Goal: Task Accomplishment & Management: Use online tool/utility

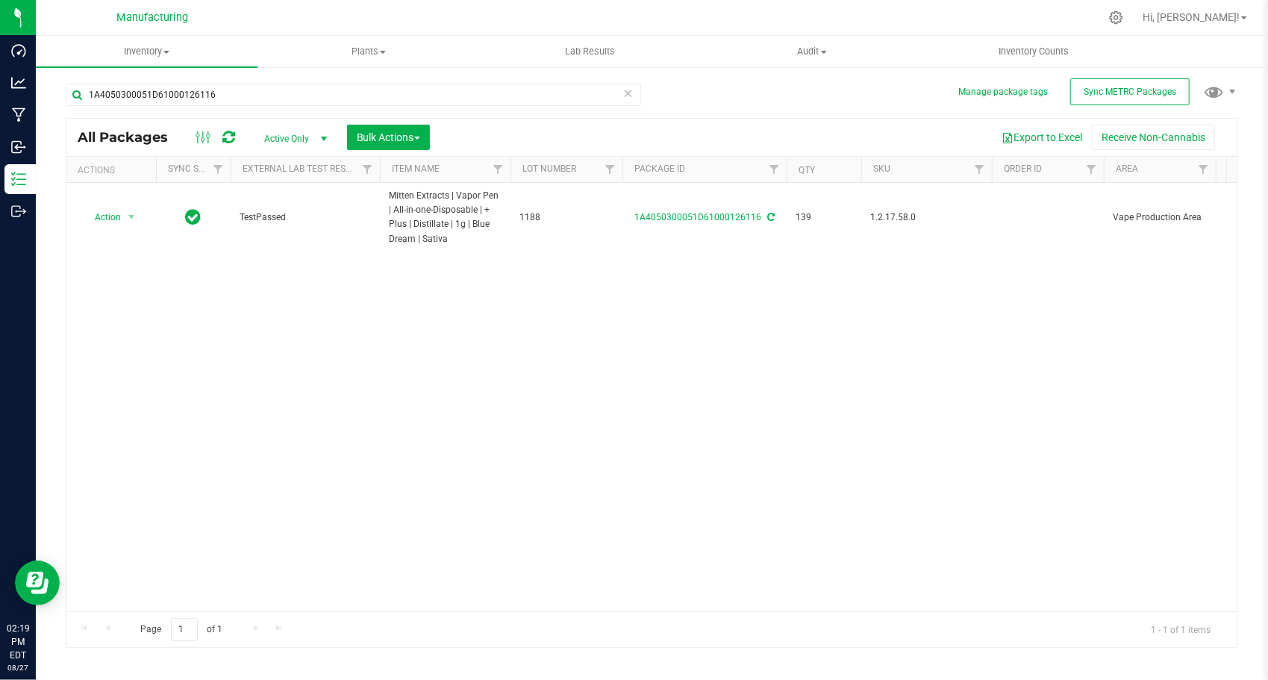
click at [627, 90] on icon at bounding box center [628, 93] width 10 height 18
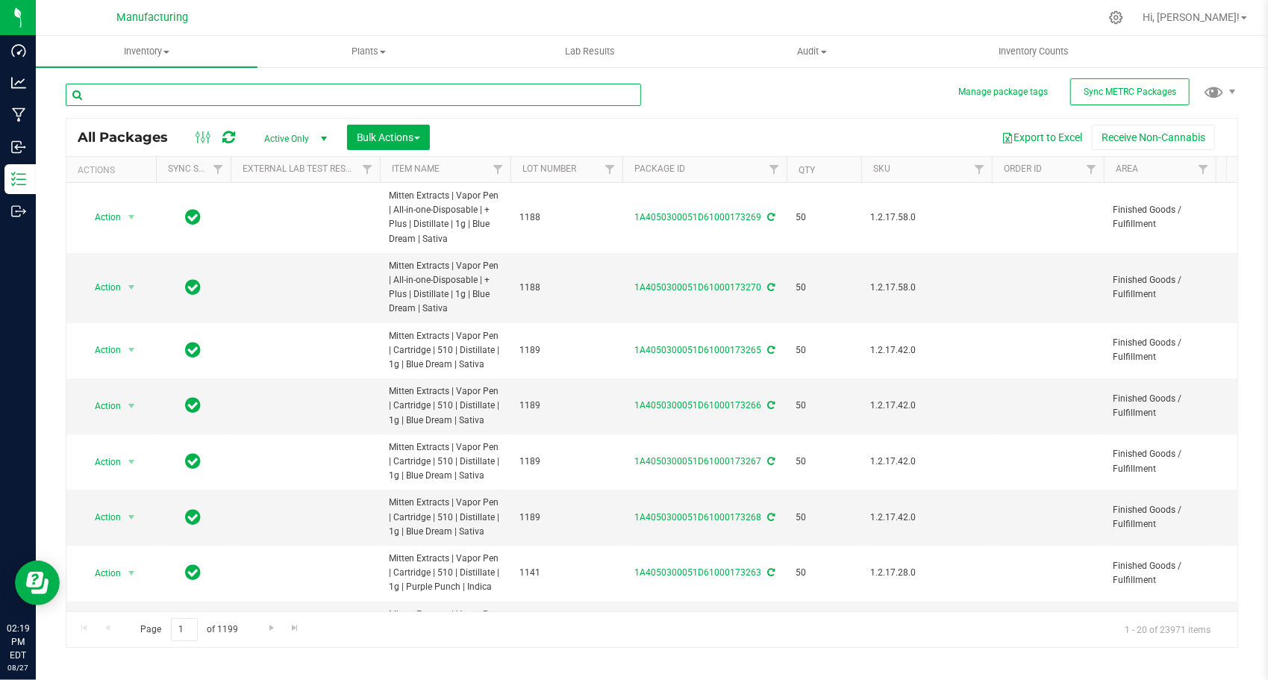
click at [312, 103] on input "text" at bounding box center [353, 95] width 575 height 22
paste input "1A4050300051D61000145041"
type input "1A4050300051D61000145041"
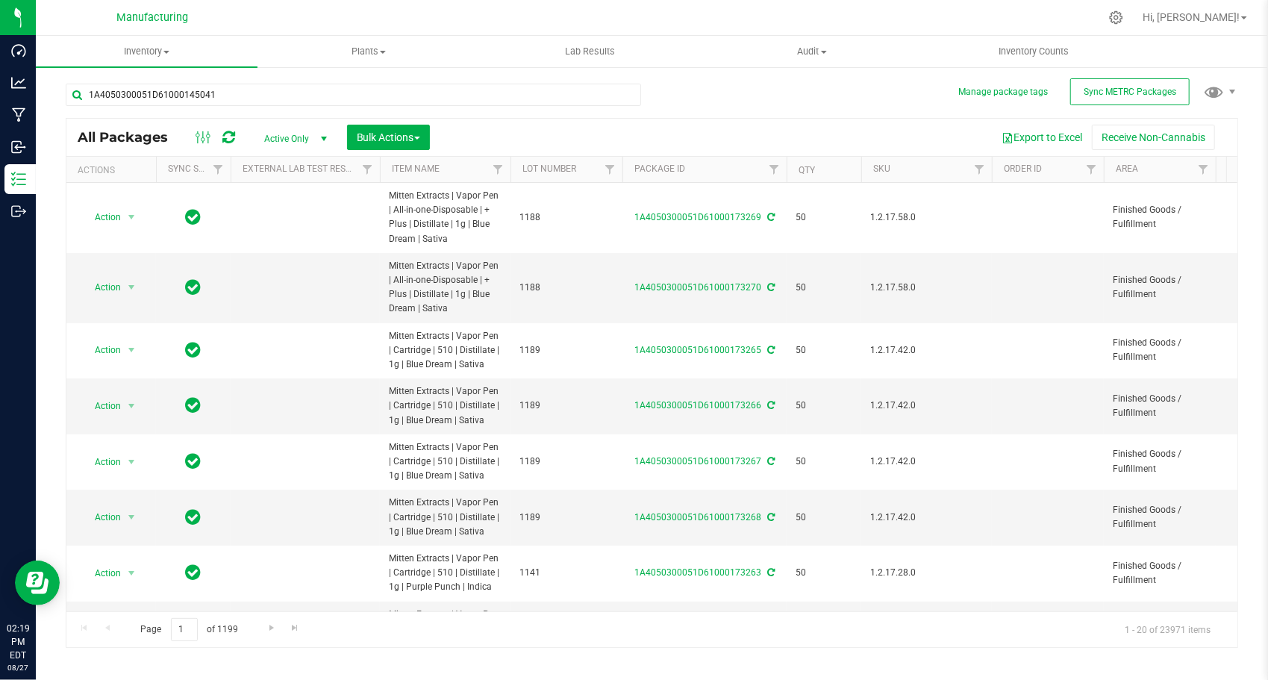
click at [654, 89] on div "1A4050300051D61000145041 All Packages Active Only Active Only Lab Samples Locke…" at bounding box center [652, 358] width 1172 height 578
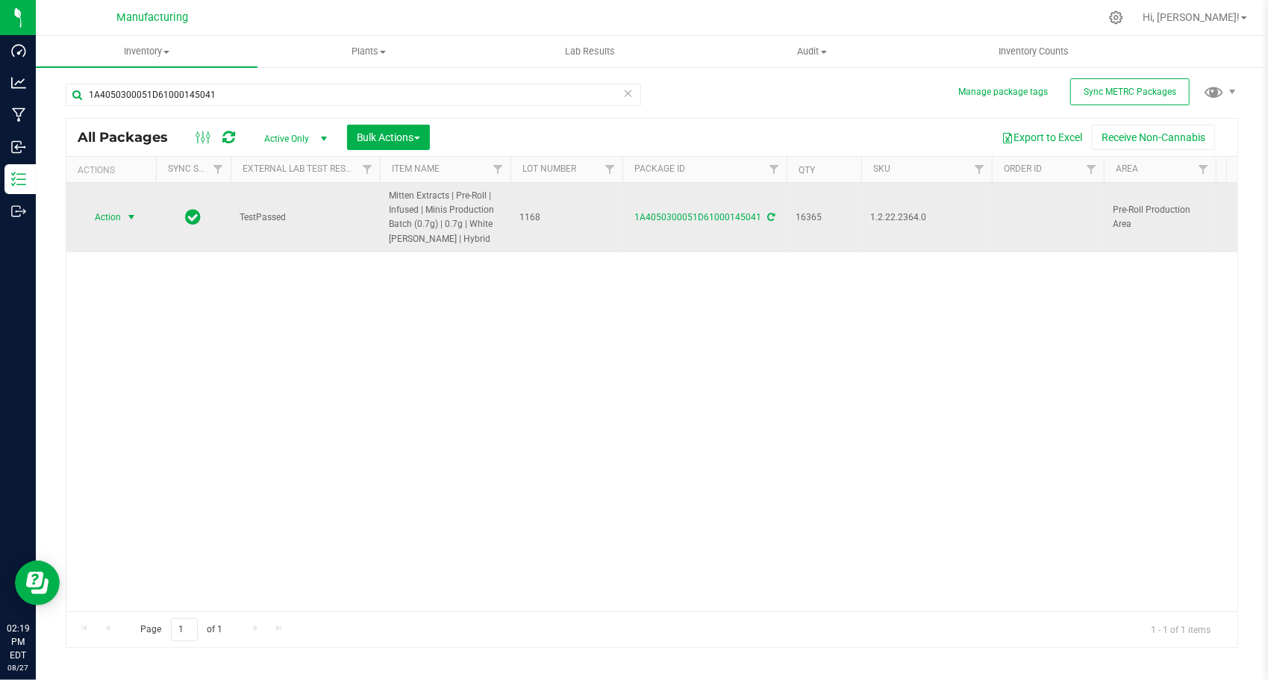
click at [134, 217] on span "select" at bounding box center [131, 217] width 12 height 12
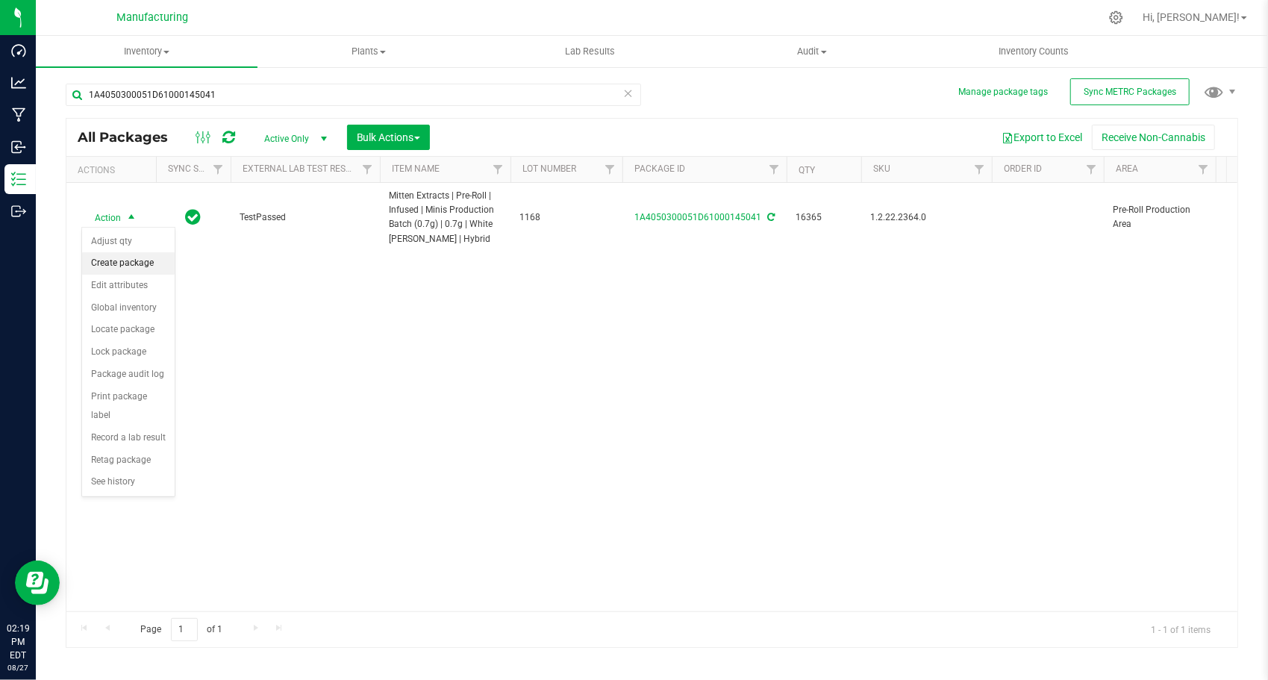
drag, startPoint x: 130, startPoint y: 251, endPoint x: 131, endPoint y: 260, distance: 9.0
click at [131, 260] on ul "Adjust qty Create package Edit attributes Global inventory Locate package Lock …" at bounding box center [128, 362] width 93 height 263
click at [131, 260] on li "Create package" at bounding box center [128, 263] width 93 height 22
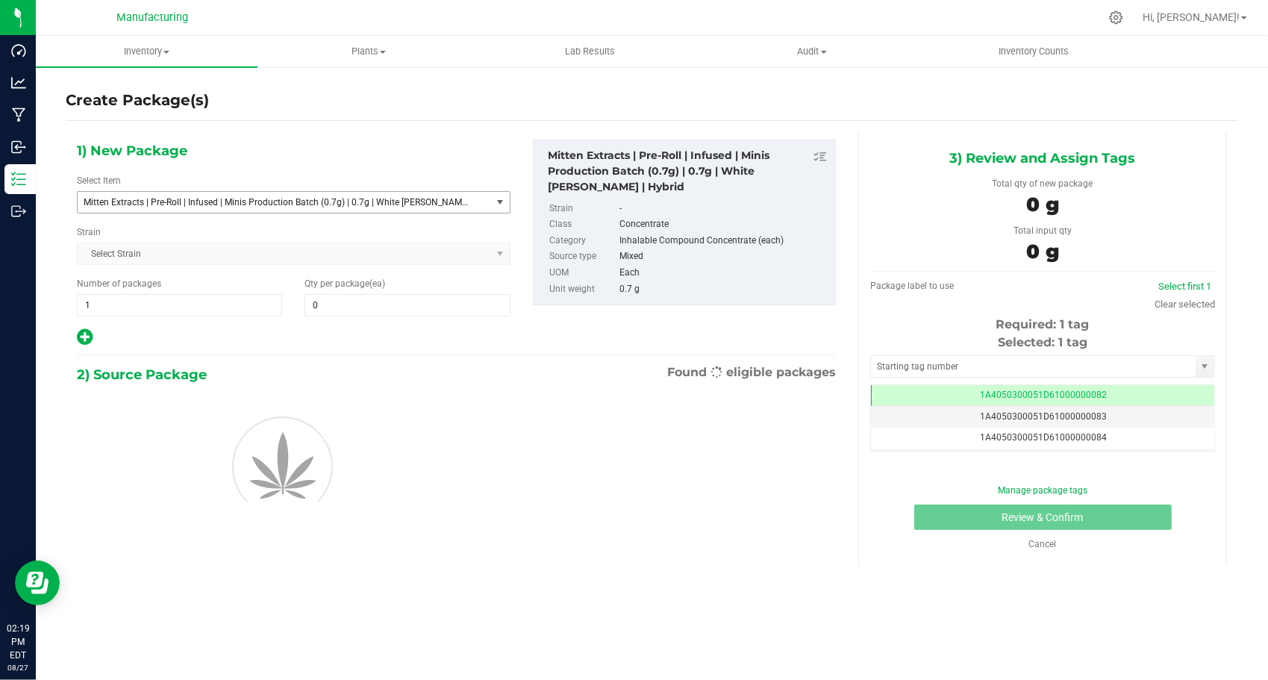
click at [117, 201] on span "Mitten Extracts | Pre-Roll | Infused | Minis Production Batch (0.7g) | 0.7g | W…" at bounding box center [276, 202] width 385 height 10
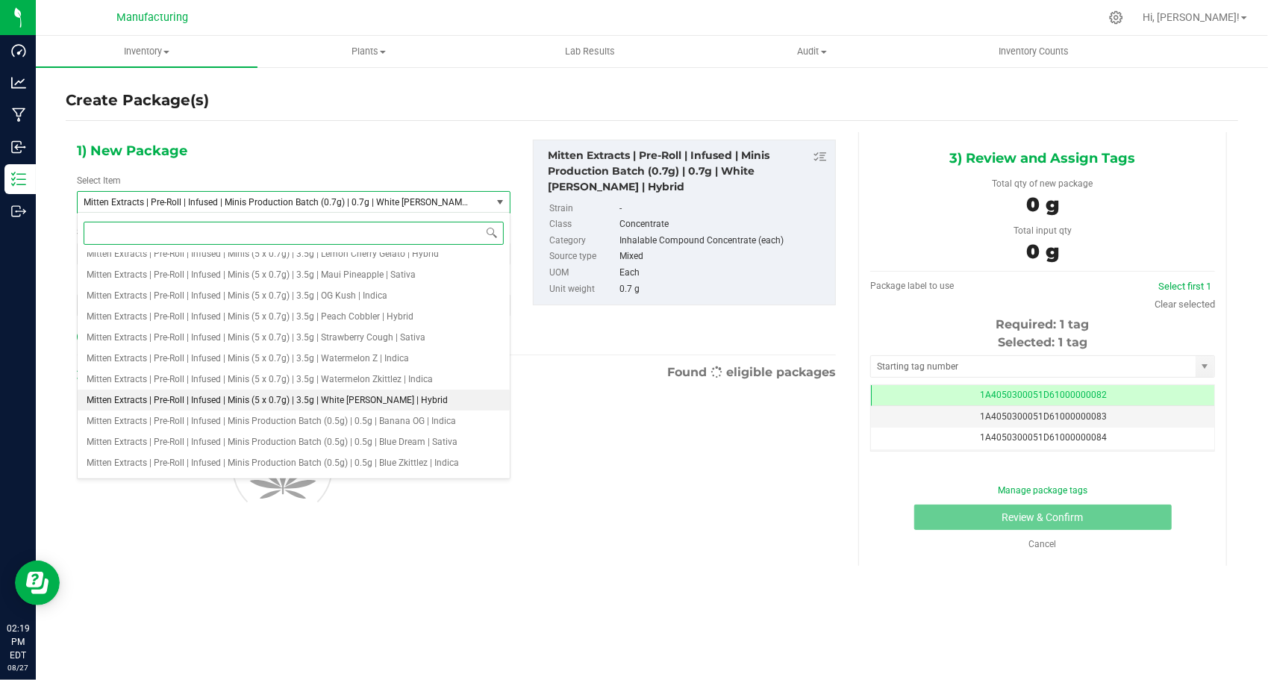
click at [244, 389] on li "Mitten Extracts | Pre-Roll | Infused | Minis (5 x 0.7g) | 3.5g | White [PERSON_…" at bounding box center [294, 399] width 432 height 21
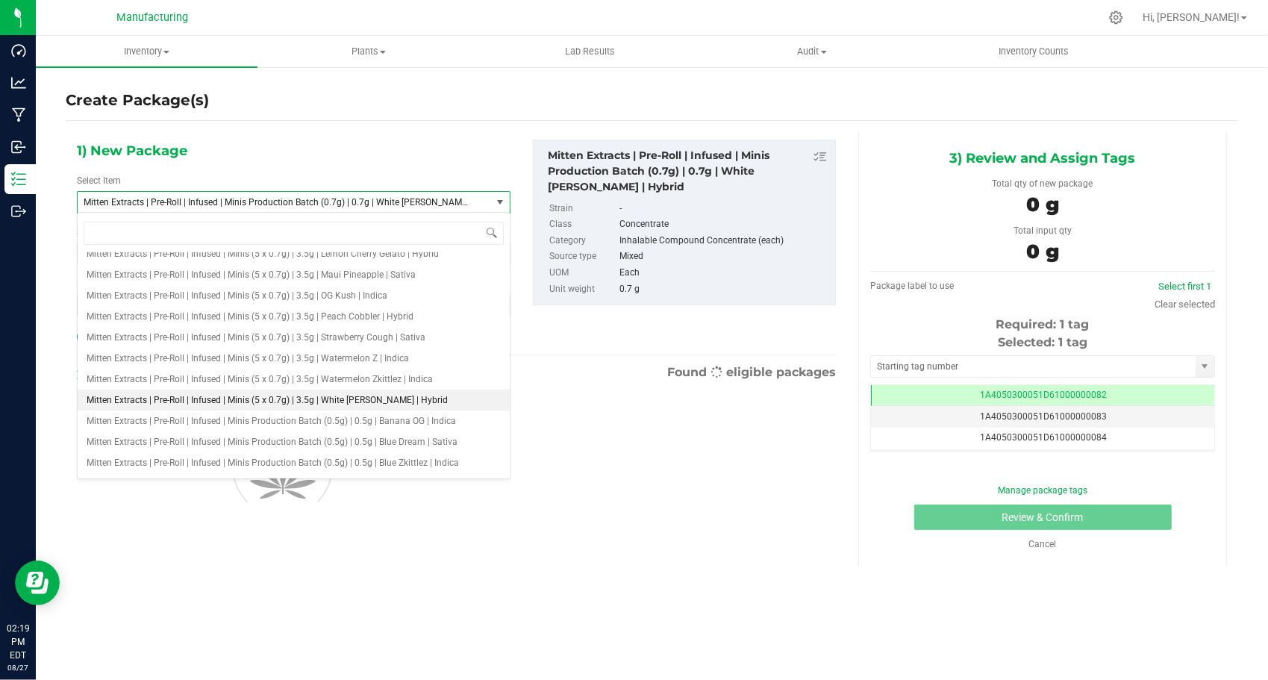
type input "0"
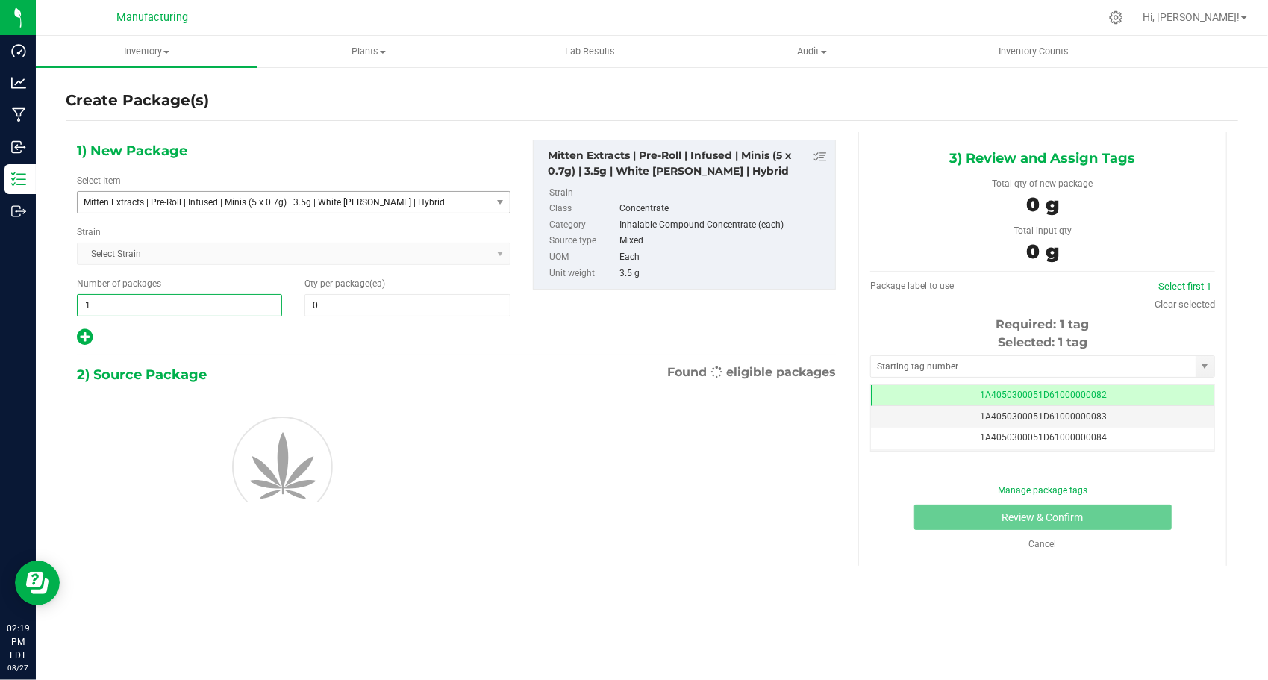
click at [151, 313] on span "1 1" at bounding box center [179, 305] width 205 height 22
type input "134"
click at [428, 300] on span at bounding box center [406, 305] width 205 height 22
type input "24"
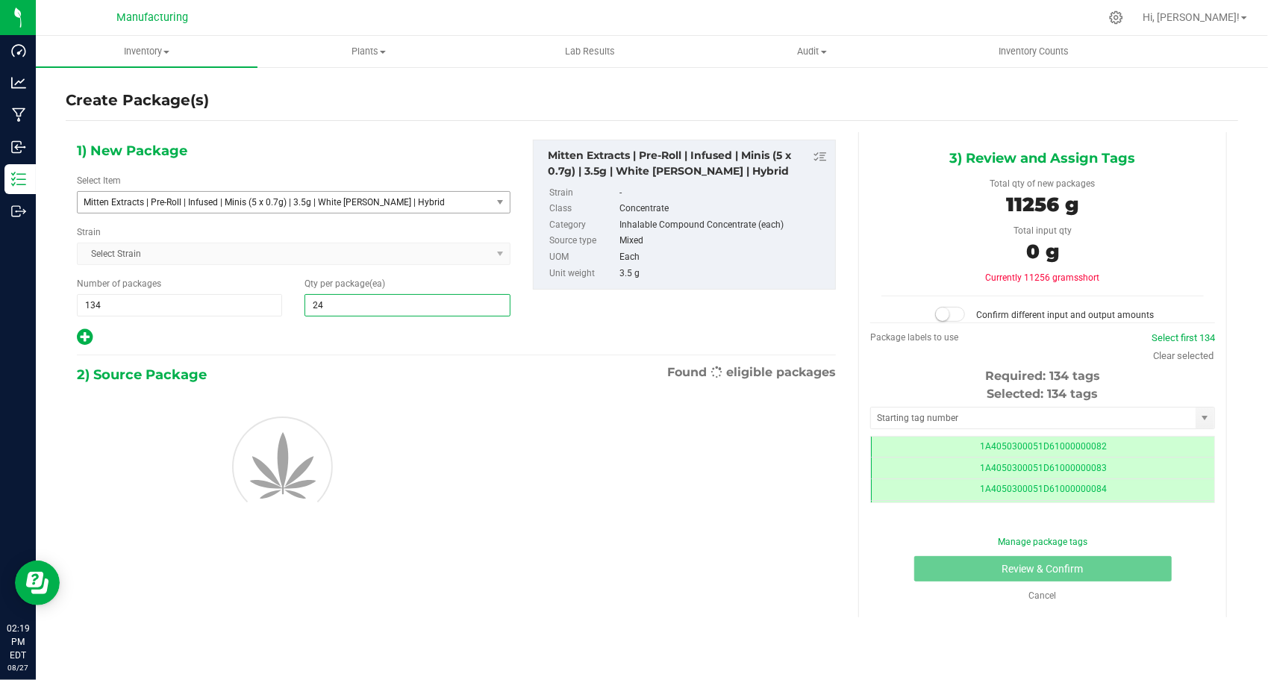
type input "24"
click at [358, 331] on div at bounding box center [293, 337] width 433 height 19
click at [995, 390] on span "Selected: 134 tags" at bounding box center [1042, 393] width 111 height 14
click at [987, 409] on input "text" at bounding box center [1033, 417] width 325 height 21
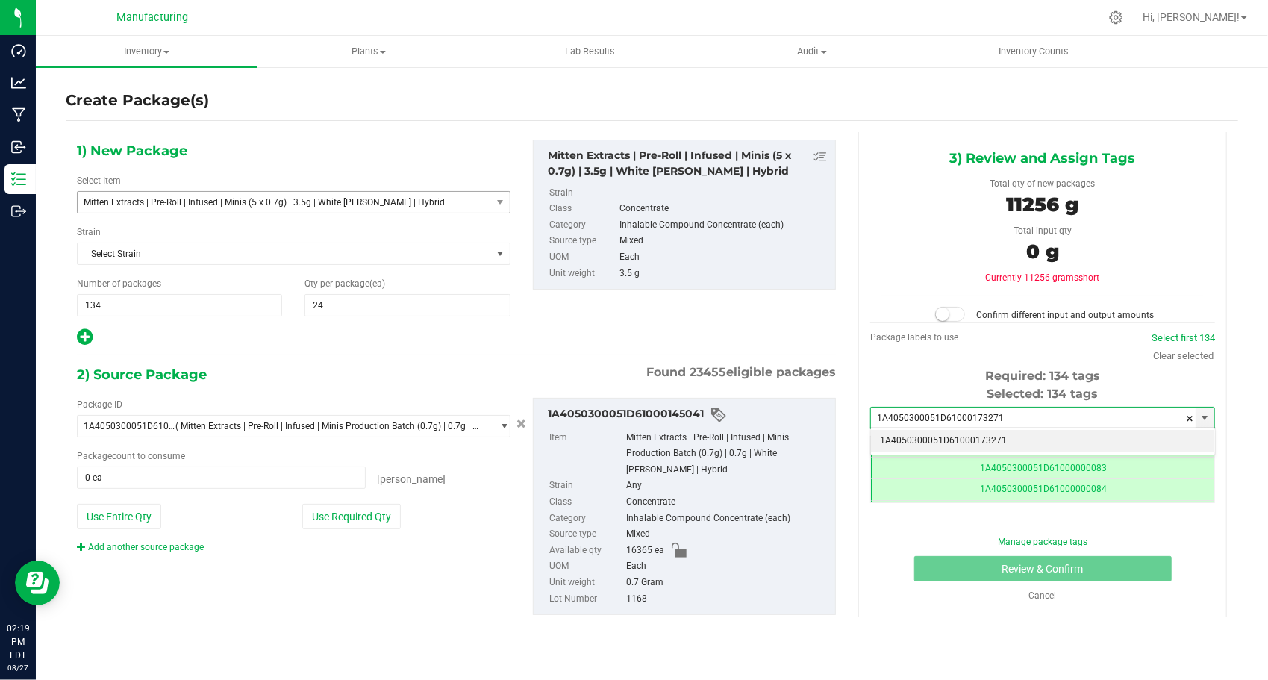
click at [965, 436] on li "1A4050300051D61000173271" at bounding box center [1042, 441] width 343 height 22
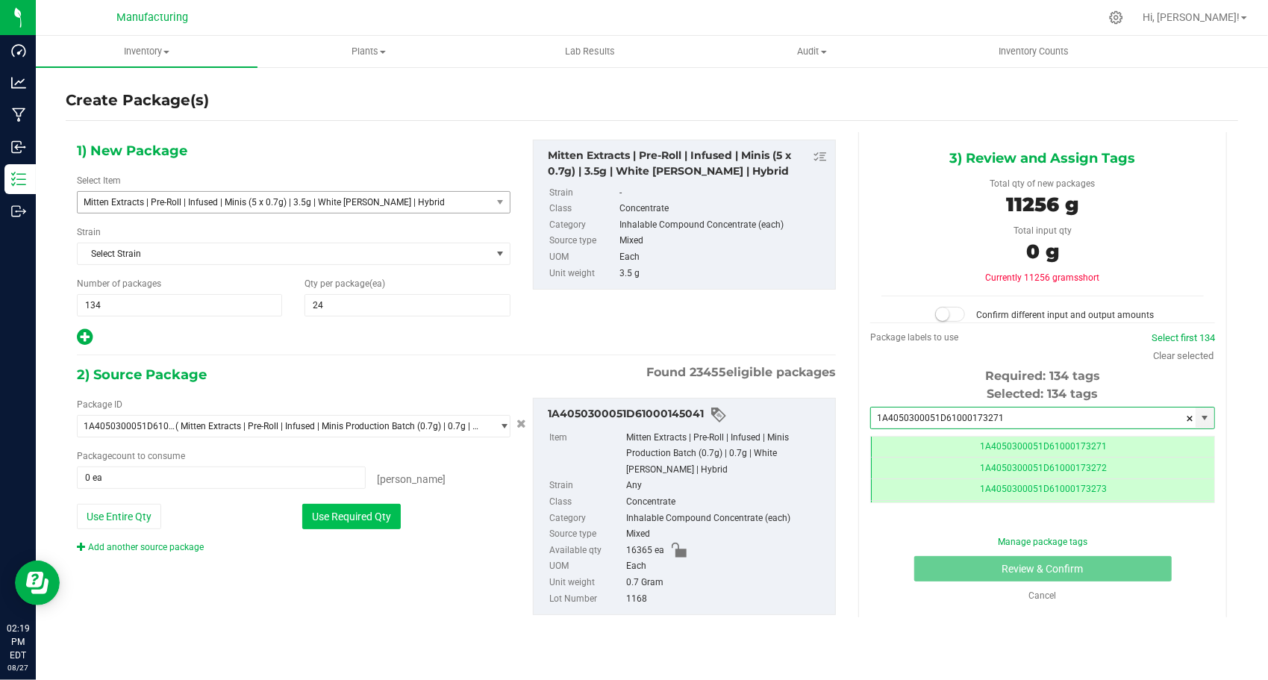
type input "1A4050300051D61000173271"
click at [364, 524] on button "Use Required Qty" at bounding box center [351, 516] width 98 height 25
type input "16080 ea"
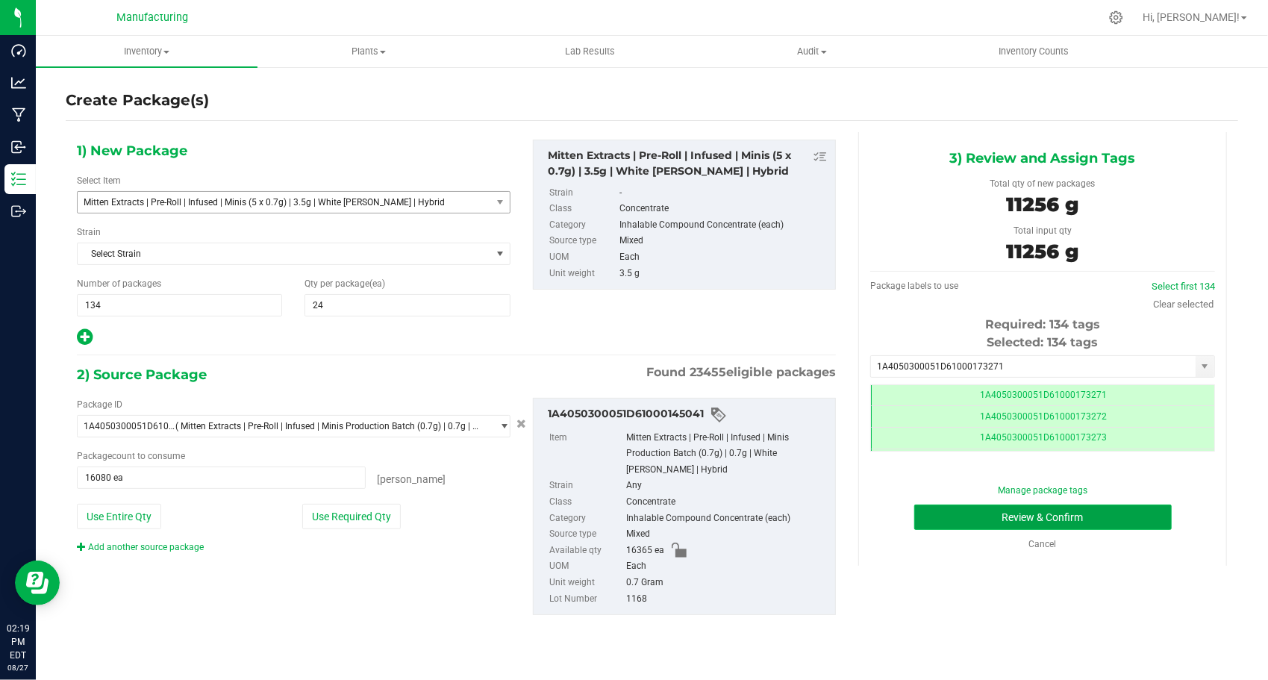
click at [959, 523] on button "Review & Confirm" at bounding box center [1042, 516] width 257 height 25
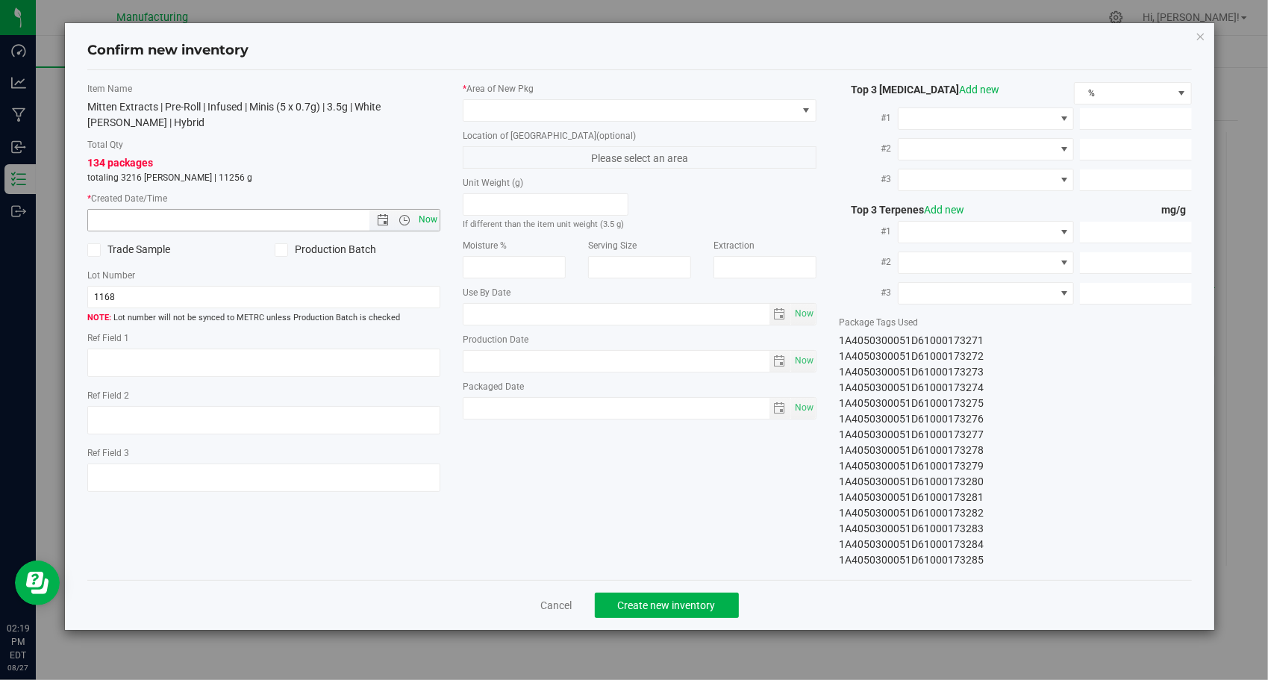
click at [433, 221] on span "Now" at bounding box center [428, 220] width 25 height 22
type input "[DATE] 2:19 PM"
click at [653, 107] on span at bounding box center [629, 110] width 333 height 21
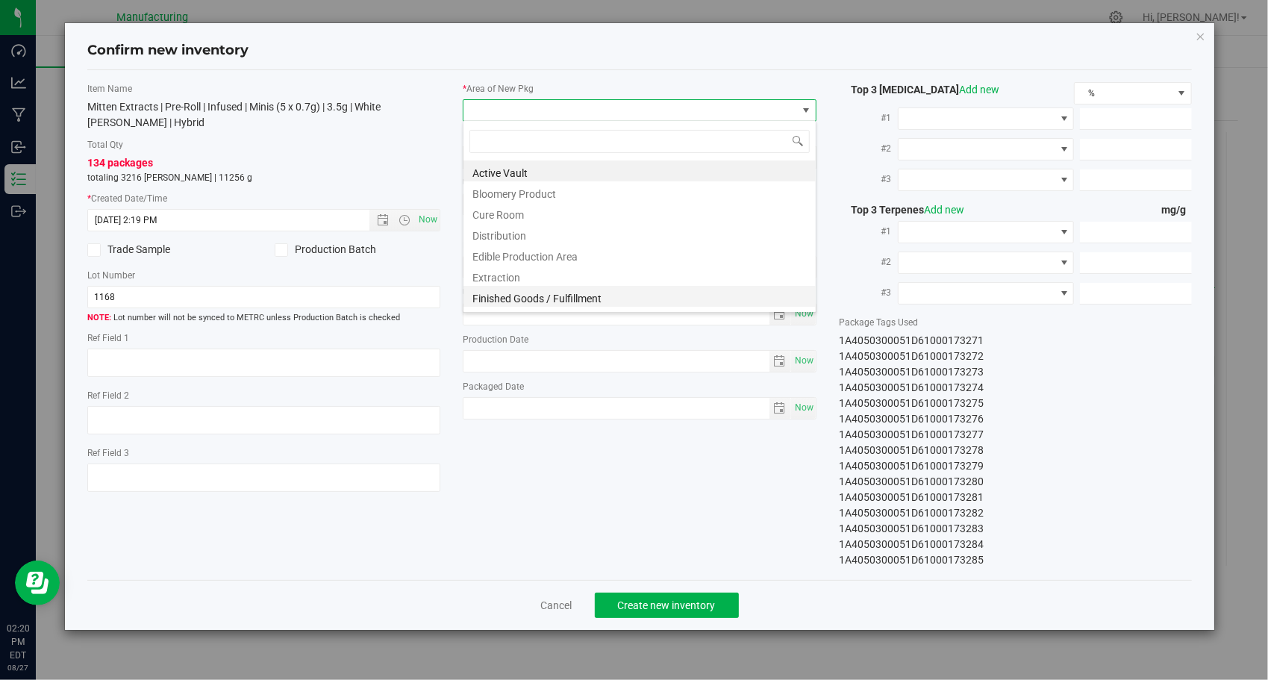
click at [594, 298] on li "Finished Goods / Fulfillment" at bounding box center [639, 296] width 352 height 21
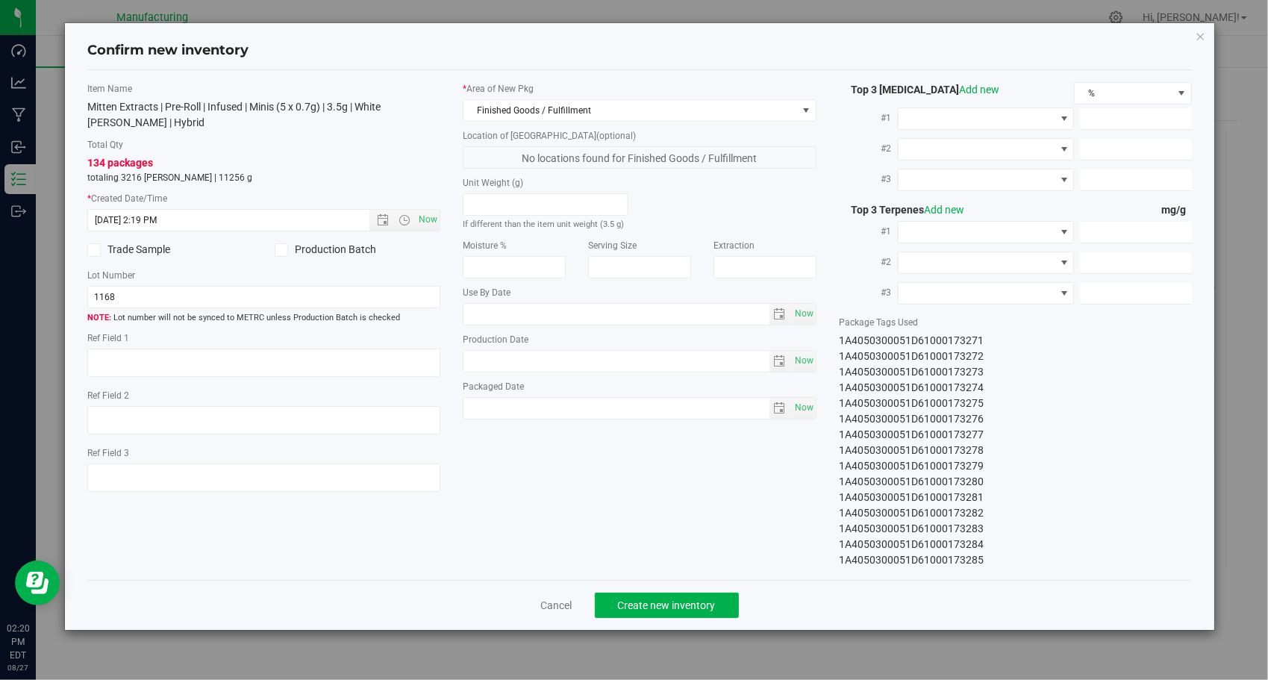
click at [546, 534] on div "Item Name Mitten Extracts | Pre-Roll | Infused | Minis (5 x 0.7g) | 3.5g | Whit…" at bounding box center [639, 325] width 1127 height 486
click at [673, 592] on button "Create new inventory" at bounding box center [667, 604] width 144 height 25
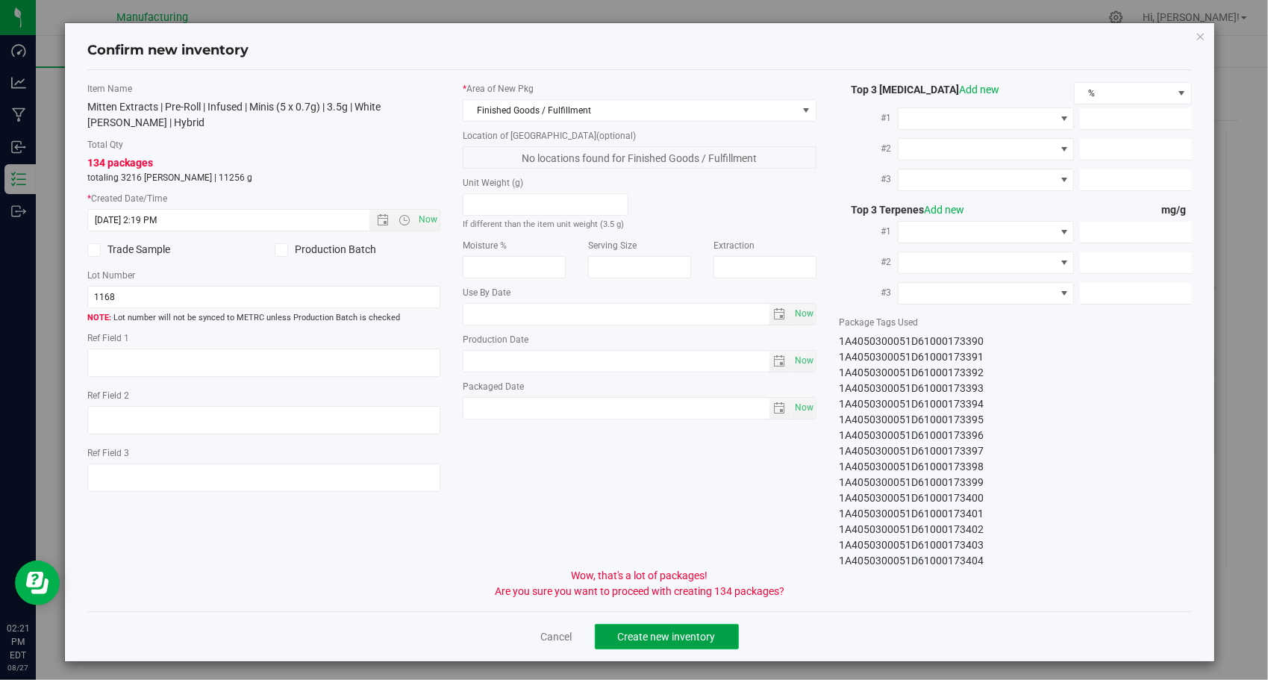
click at [618, 642] on button "Create new inventory" at bounding box center [667, 636] width 144 height 25
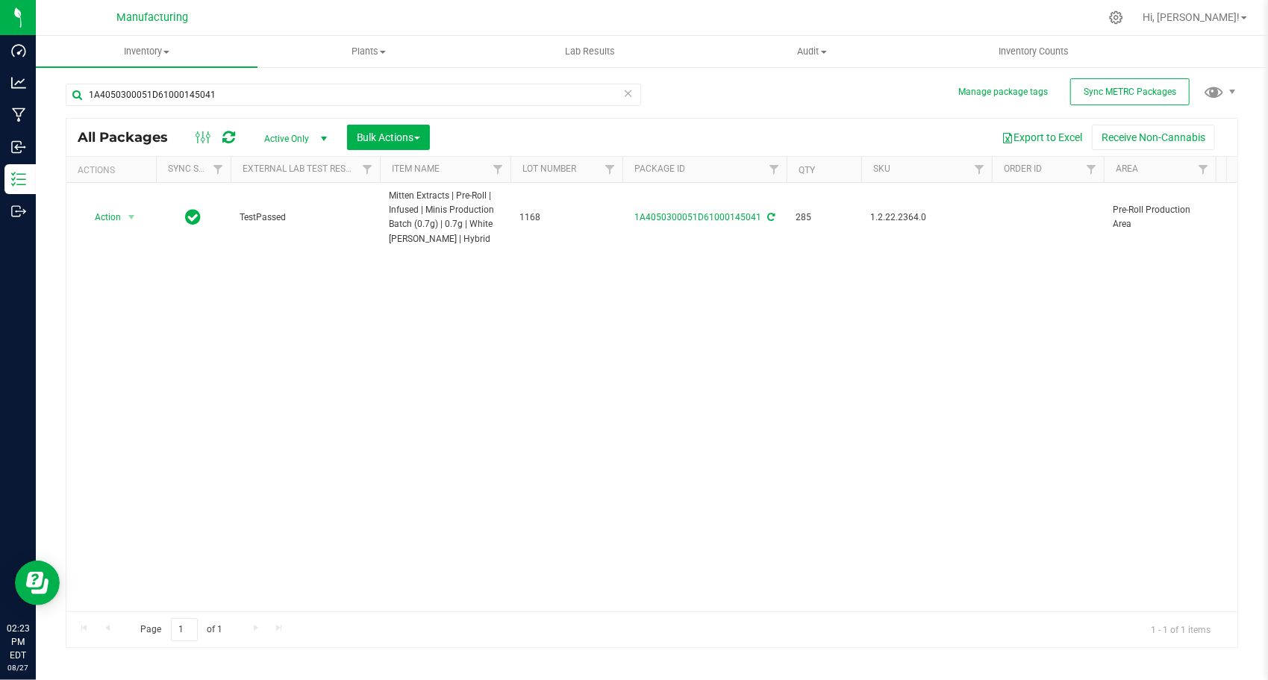
click at [624, 97] on icon at bounding box center [628, 93] width 10 height 18
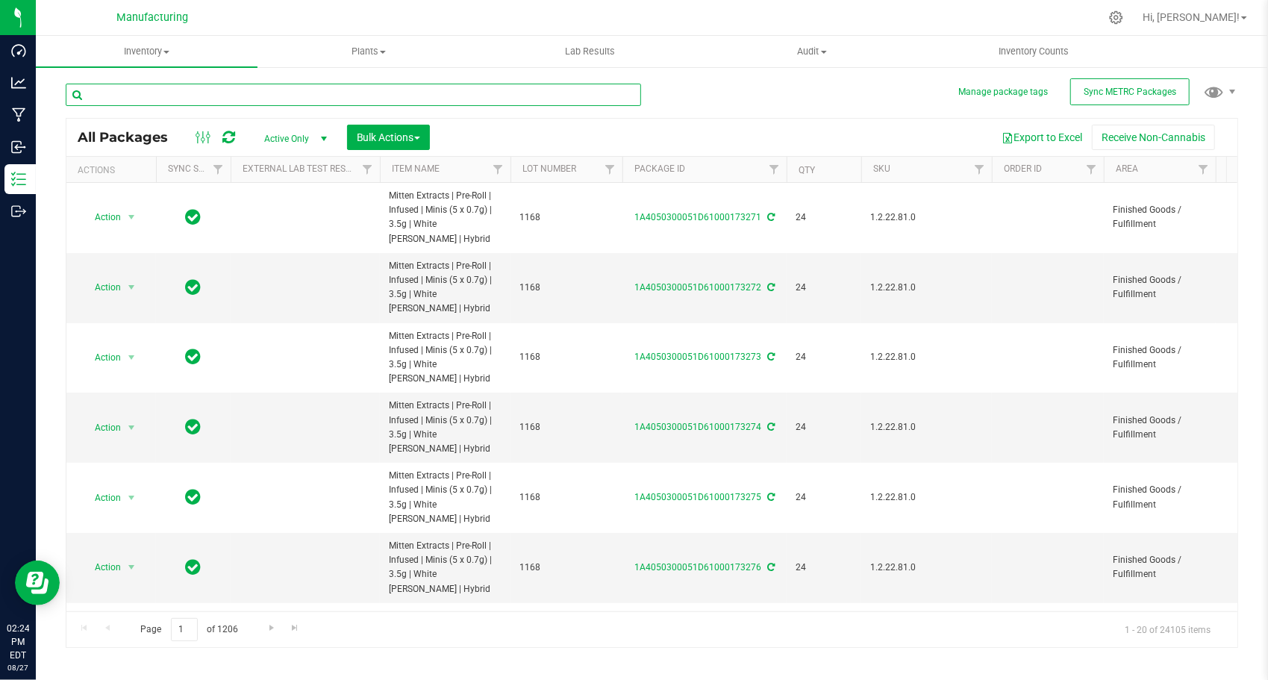
click at [422, 87] on input "text" at bounding box center [353, 95] width 575 height 22
paste input "1A4050300051D61000145045"
type input "1A4050300051D61000145045"
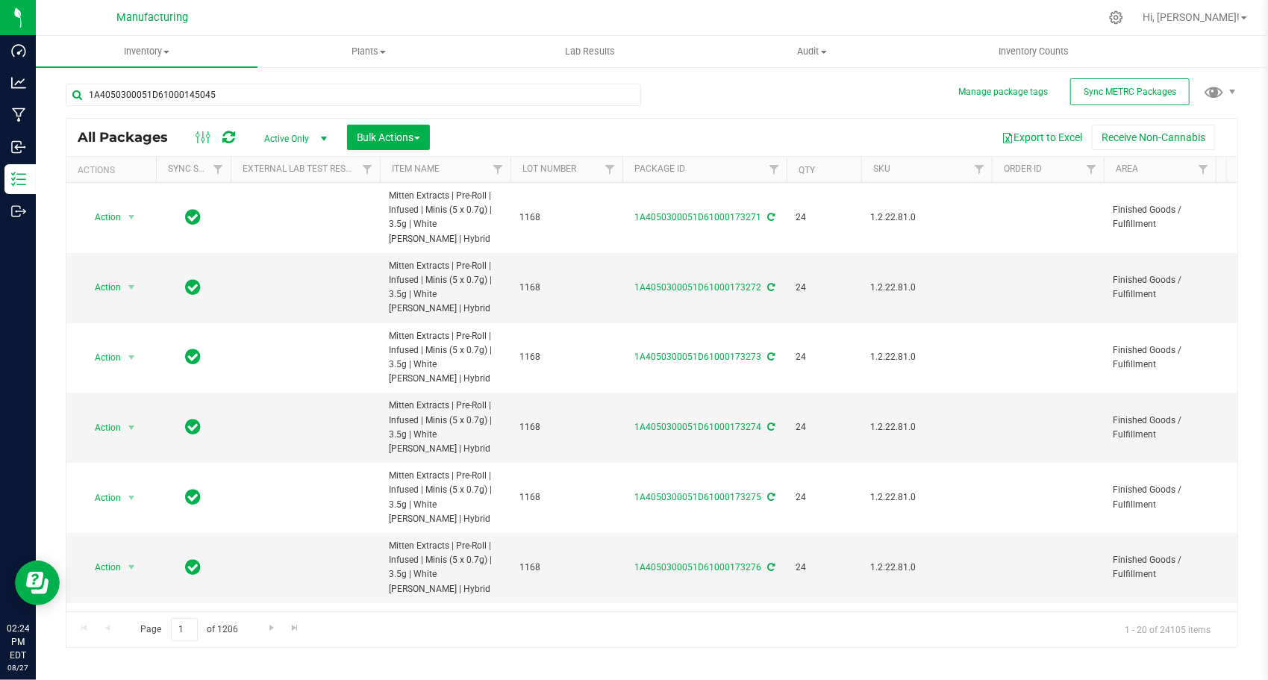
click at [686, 78] on div "1A4050300051D61000145045 All Packages Active Only Active Only Lab Samples Locke…" at bounding box center [652, 358] width 1172 height 578
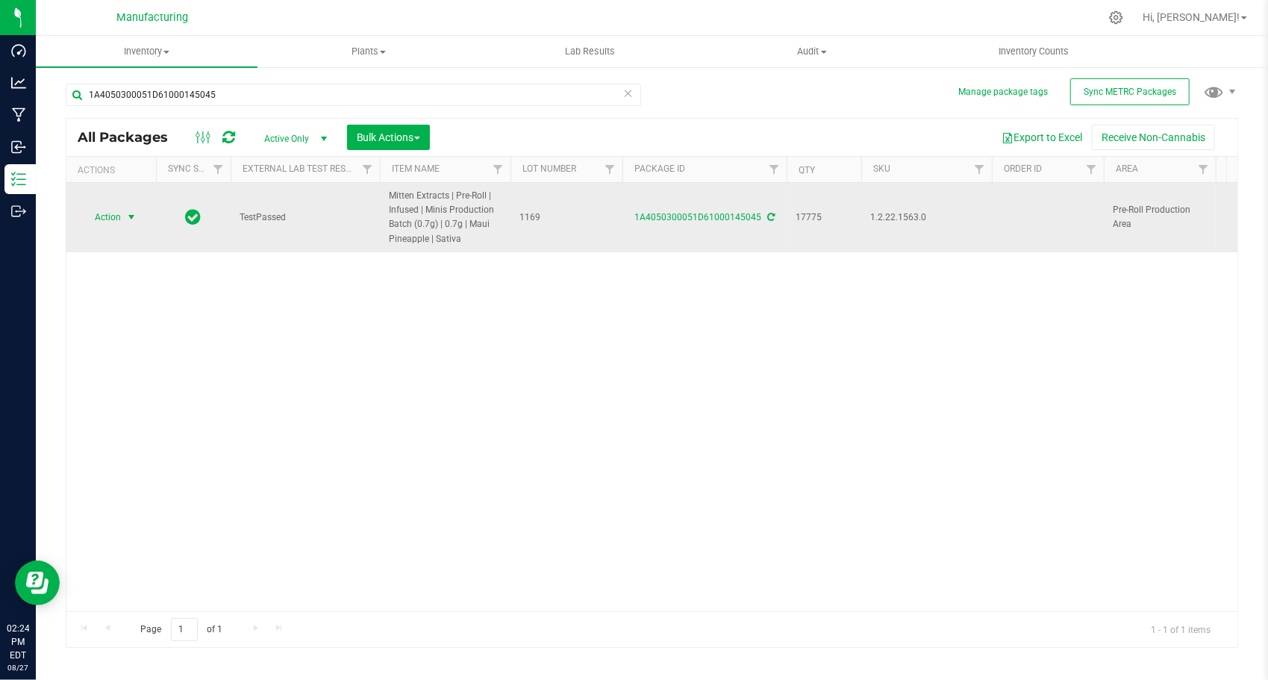
click at [134, 215] on span "select" at bounding box center [131, 217] width 12 height 12
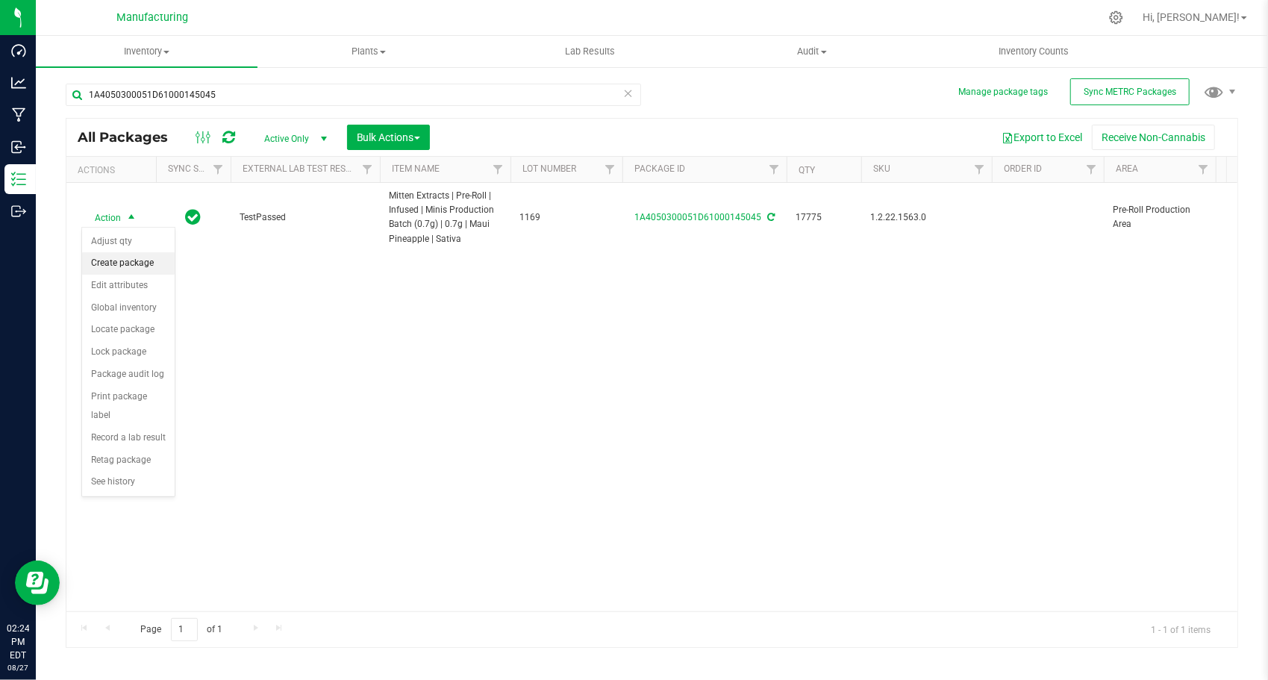
click at [133, 260] on li "Create package" at bounding box center [128, 263] width 93 height 22
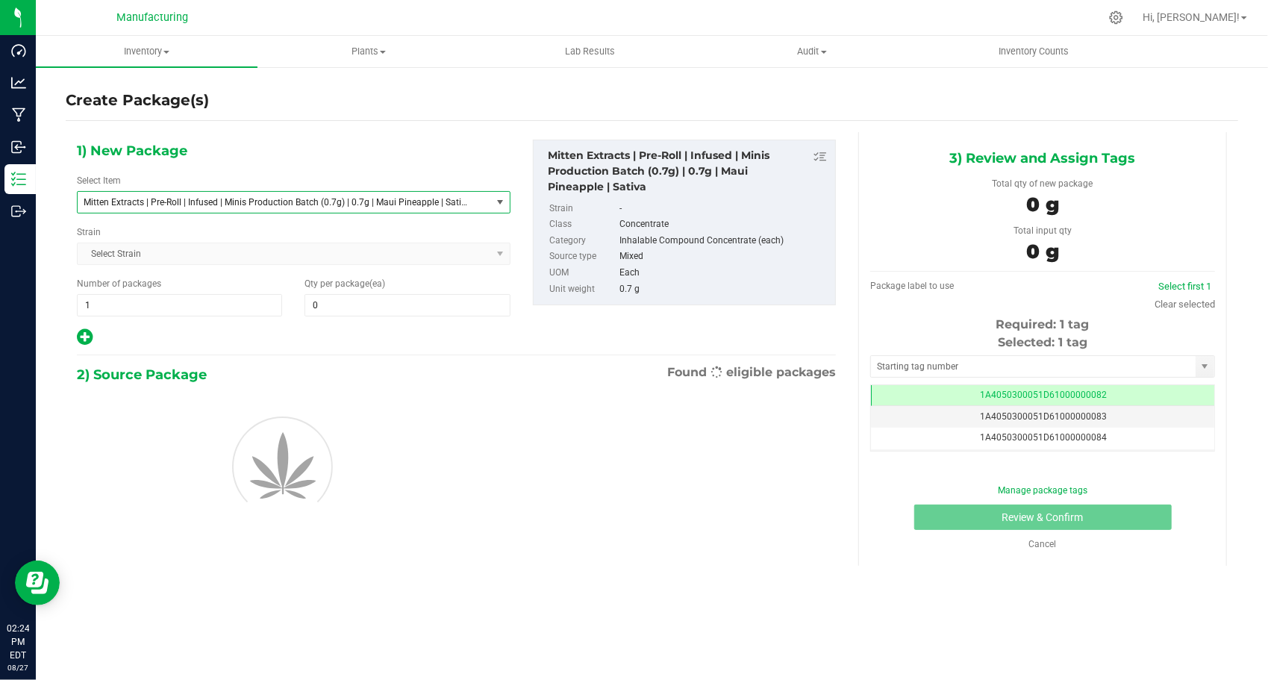
click at [147, 206] on span "Mitten Extracts | Pre-Roll | Infused | Minis Production Batch (0.7g) | 0.7g | M…" at bounding box center [276, 202] width 385 height 10
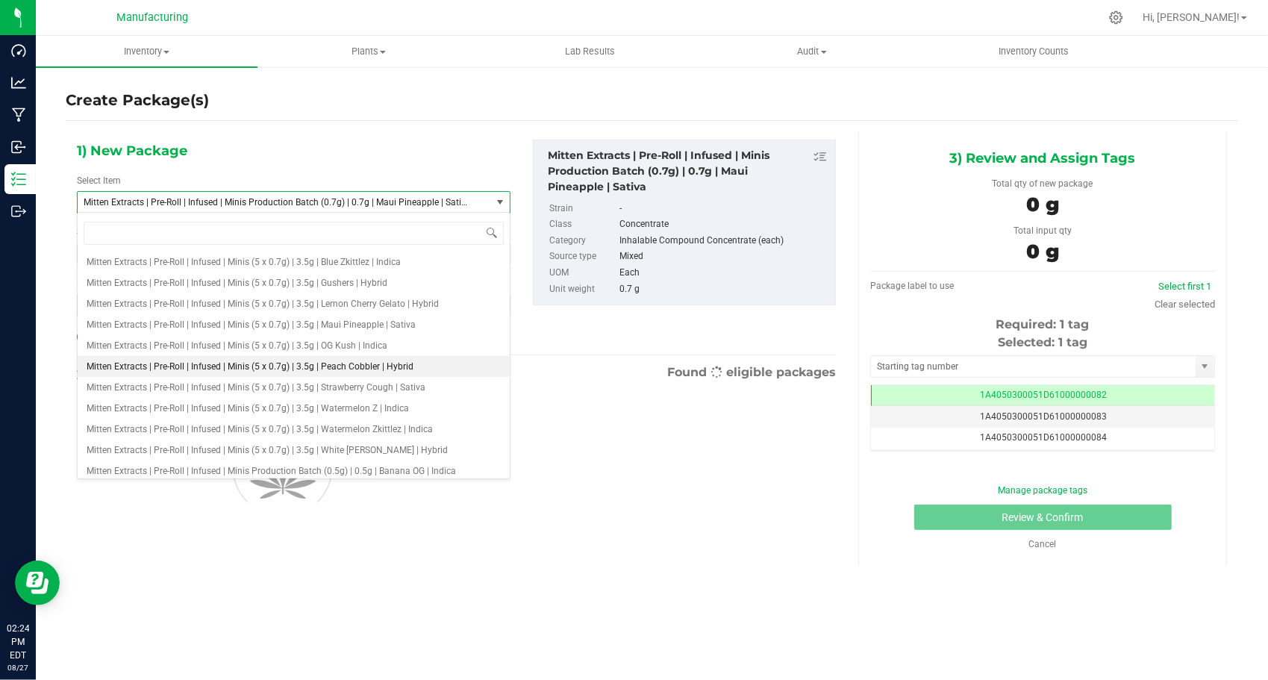
scroll to position [2005, 0]
click at [356, 320] on span "Mitten Extracts | Pre-Roll | Infused | Minis (5 x 0.7g) | 3.5g | Maui Pineapple…" at bounding box center [251, 325] width 329 height 10
type input "0"
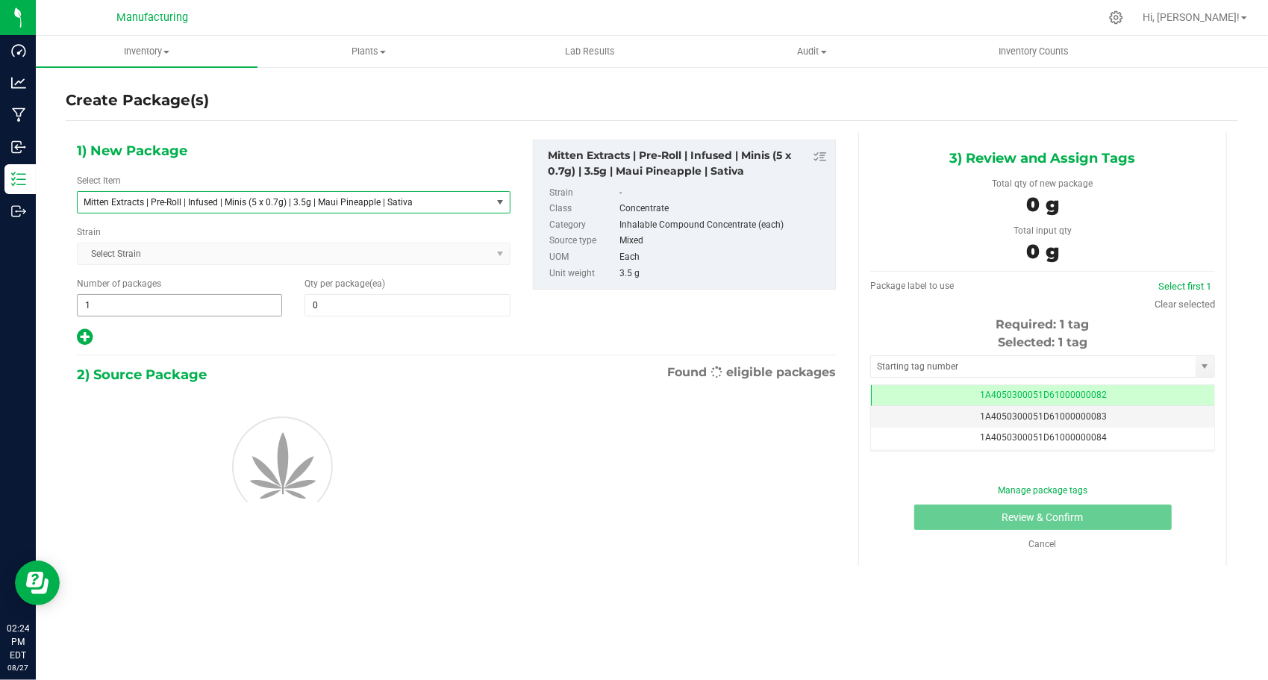
click at [121, 309] on span "1 1" at bounding box center [179, 305] width 205 height 22
type input "146"
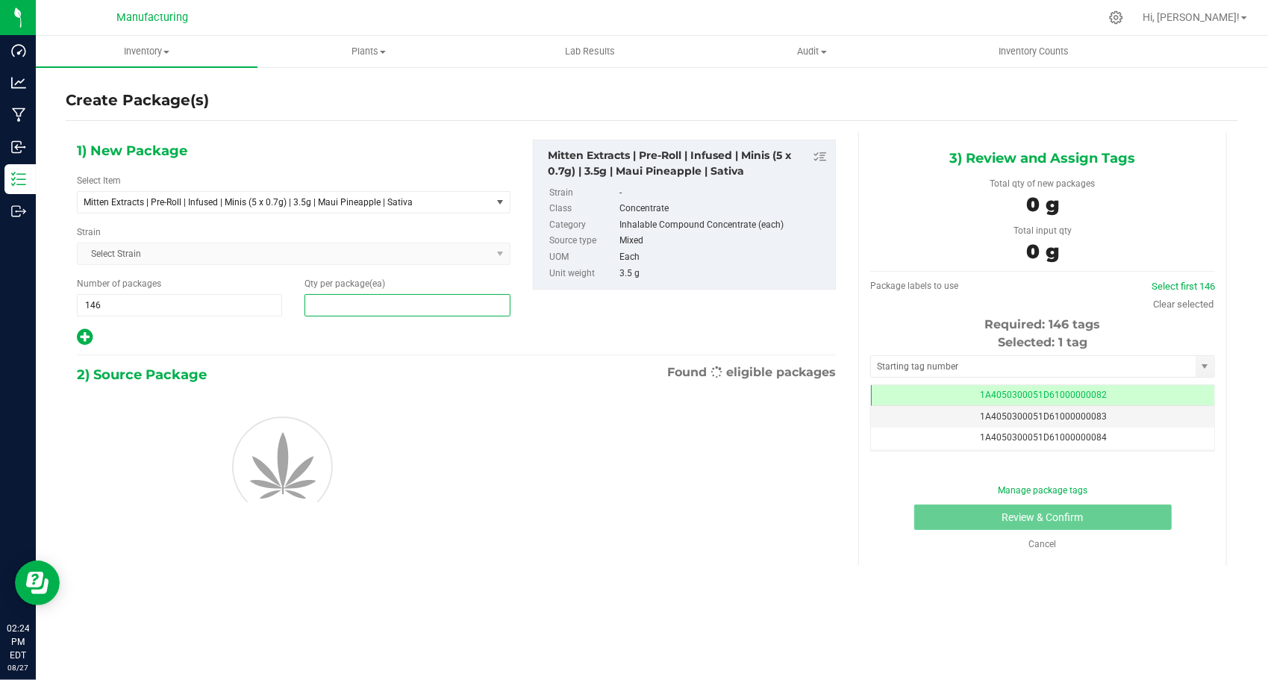
click at [348, 297] on span at bounding box center [406, 305] width 205 height 22
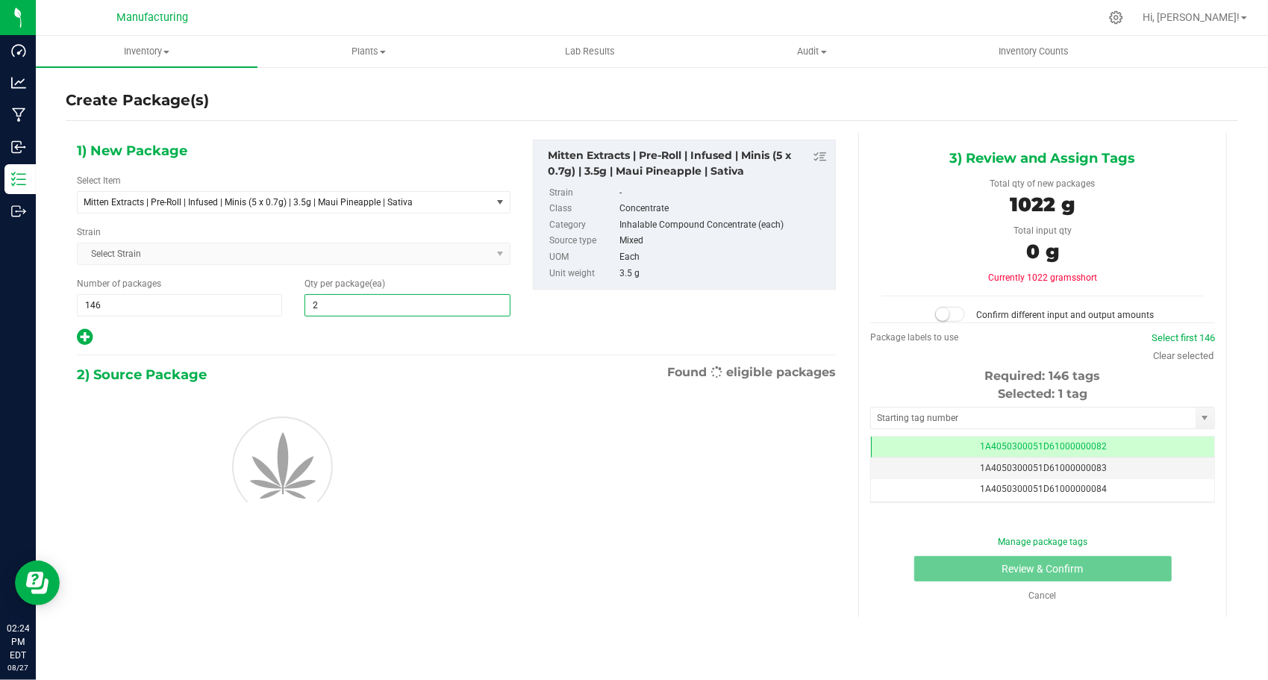
type input "24"
click at [282, 354] on hr at bounding box center [456, 354] width 759 height 1
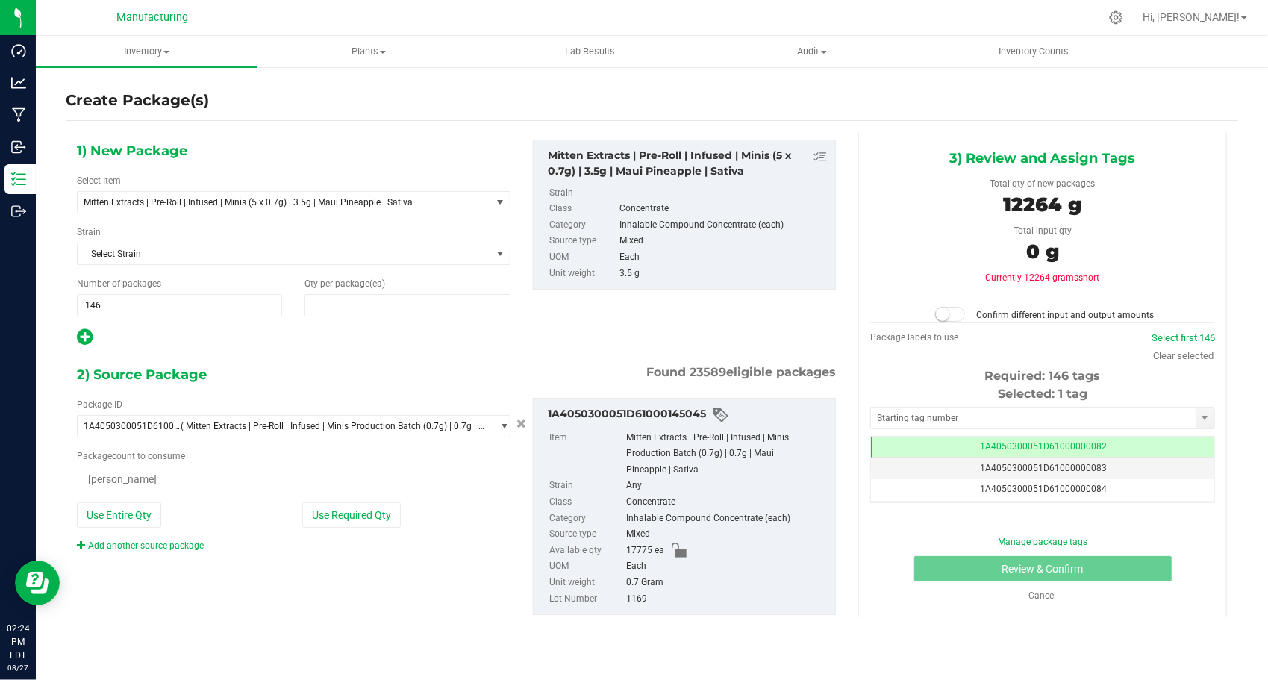
type input "24"
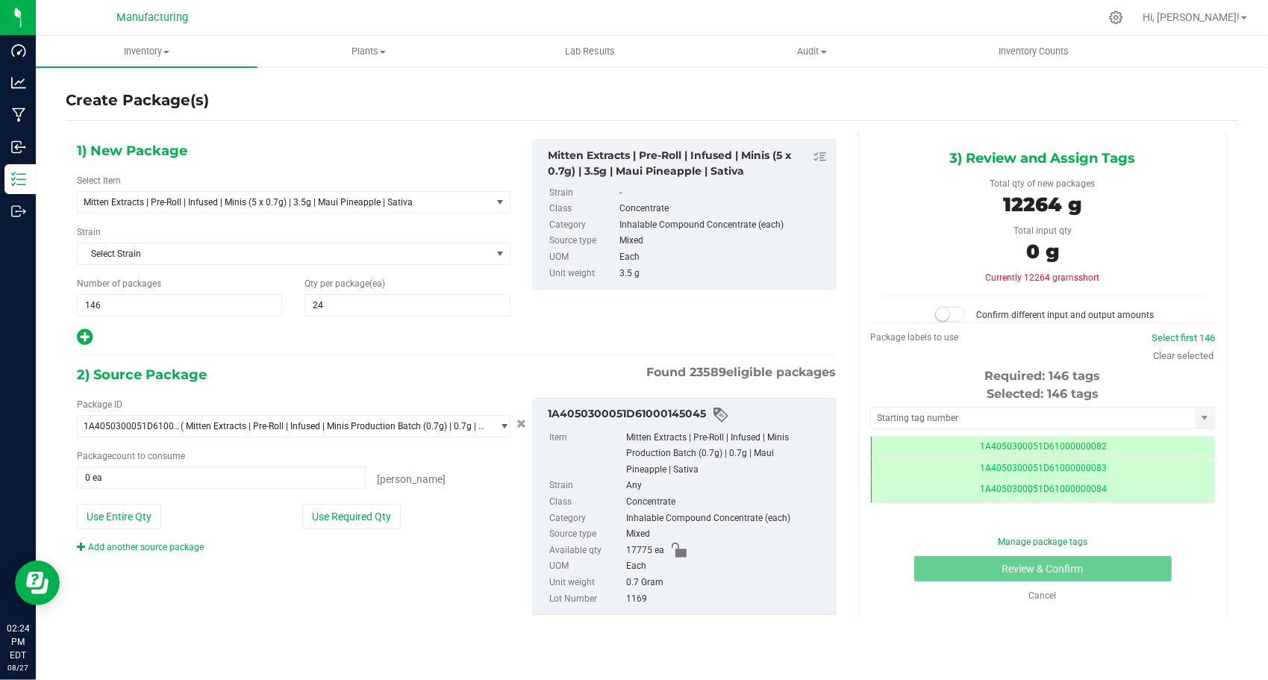
scroll to position [0, 0]
drag, startPoint x: 284, startPoint y: 345, endPoint x: 288, endPoint y: 333, distance: 12.7
click at [284, 343] on div at bounding box center [293, 337] width 433 height 19
click at [342, 507] on button "Use Required Qty" at bounding box center [351, 516] width 98 height 25
type input "17520 ea"
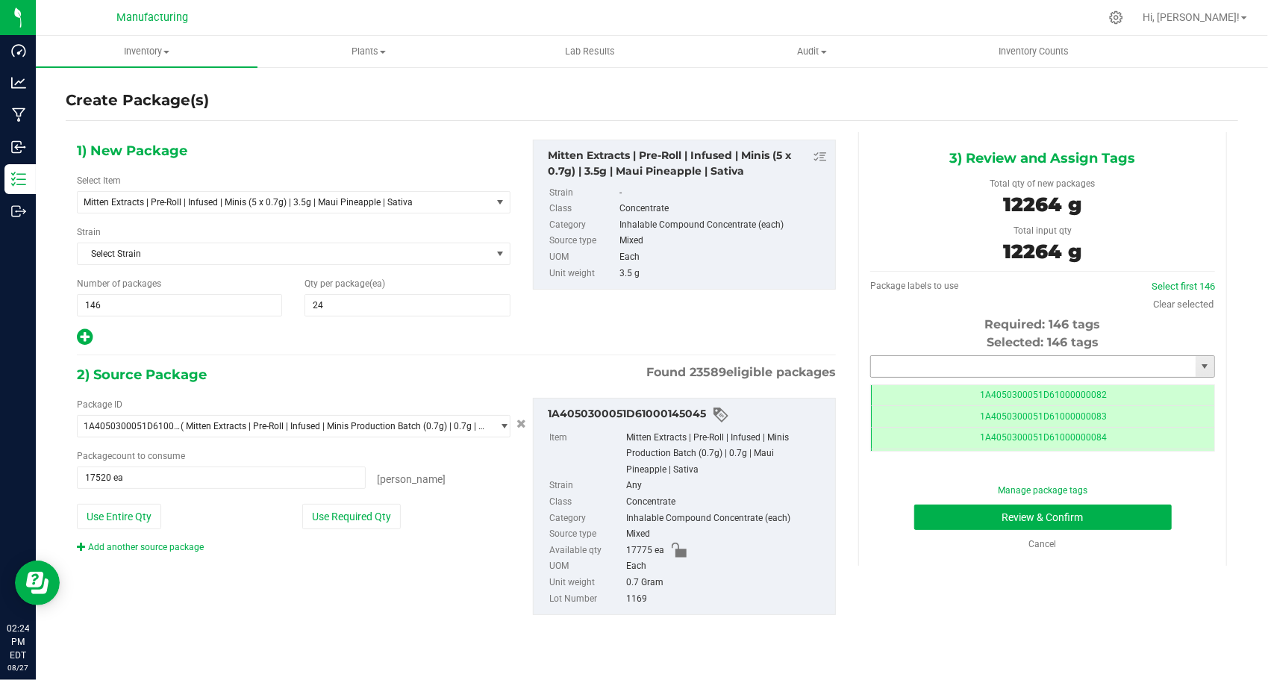
click at [994, 361] on input "text" at bounding box center [1033, 366] width 325 height 21
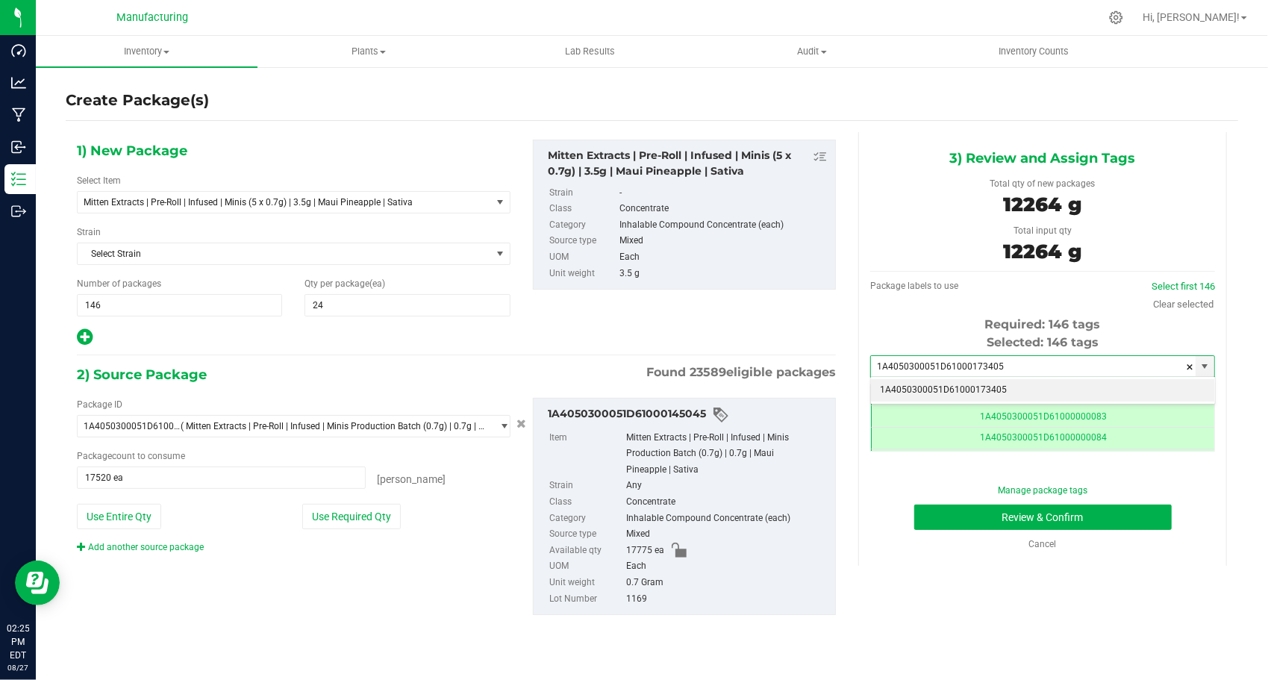
click at [969, 397] on li "1A4050300051D61000173405" at bounding box center [1042, 390] width 343 height 22
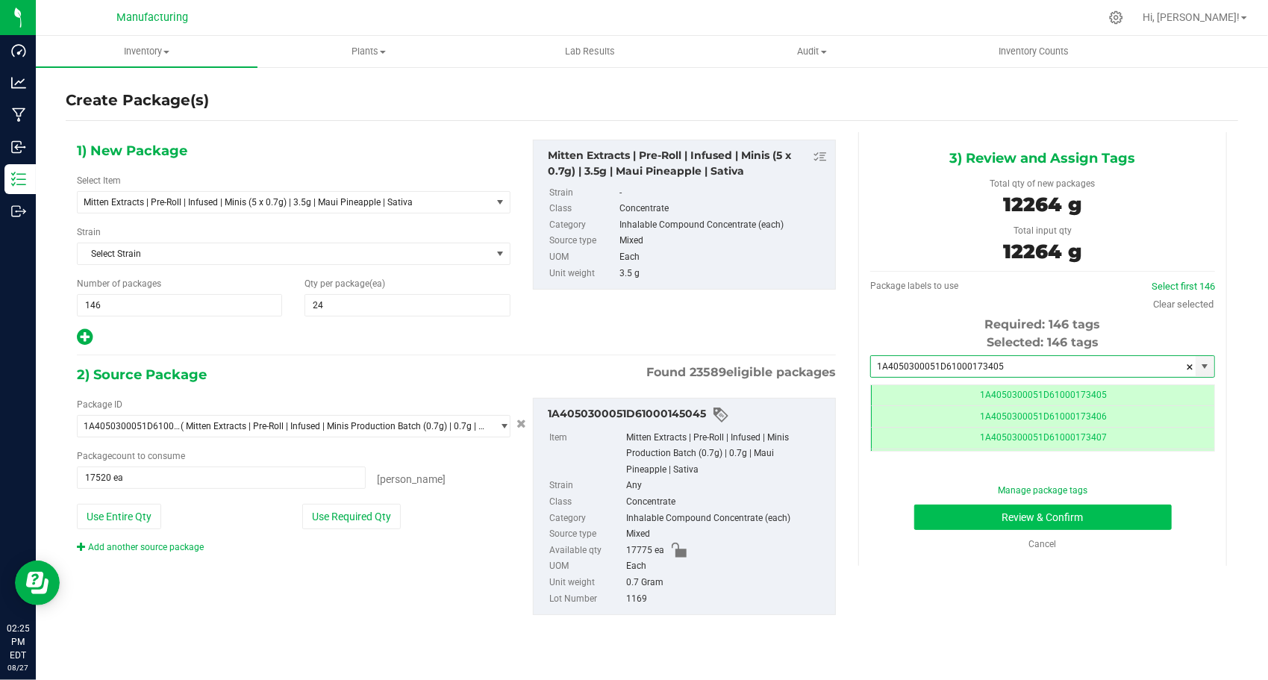
type input "1A4050300051D61000173405"
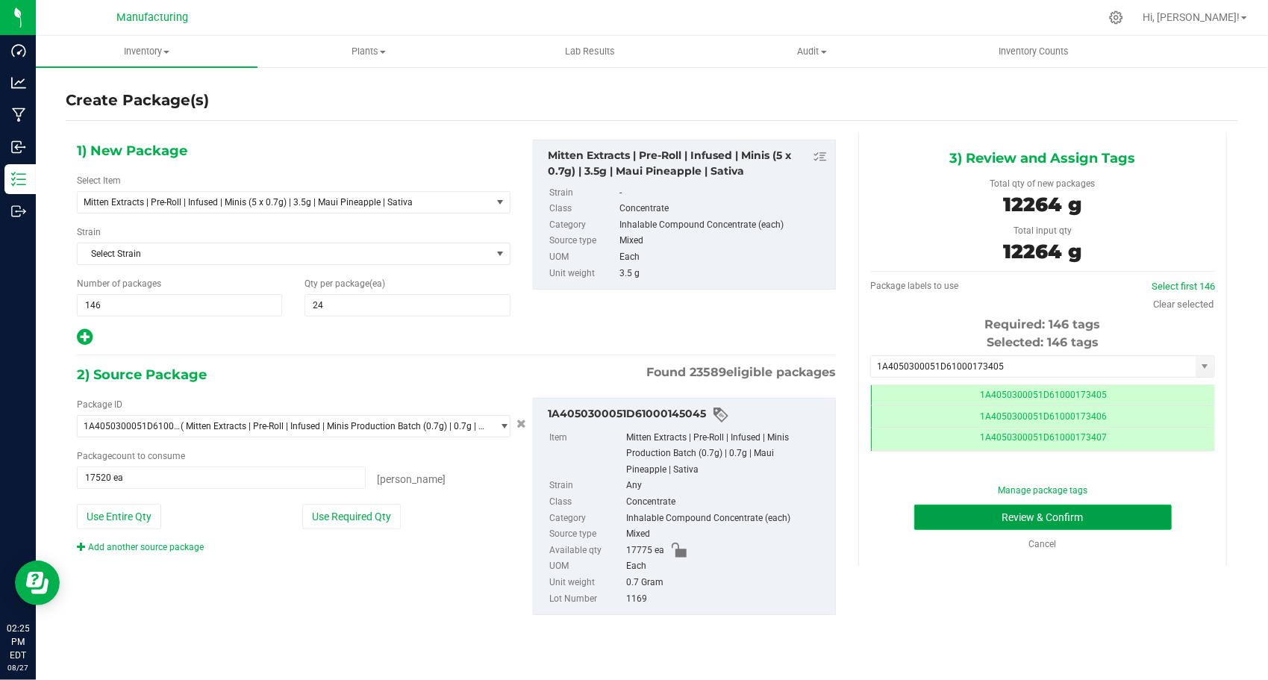
click at [942, 510] on button "Review & Confirm" at bounding box center [1042, 516] width 257 height 25
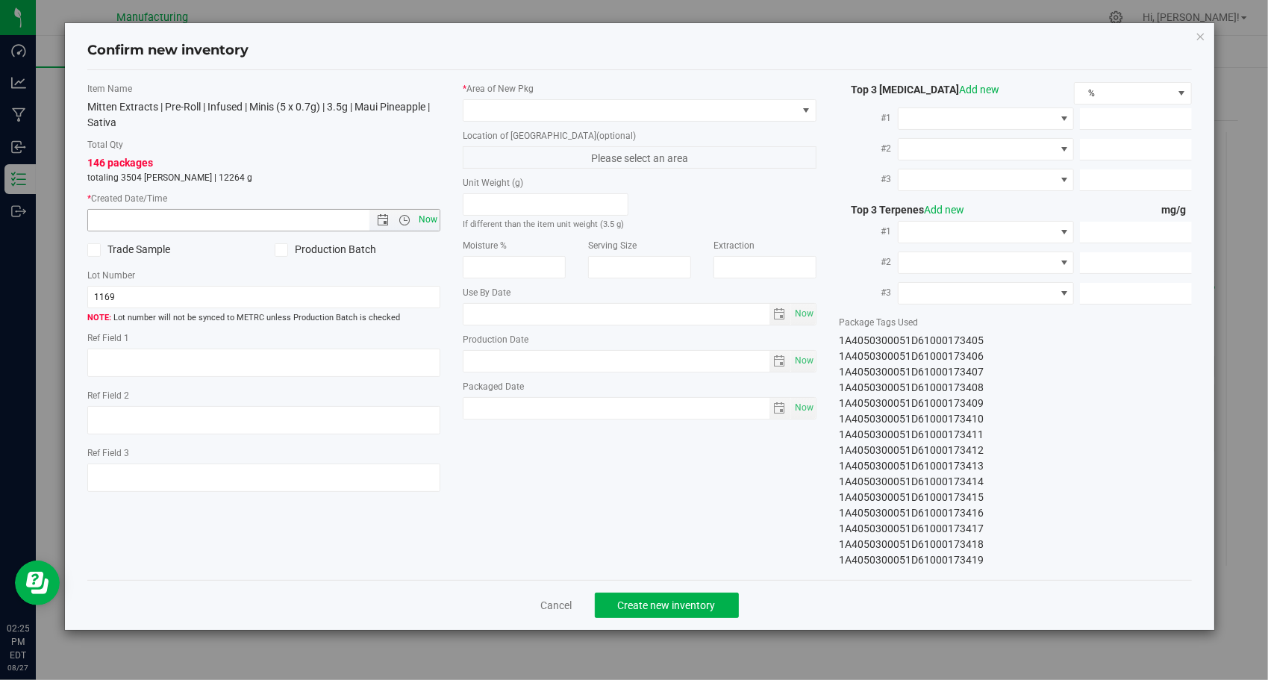
click at [436, 213] on span "Now" at bounding box center [428, 220] width 25 height 22
type input "[DATE] 2:25 PM"
click at [601, 105] on span at bounding box center [629, 110] width 333 height 21
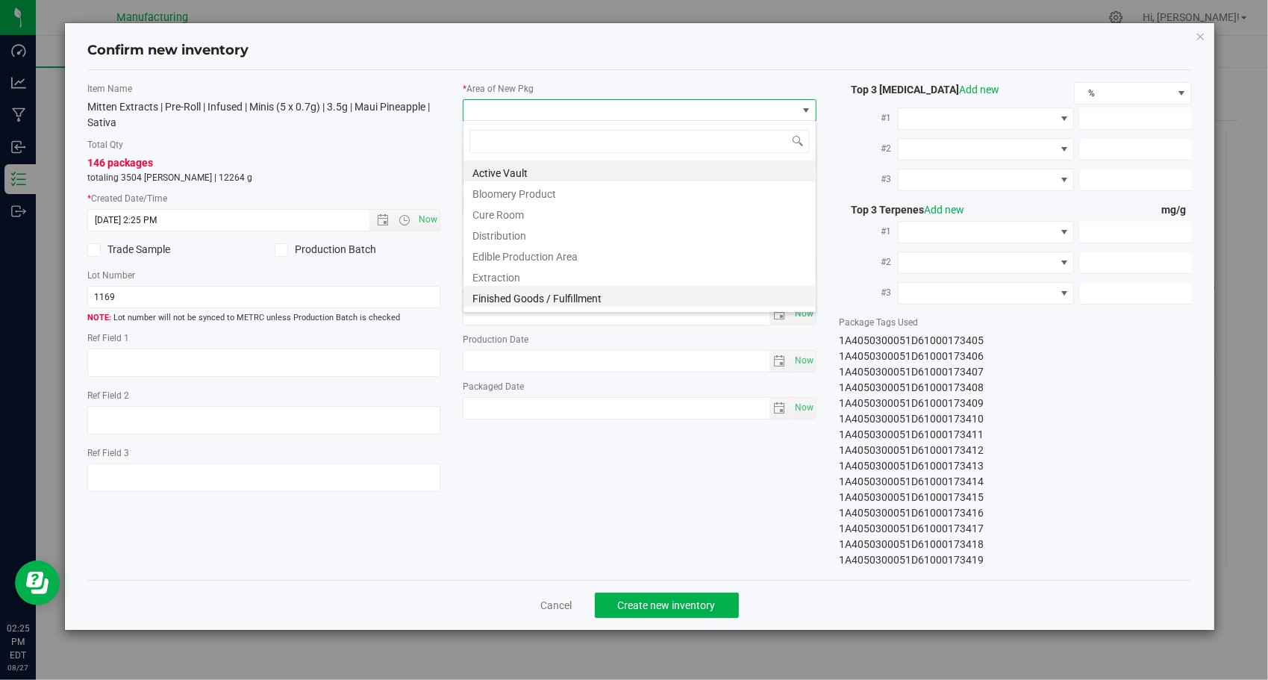
click at [560, 298] on li "Finished Goods / Fulfillment" at bounding box center [639, 296] width 352 height 21
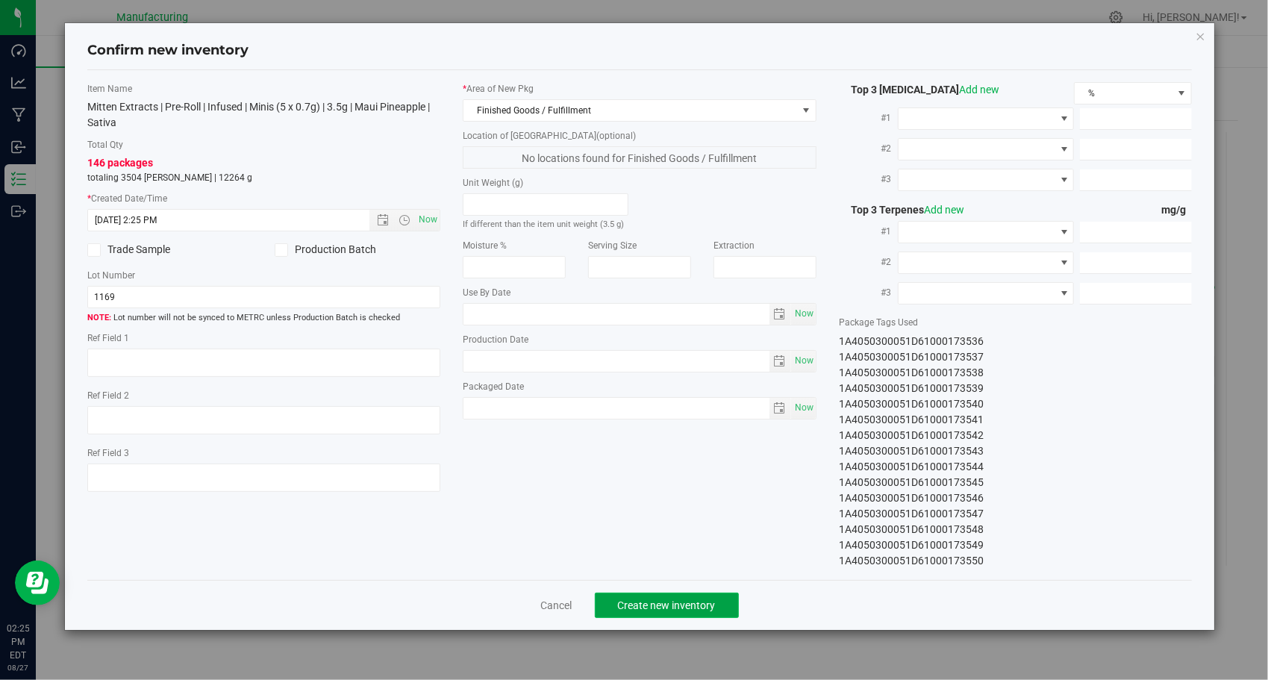
click at [657, 606] on span "Create new inventory" at bounding box center [667, 605] width 98 height 12
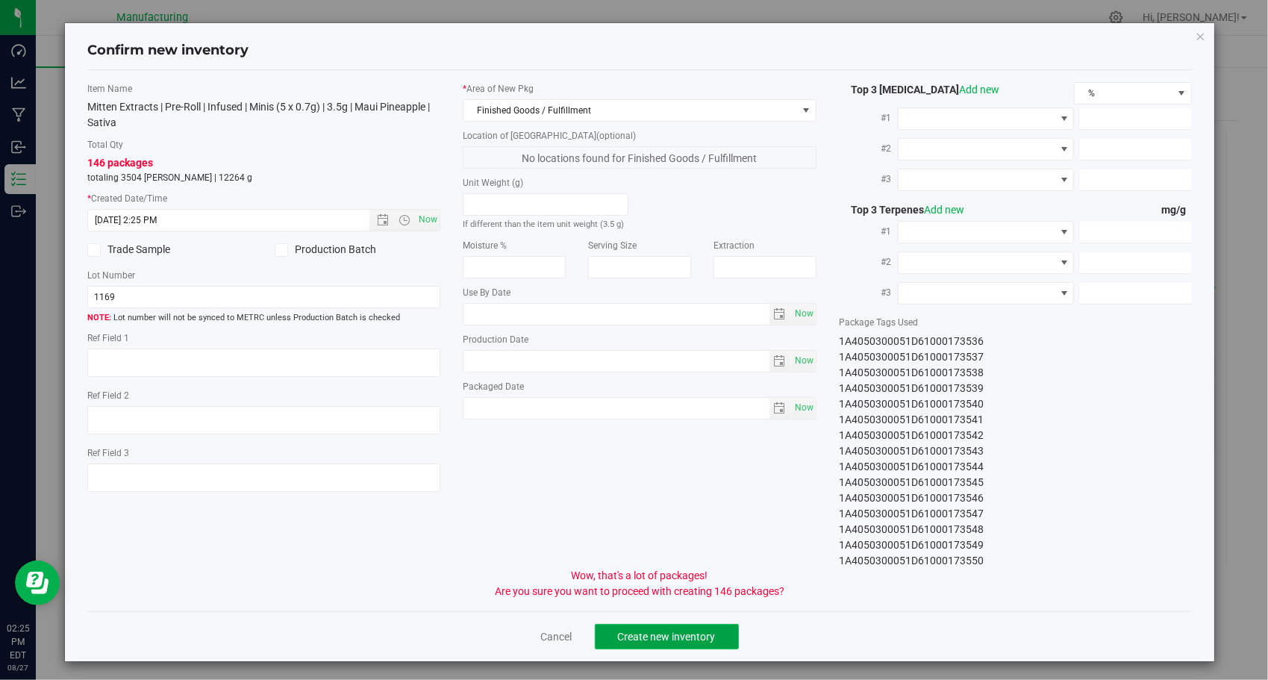
click at [642, 641] on button "Create new inventory" at bounding box center [667, 636] width 144 height 25
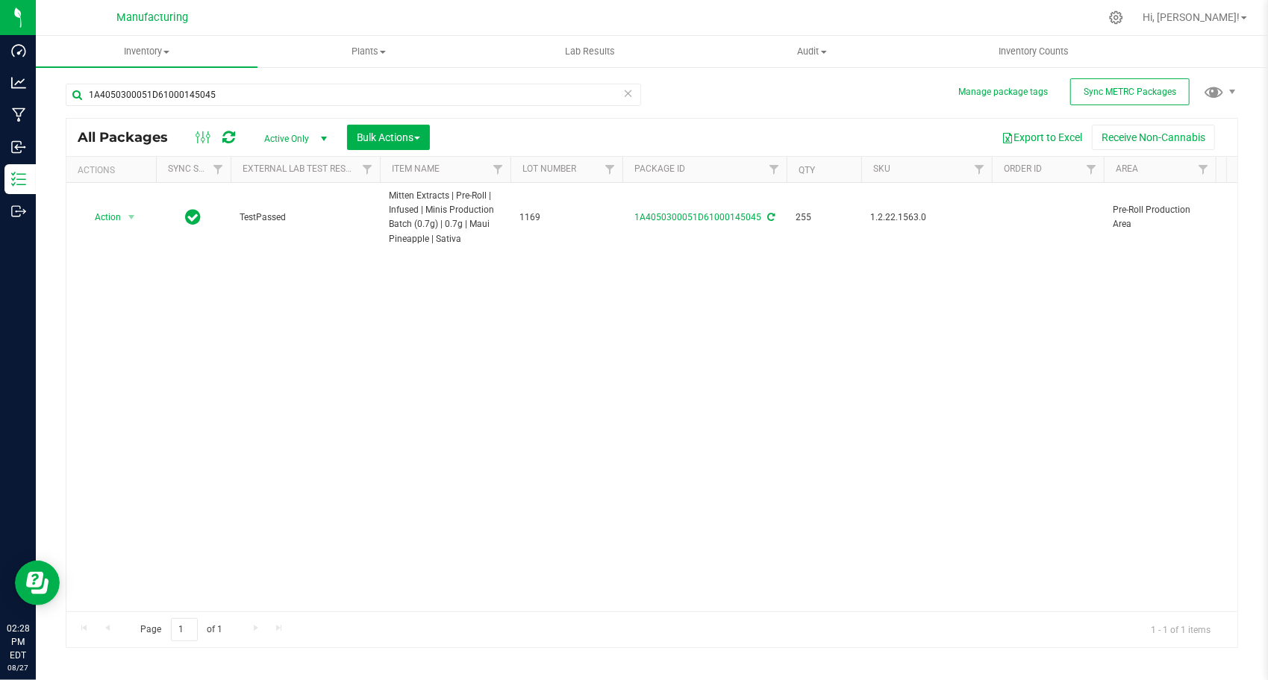
click at [625, 90] on icon at bounding box center [628, 93] width 10 height 18
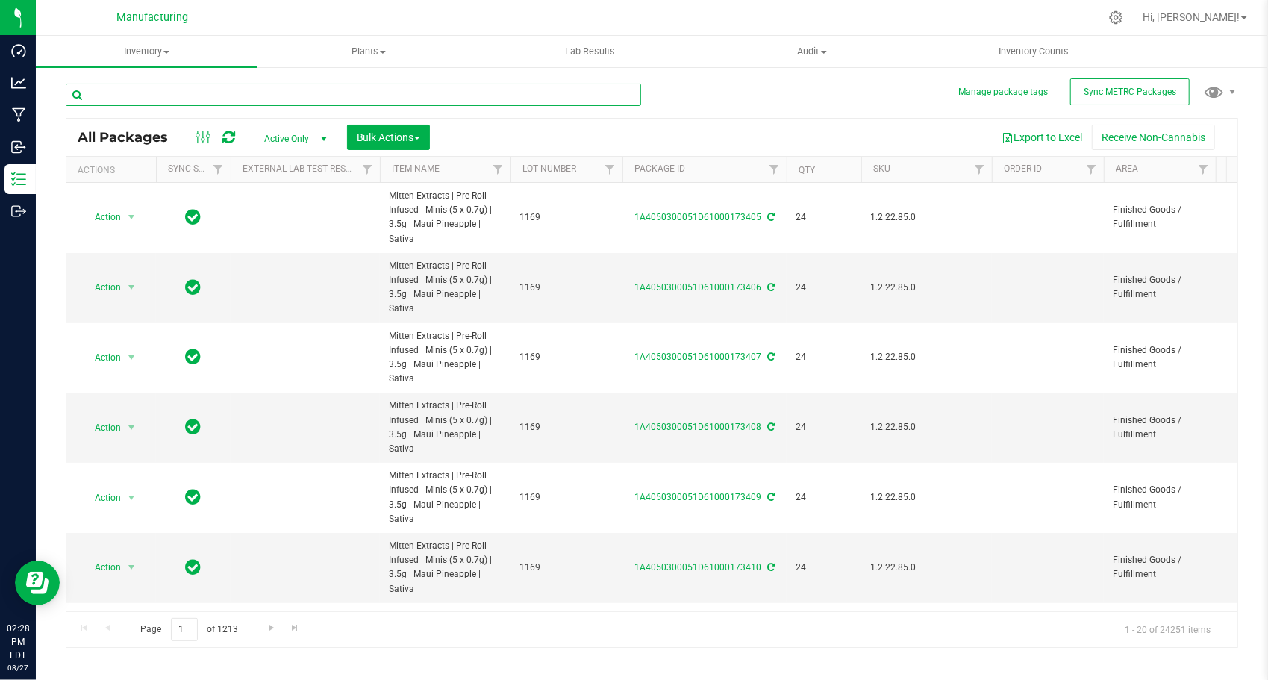
click at [154, 86] on input "text" at bounding box center [353, 95] width 575 height 22
paste input "1A4050300051D61000145047"
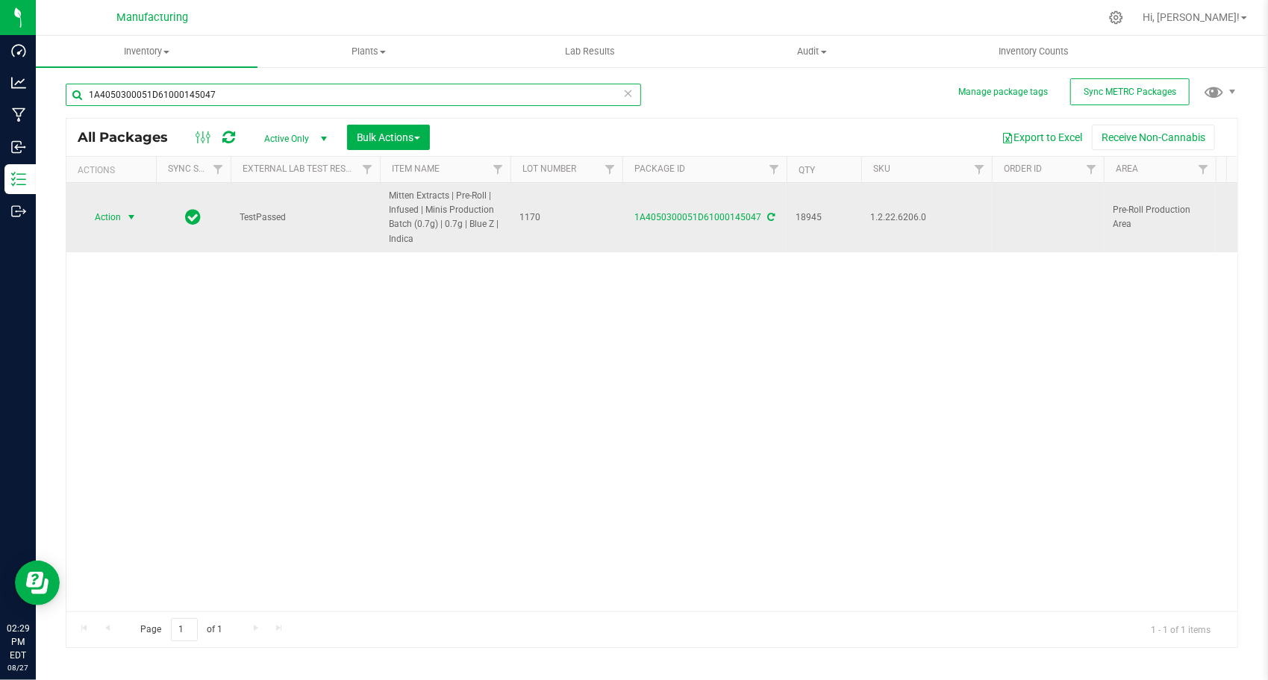
type input "1A4050300051D61000145047"
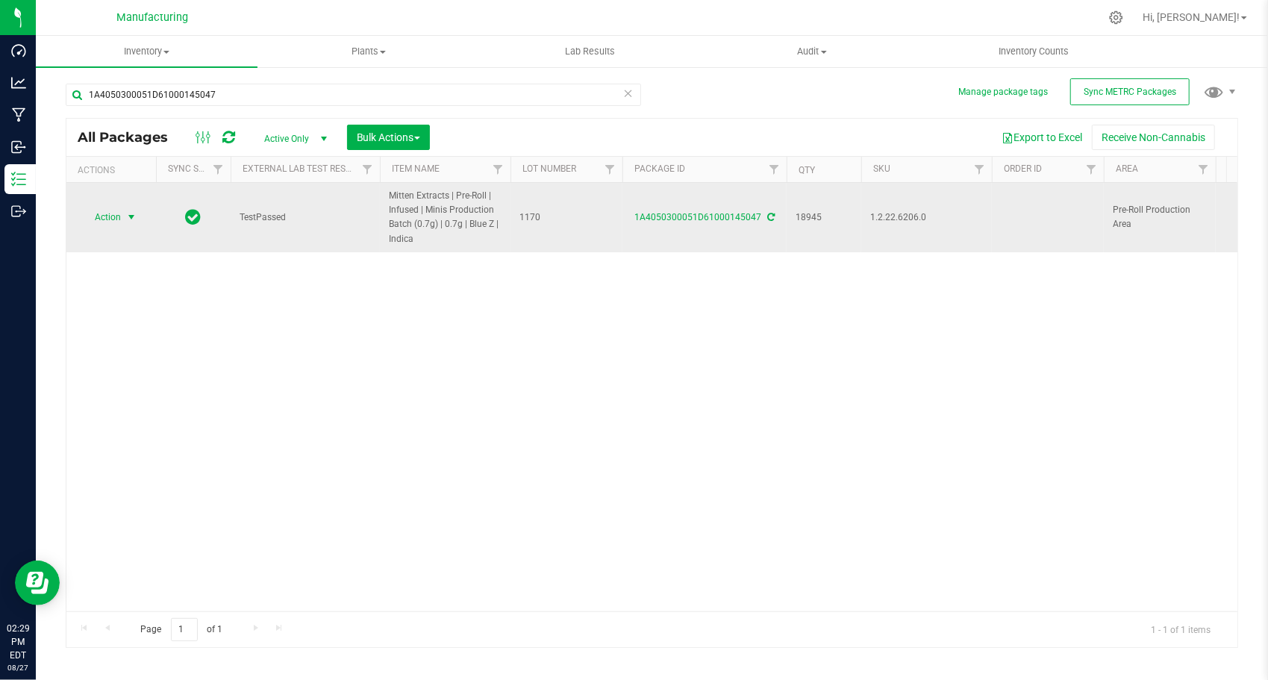
click at [137, 211] on span "select" at bounding box center [131, 217] width 12 height 12
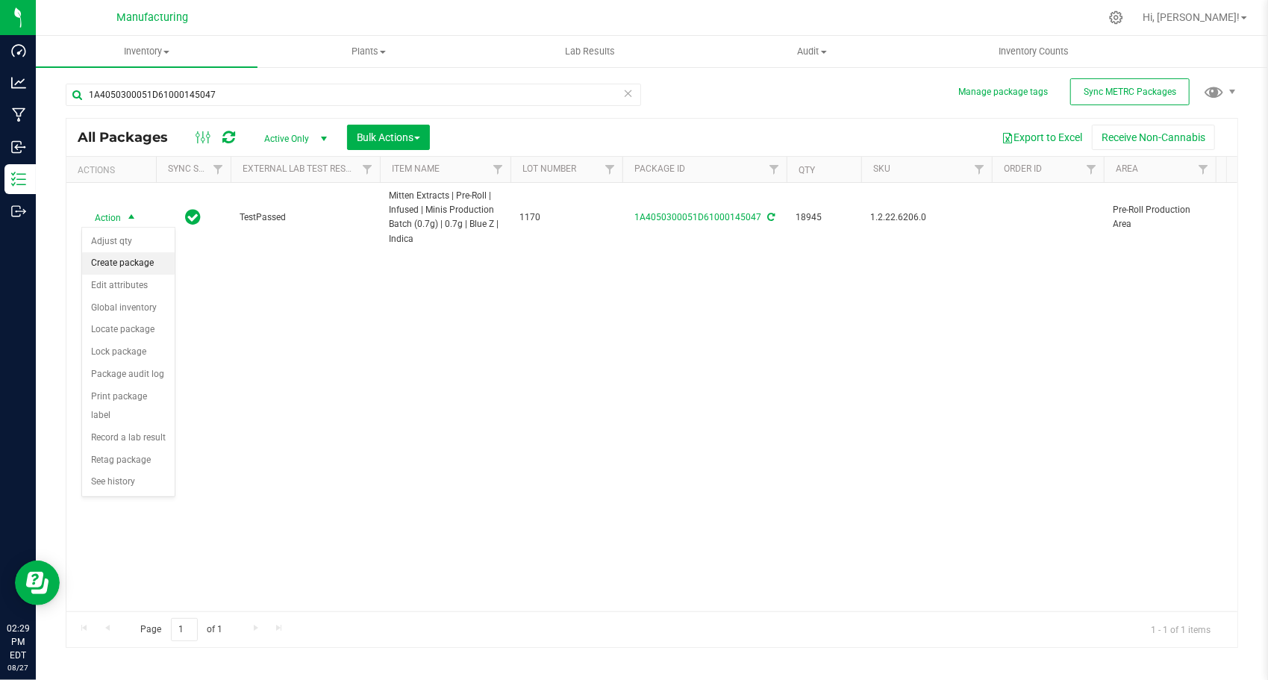
click at [148, 258] on li "Create package" at bounding box center [128, 263] width 93 height 22
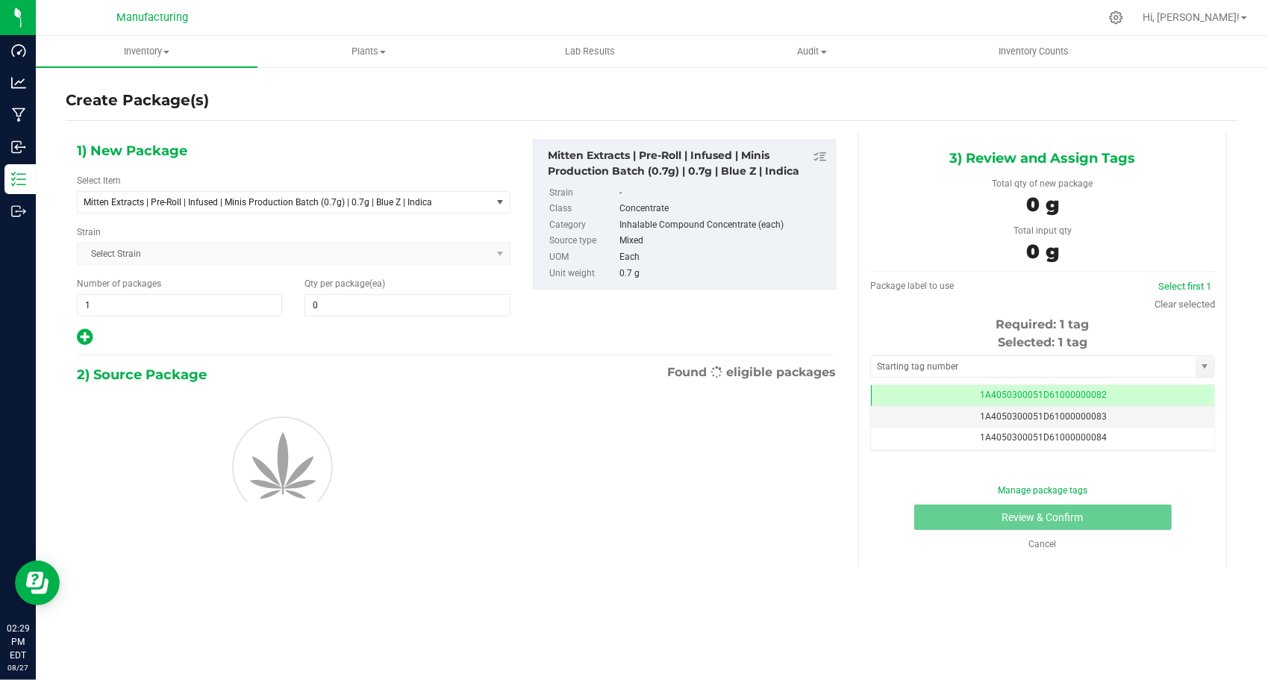
click at [255, 213] on div "1) New Package Select Item Mitten Extracts | Pre-Roll | Infused | Minis Product…" at bounding box center [294, 243] width 456 height 207
click at [258, 207] on span "Mitten Extracts | Pre-Roll | Infused | Minis Production Batch (0.7g) | 0.7g | B…" at bounding box center [284, 202] width 413 height 21
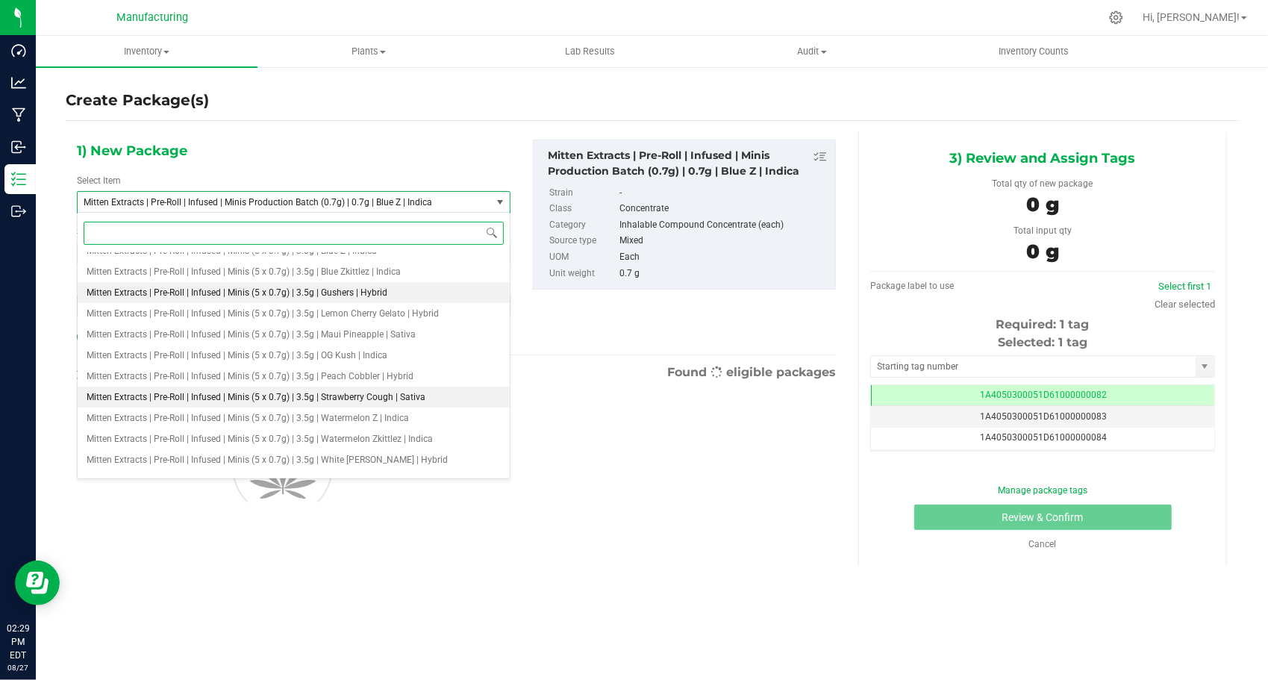
scroll to position [1922, 0]
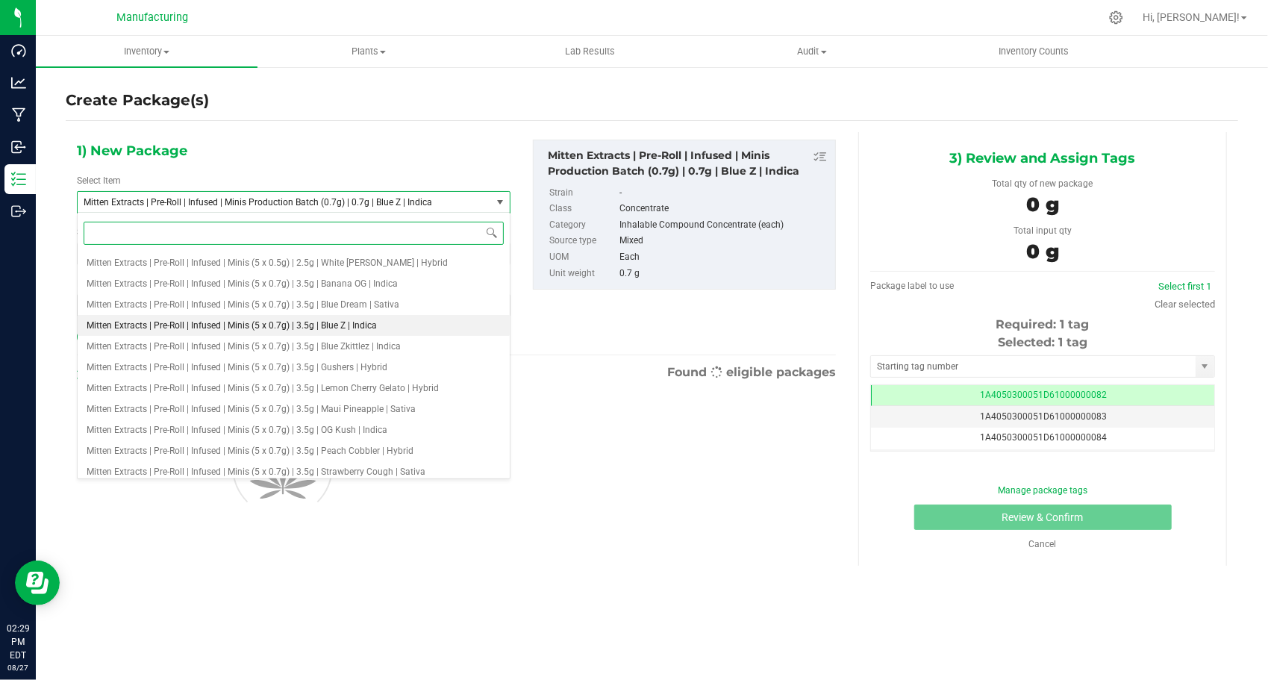
click at [292, 330] on span "Mitten Extracts | Pre-Roll | Infused | Minis (5 x 0.7g) | 3.5g | Blue Z | Indica" at bounding box center [232, 325] width 290 height 10
type input "0"
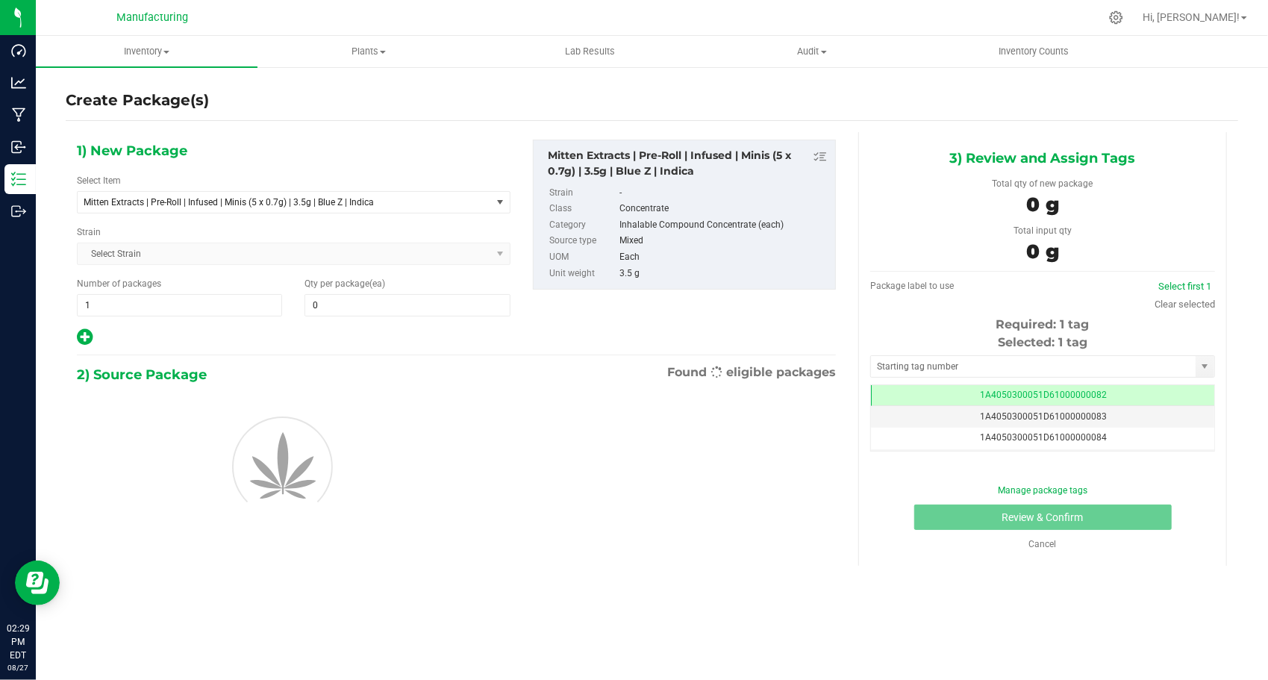
click at [184, 315] on div "1) New Package Select Item Mitten Extracts | Pre-Roll | Infused | Minis (5 x 0.…" at bounding box center [294, 243] width 456 height 207
click at [182, 312] on span "1 1" at bounding box center [179, 305] width 205 height 22
type input "150"
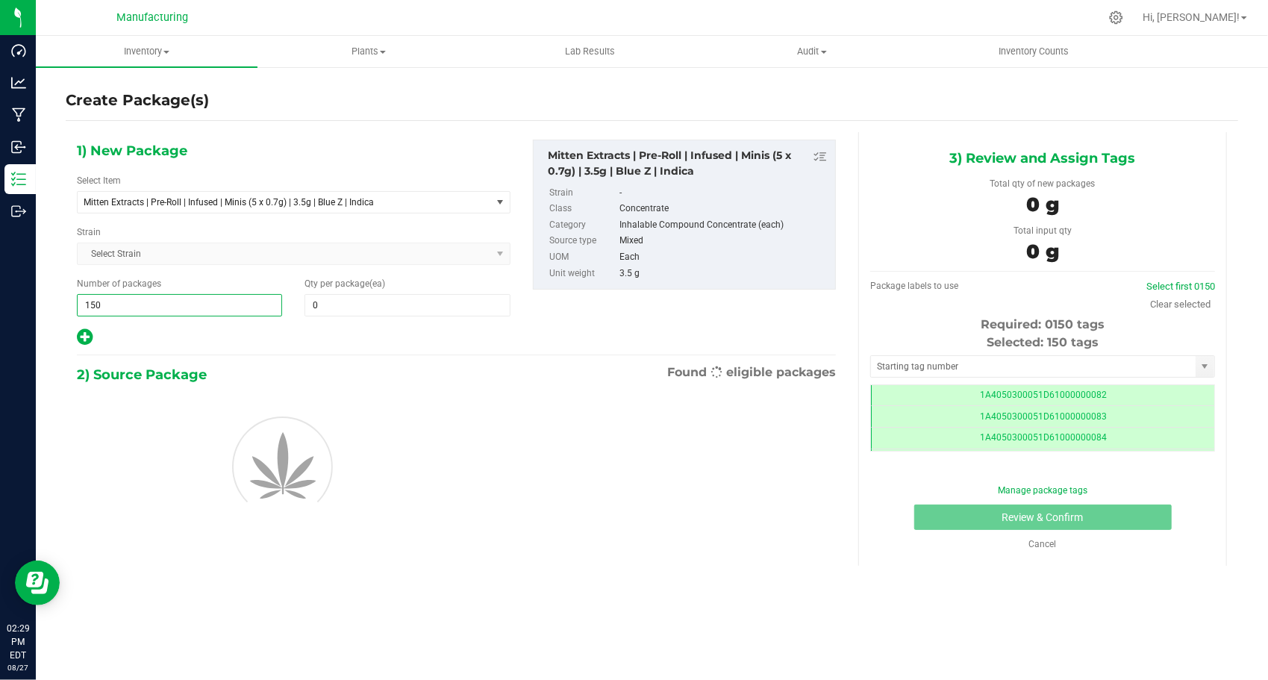
scroll to position [0, 0]
type input "150"
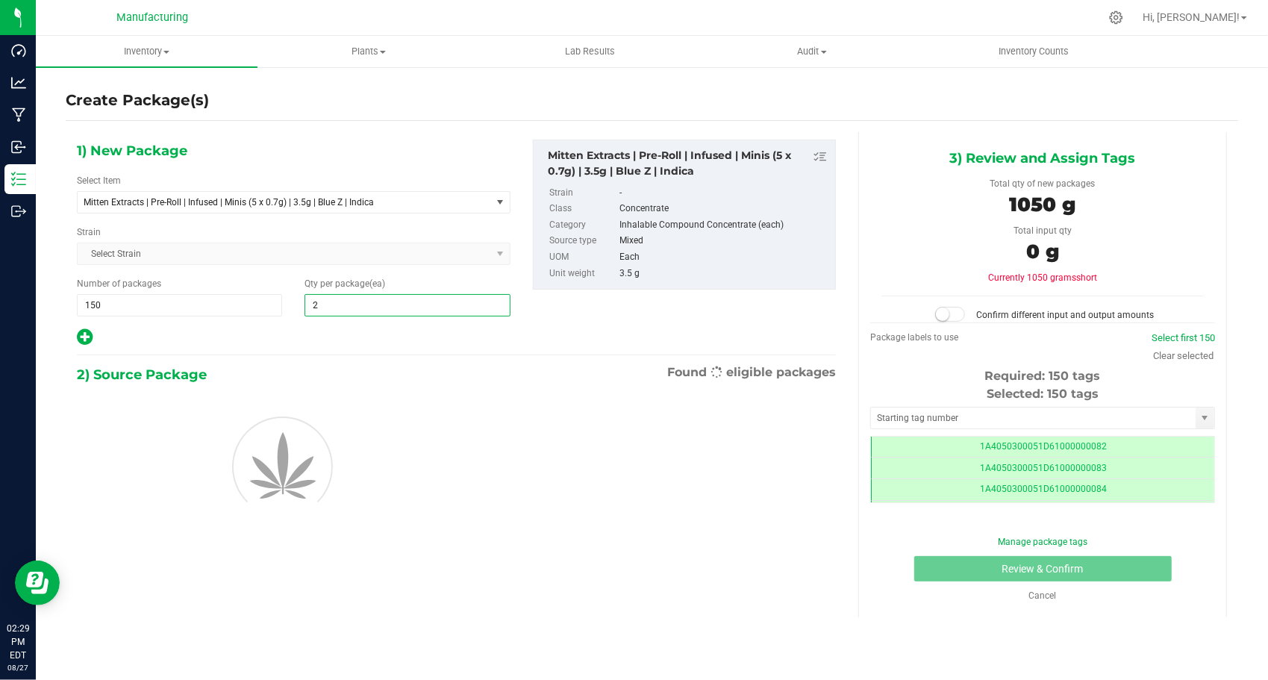
type input "24"
click at [246, 351] on div "1) New Package Select Item Mitten Extracts | Pre-Roll | Infused | Minis (5 x 0.…" at bounding box center [456, 347] width 781 height 431
click at [931, 415] on input "text" at bounding box center [1033, 417] width 325 height 21
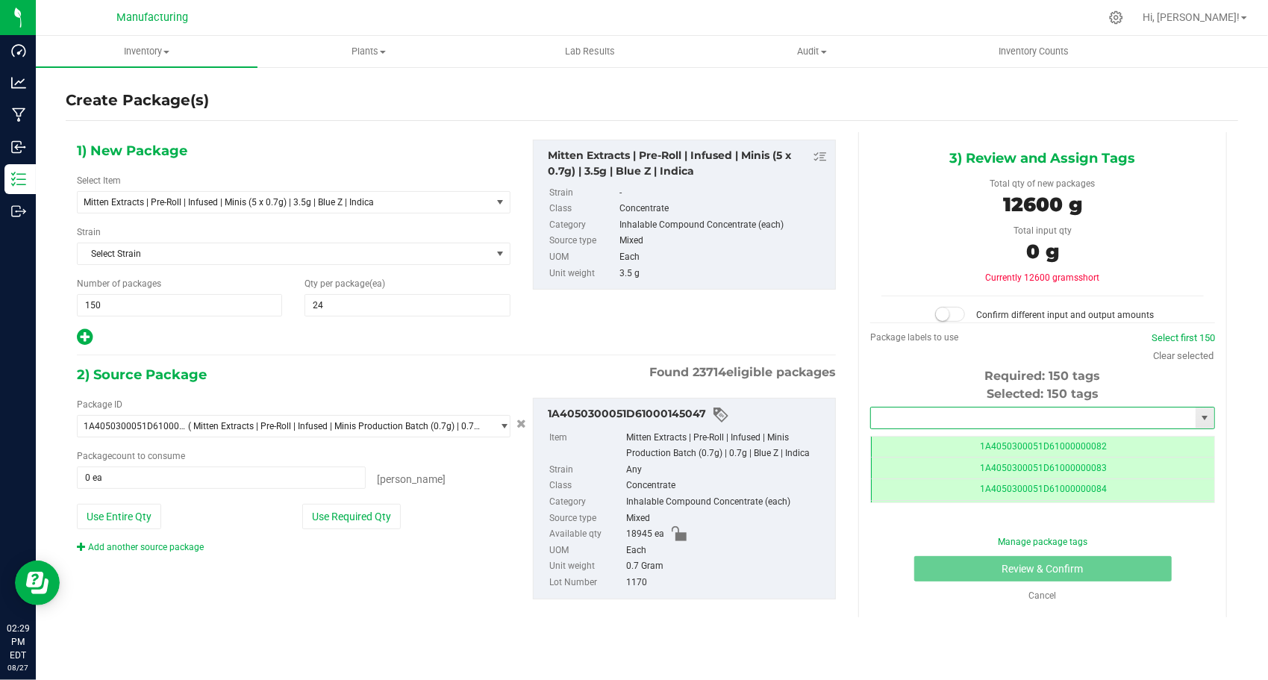
click at [931, 415] on input "text" at bounding box center [1033, 417] width 325 height 21
click at [932, 431] on li "1A4050300051D61000173551" at bounding box center [1042, 441] width 343 height 22
type input "1A4050300051D61000173551"
click at [380, 516] on button "Use Required Qty" at bounding box center [351, 516] width 98 height 25
type input "18000 ea"
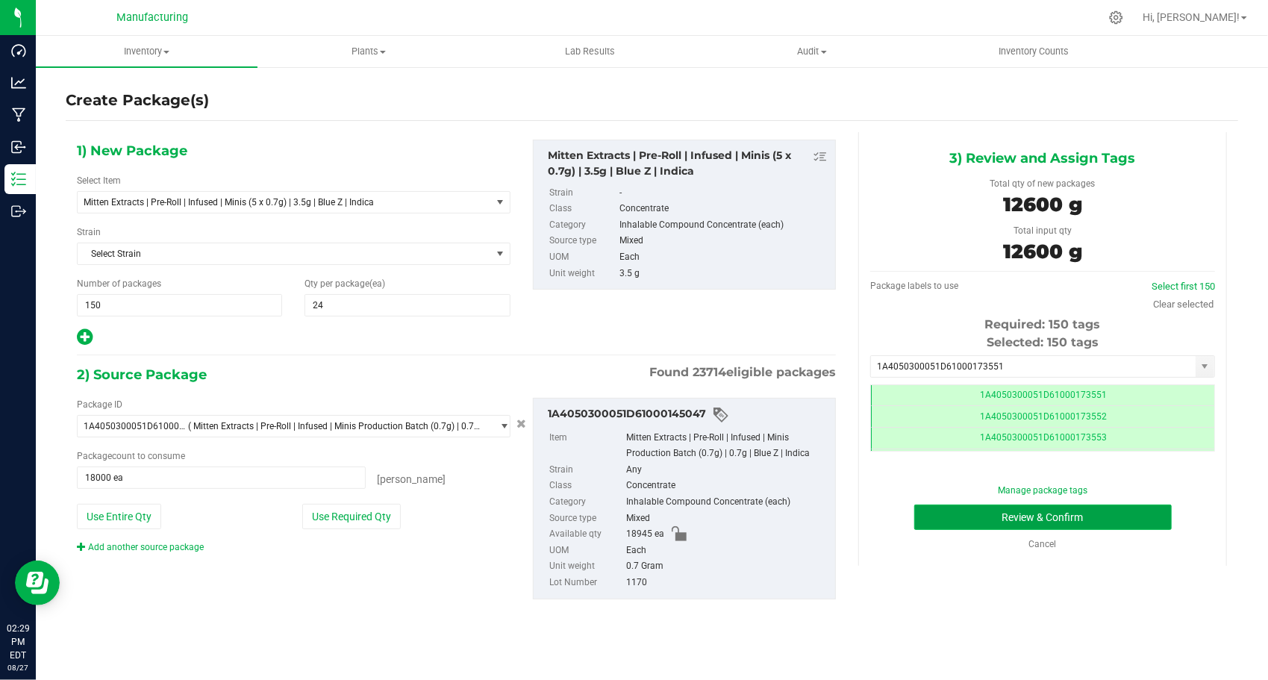
click at [920, 510] on button "Review & Confirm" at bounding box center [1042, 516] width 257 height 25
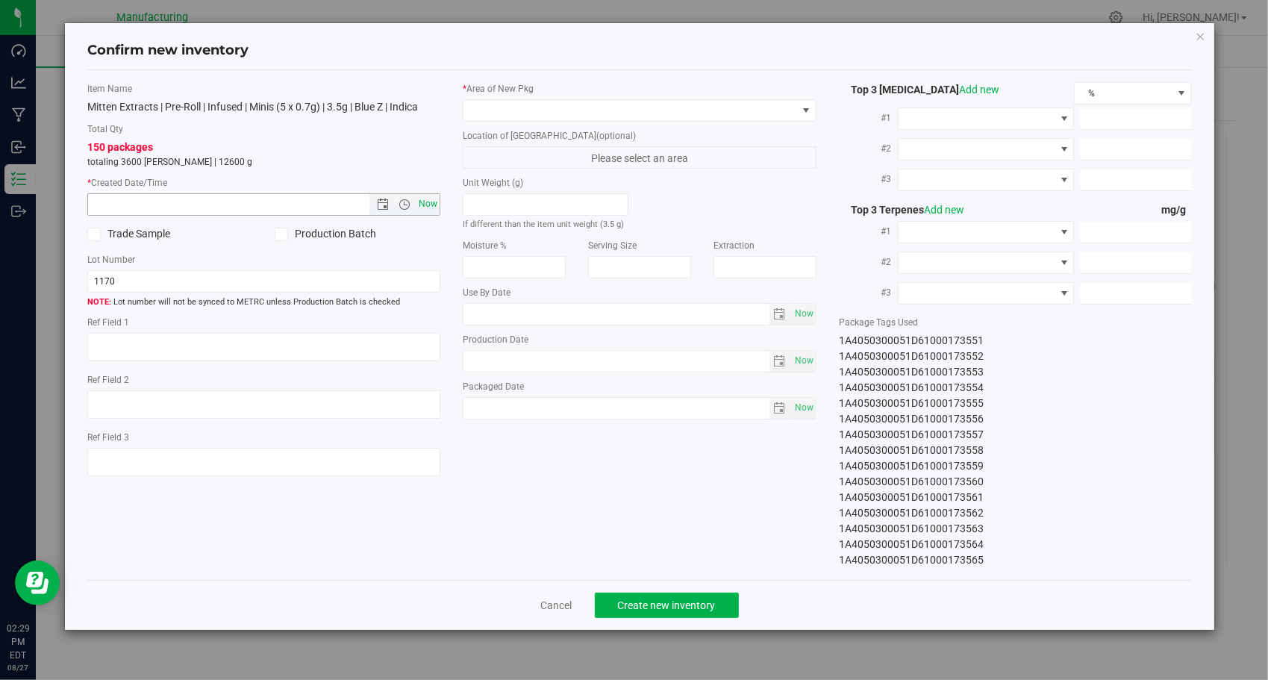
click at [425, 199] on span "Now" at bounding box center [428, 204] width 25 height 22
type input "[DATE] 2:29 PM"
click at [715, 103] on span at bounding box center [629, 110] width 333 height 21
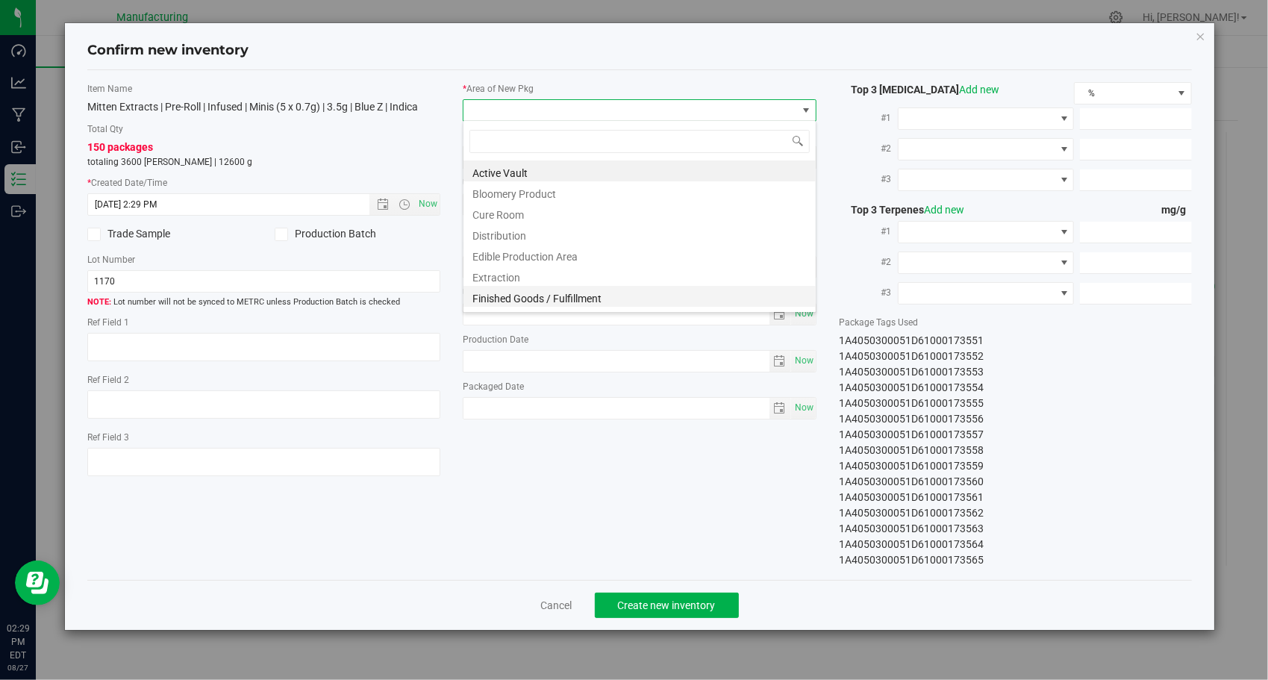
click at [585, 301] on li "Finished Goods / Fulfillment" at bounding box center [639, 296] width 352 height 21
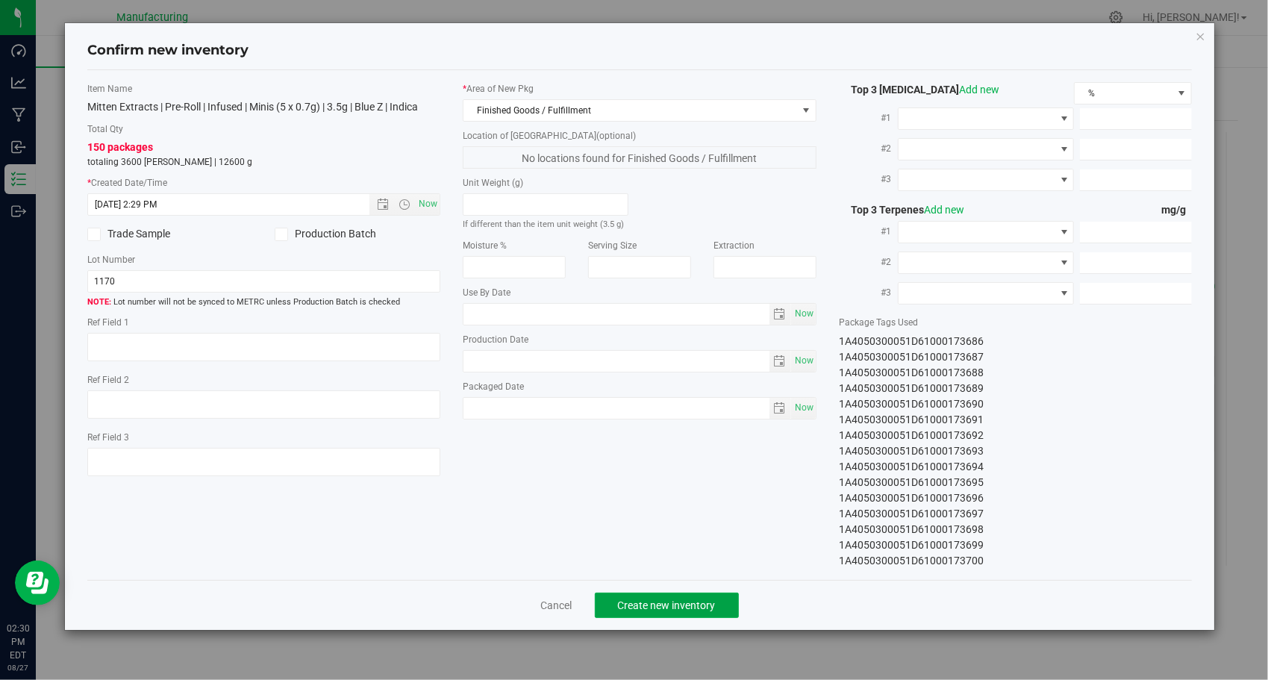
click at [680, 604] on span "Create new inventory" at bounding box center [667, 605] width 98 height 12
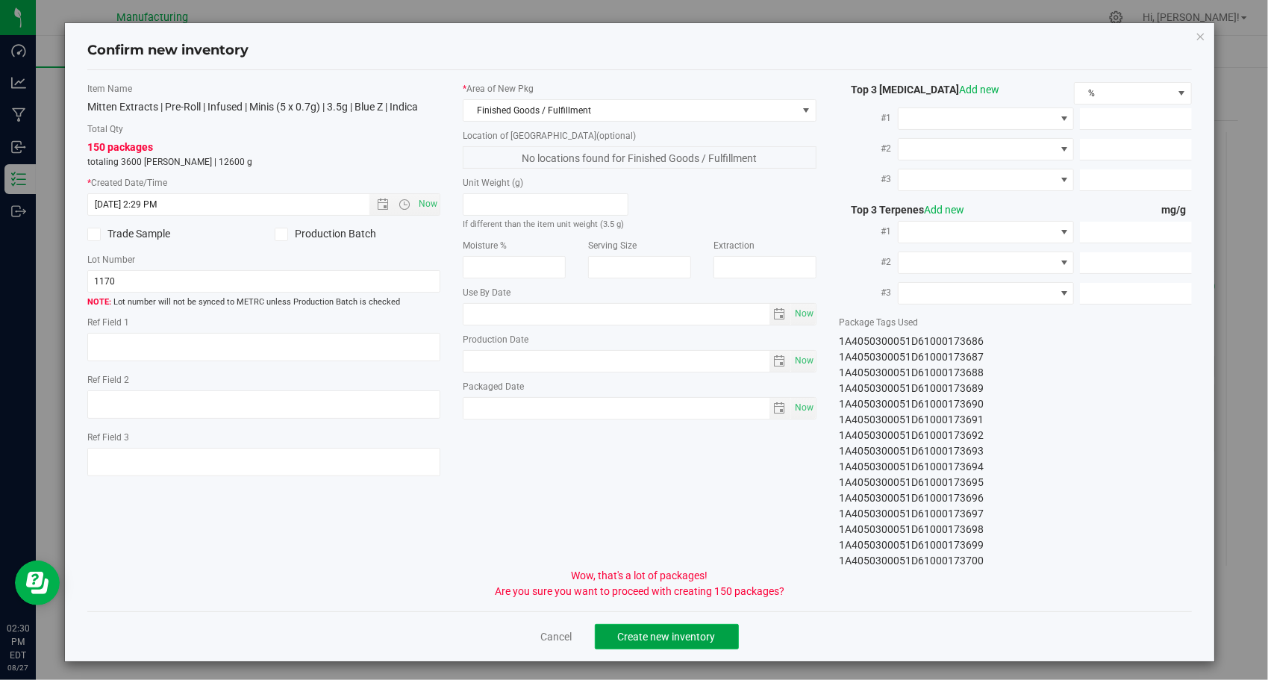
click at [690, 632] on span "Create new inventory" at bounding box center [667, 636] width 98 height 12
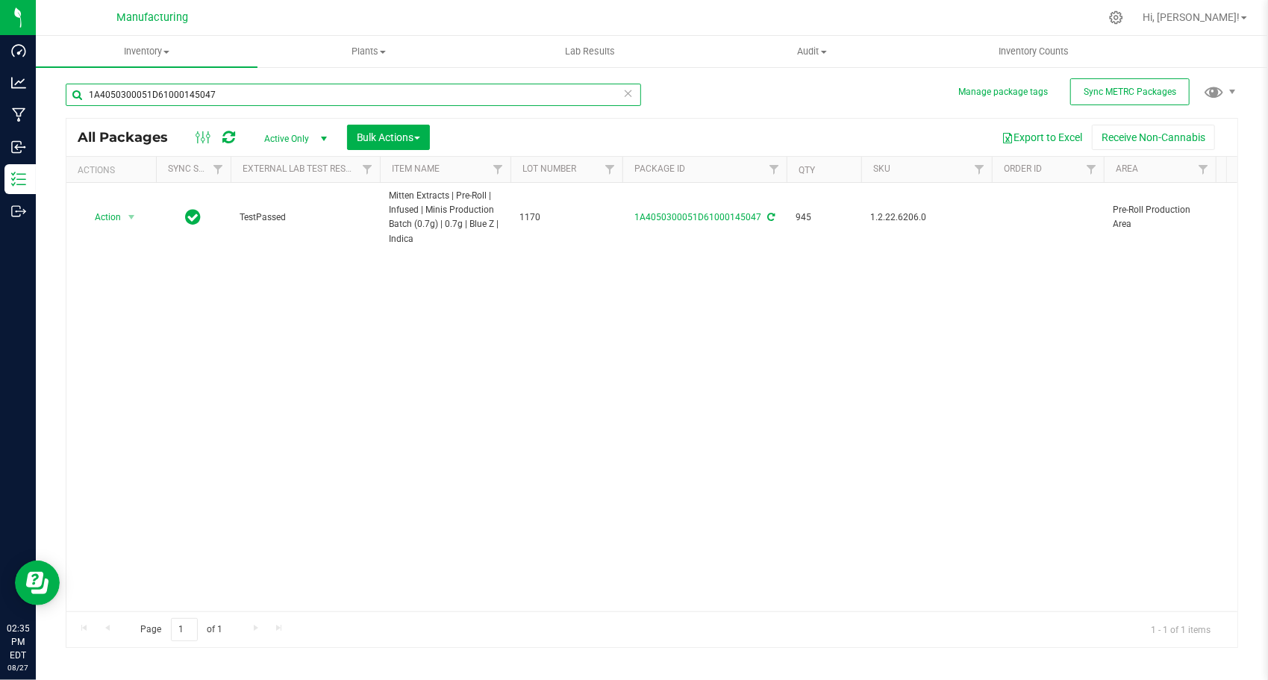
click at [376, 93] on input "1A4050300051D61000145047" at bounding box center [353, 95] width 575 height 22
paste input "9"
type input "1A4050300051D61000145049"
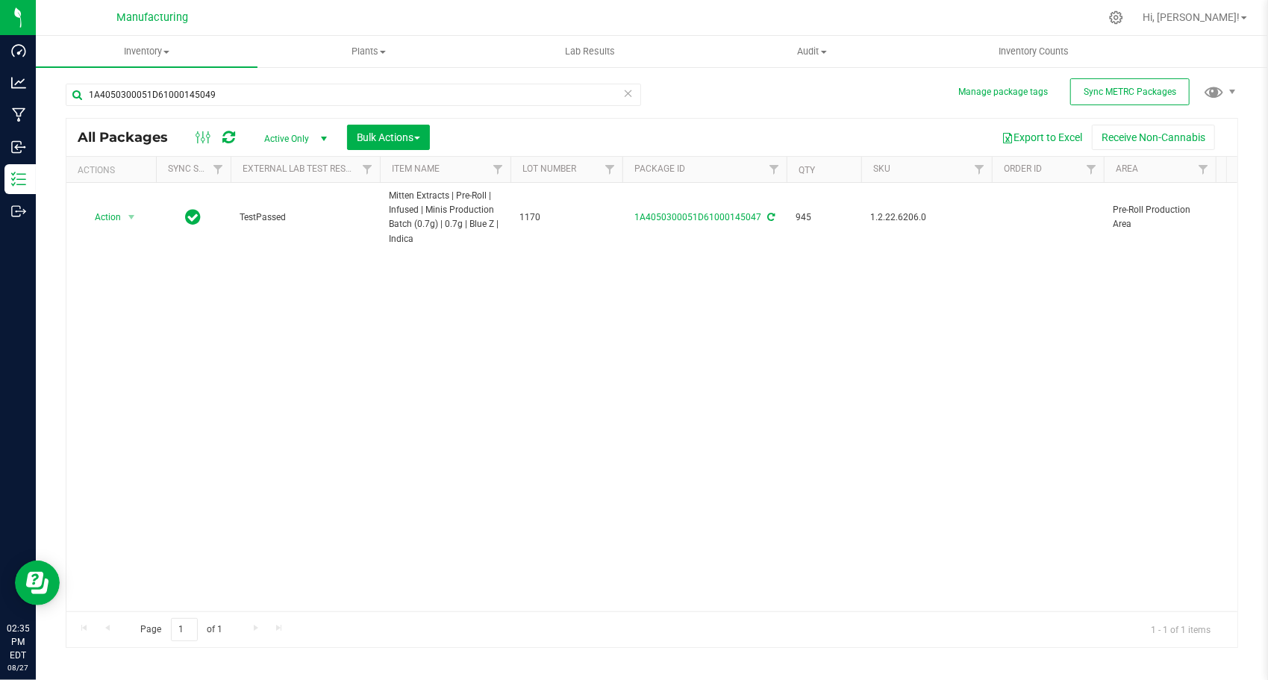
click at [583, 364] on div "Action Action Adjust qty Create package Edit attributes Global inventory Locate…" at bounding box center [651, 397] width 1171 height 428
click at [632, 94] on icon at bounding box center [628, 93] width 10 height 18
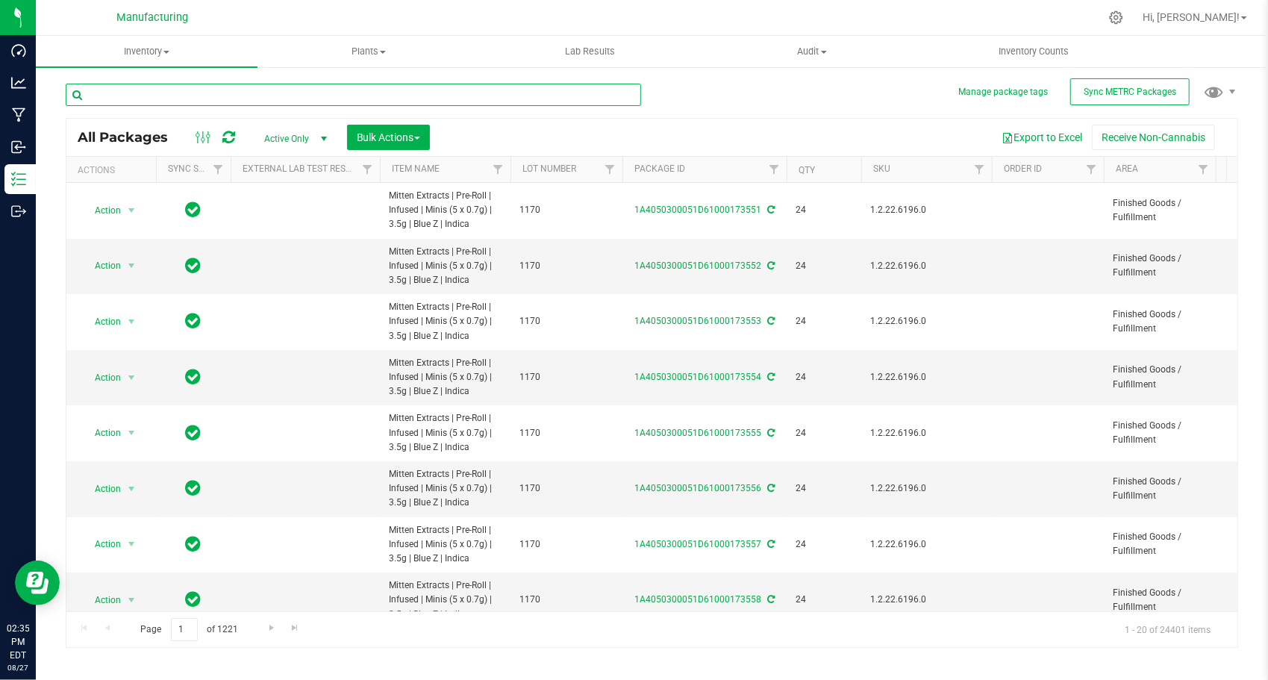
click at [434, 93] on input "text" at bounding box center [353, 95] width 575 height 22
paste input "1A4050300051D61000145049"
type input "1A4050300051D61000145049"
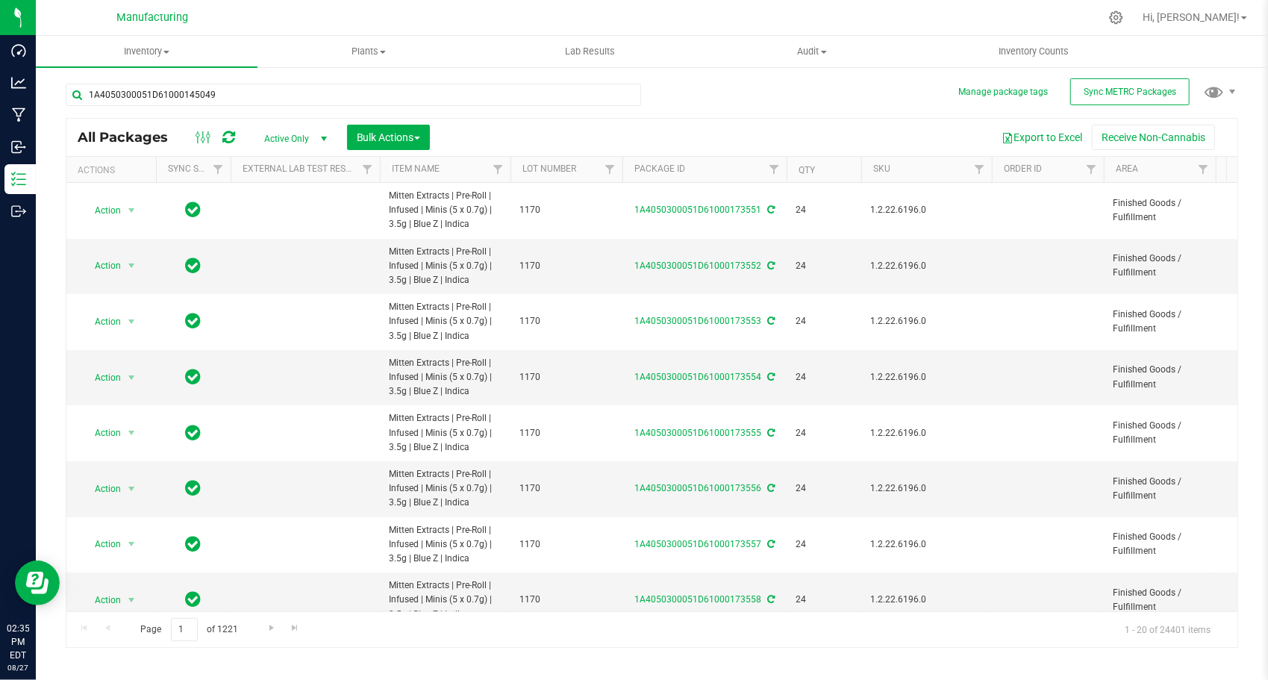
click at [694, 94] on div "1A4050300051D61000145049 All Packages Active Only Active Only Lab Samples Locke…" at bounding box center [652, 358] width 1172 height 578
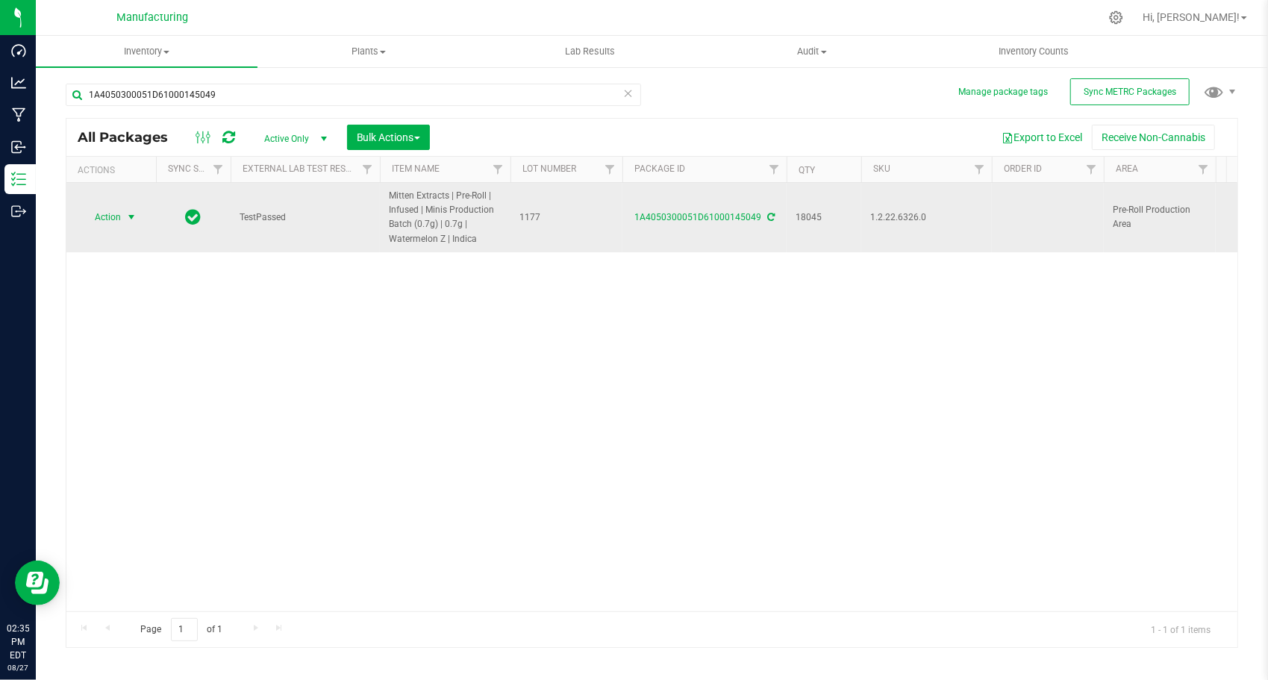
click at [131, 220] on span "select" at bounding box center [131, 217] width 12 height 12
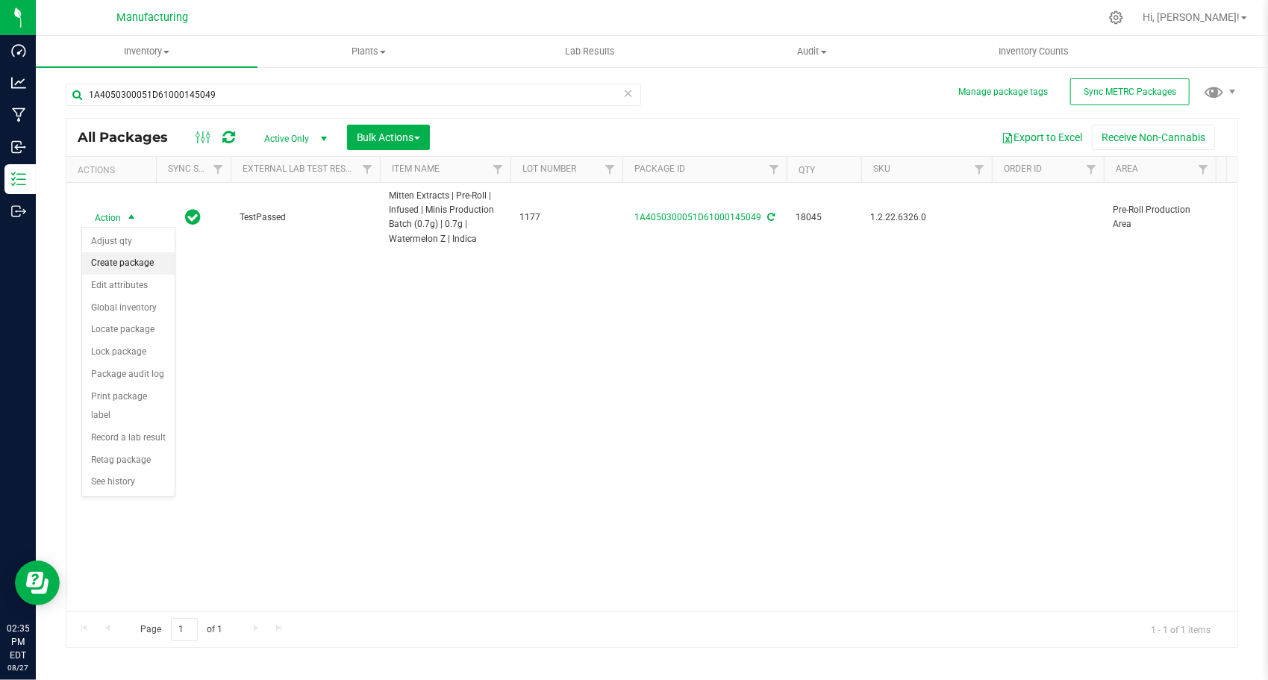
click at [134, 259] on li "Create package" at bounding box center [128, 263] width 93 height 22
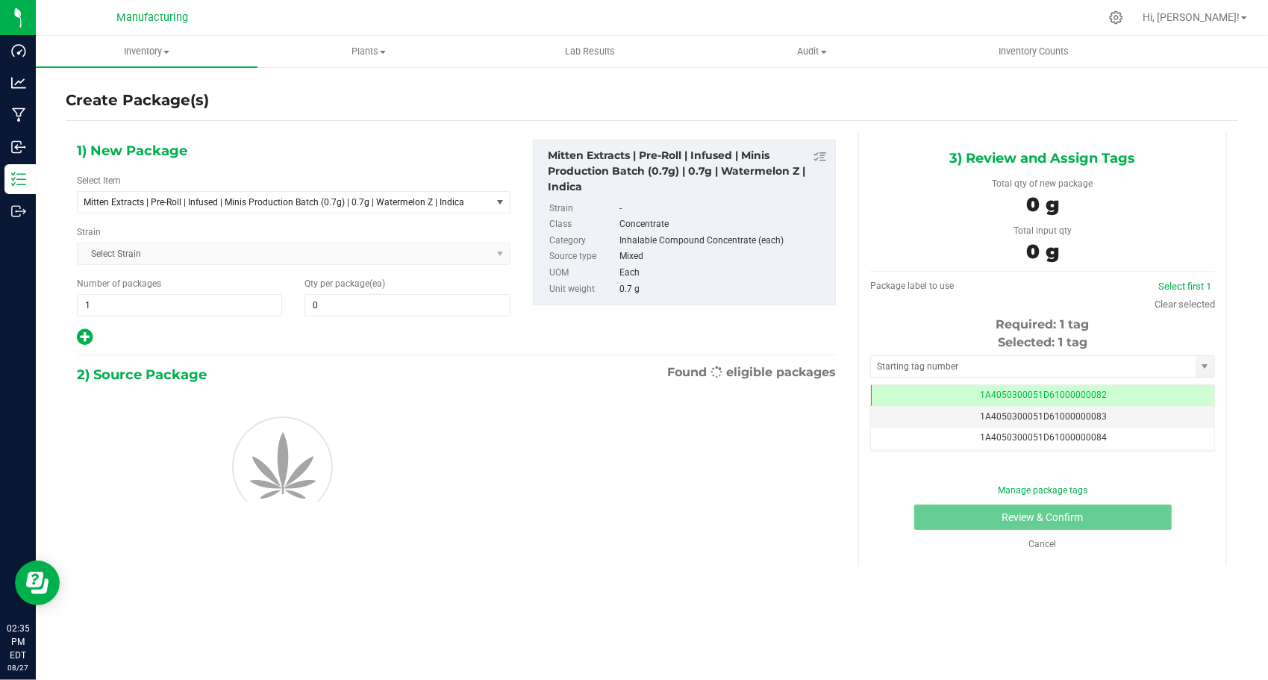
click at [249, 212] on div "1) New Package Select Item Mitten Extracts | Pre-Roll | Infused | Minis Product…" at bounding box center [294, 243] width 456 height 207
click at [251, 209] on span "Mitten Extracts | Pre-Roll | Infused | Minis Production Batch (0.7g) | 0.7g | W…" at bounding box center [284, 202] width 413 height 21
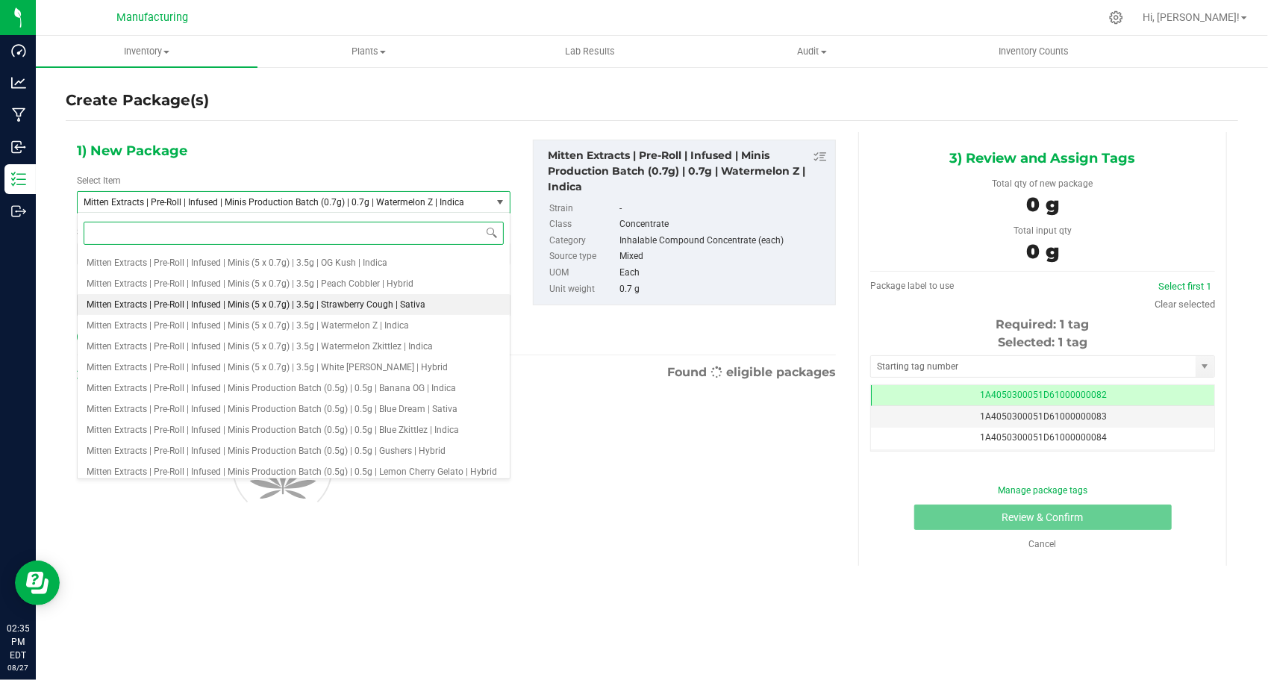
scroll to position [2089, 0]
click at [298, 315] on li "Mitten Extracts | Pre-Roll | Infused | Minis (5 x 0.7g) | 3.5g | Watermelon Z |…" at bounding box center [294, 325] width 432 height 21
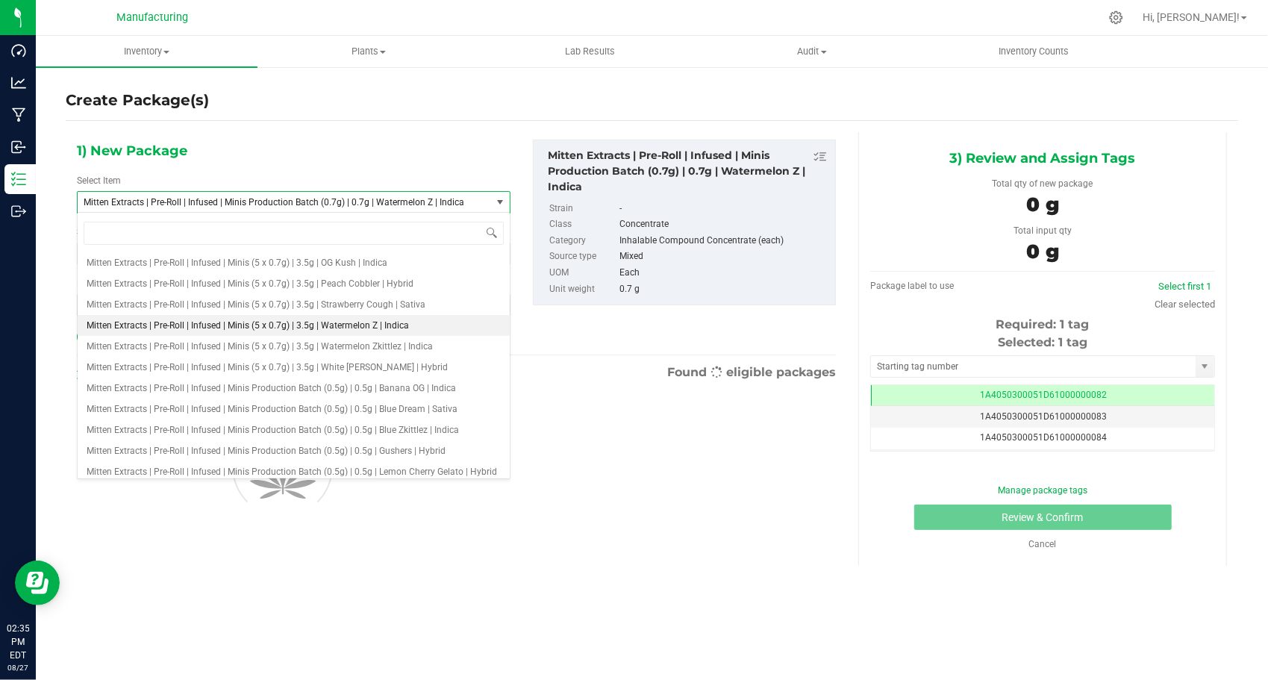
type input "0"
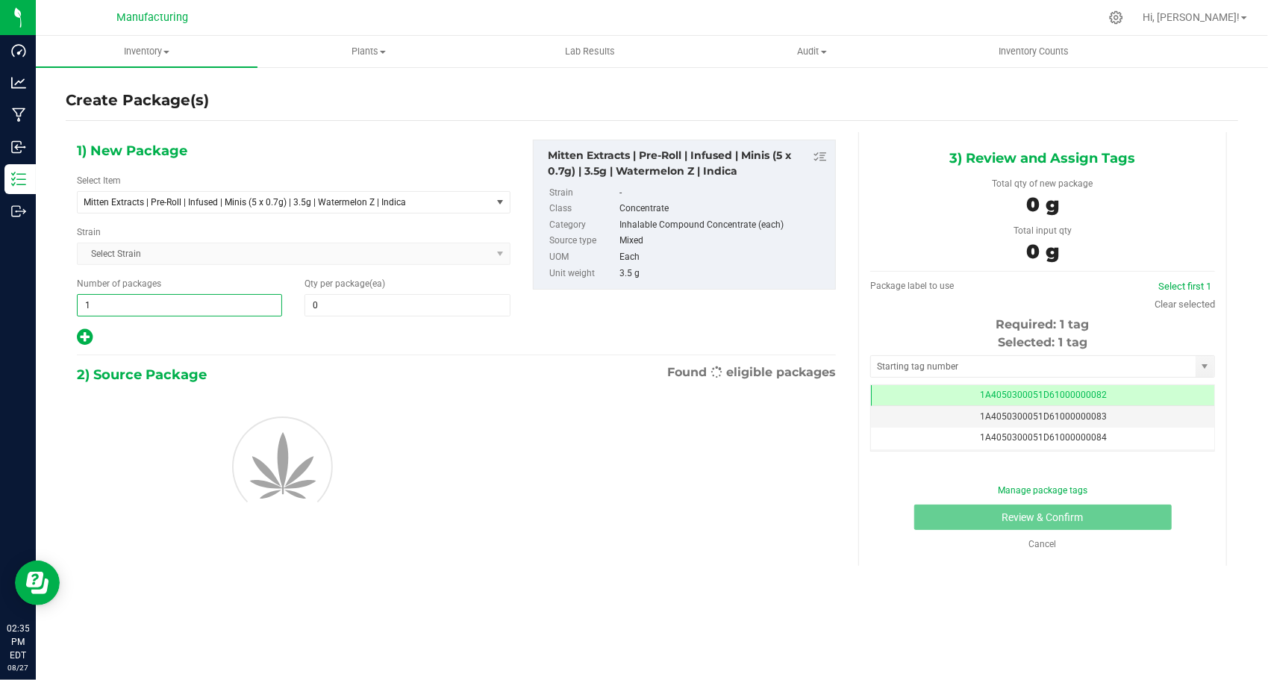
click at [179, 298] on span "1 1" at bounding box center [179, 305] width 205 height 22
type input "148"
click at [338, 294] on span at bounding box center [406, 305] width 205 height 22
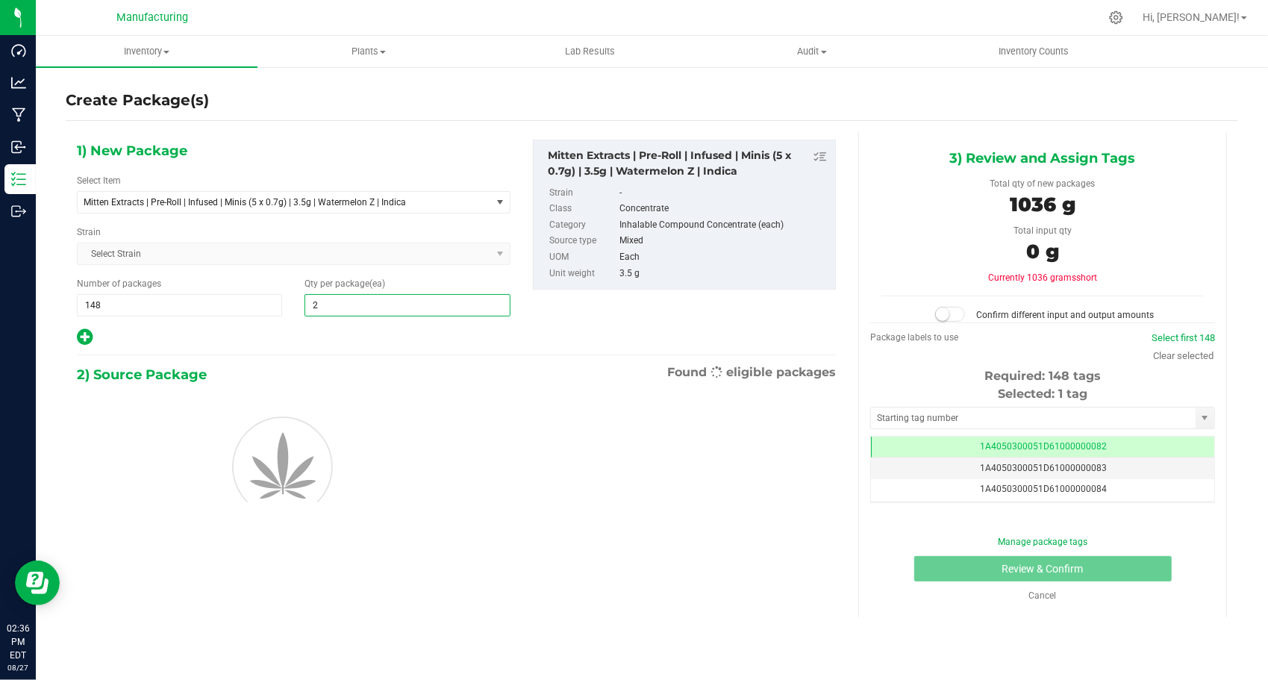
type input "24"
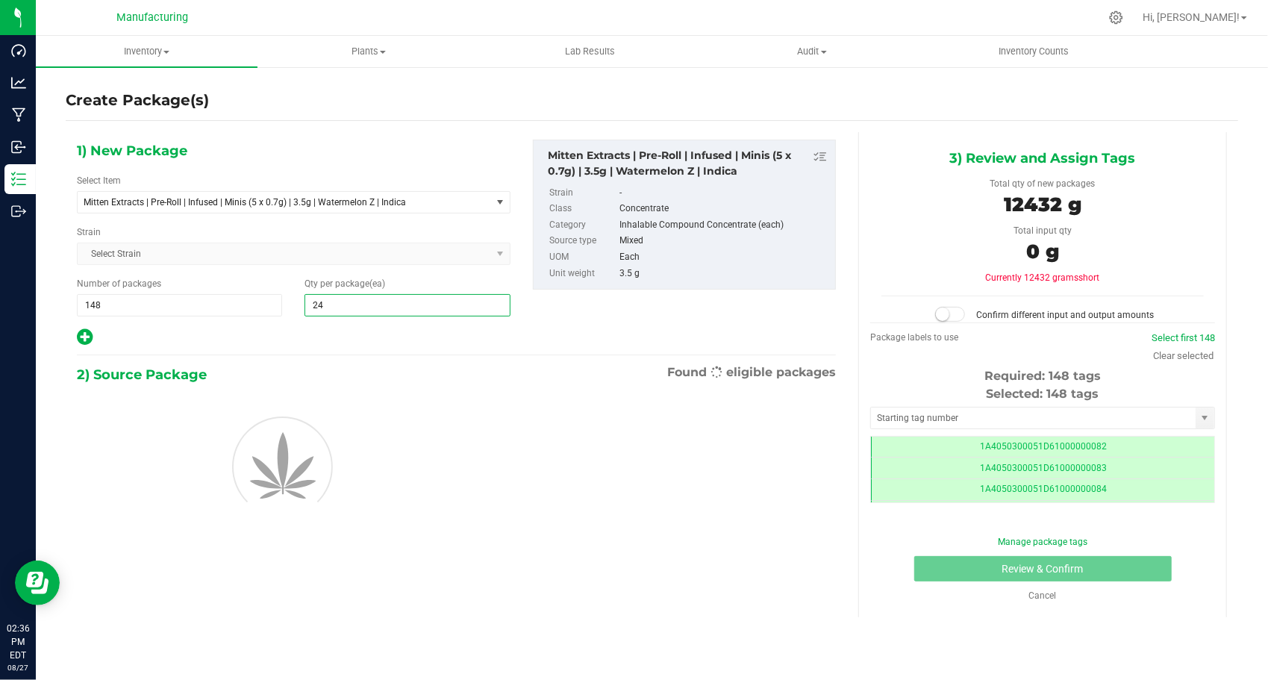
scroll to position [0, 0]
type input "24"
click at [323, 330] on div at bounding box center [293, 337] width 433 height 19
click at [900, 409] on input "text" at bounding box center [1033, 417] width 325 height 21
type input "1A4050300051D61000173701"
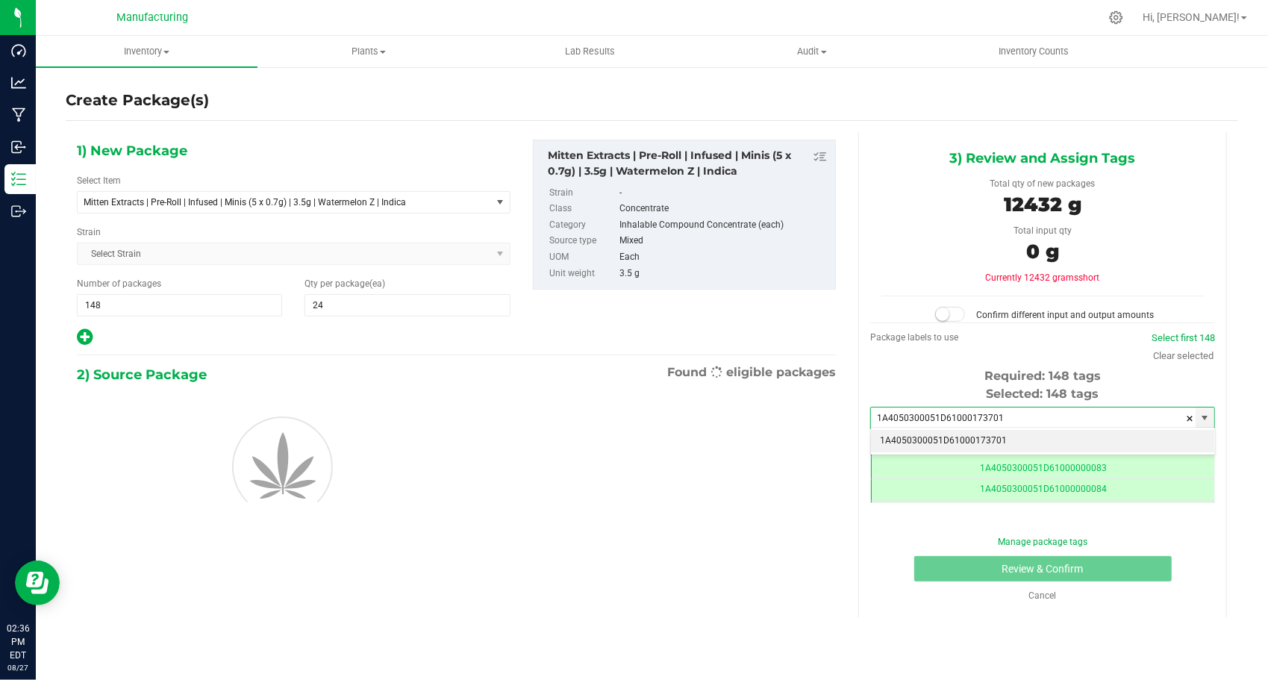
click at [897, 436] on li "1A4050300051D61000173701" at bounding box center [1042, 441] width 343 height 22
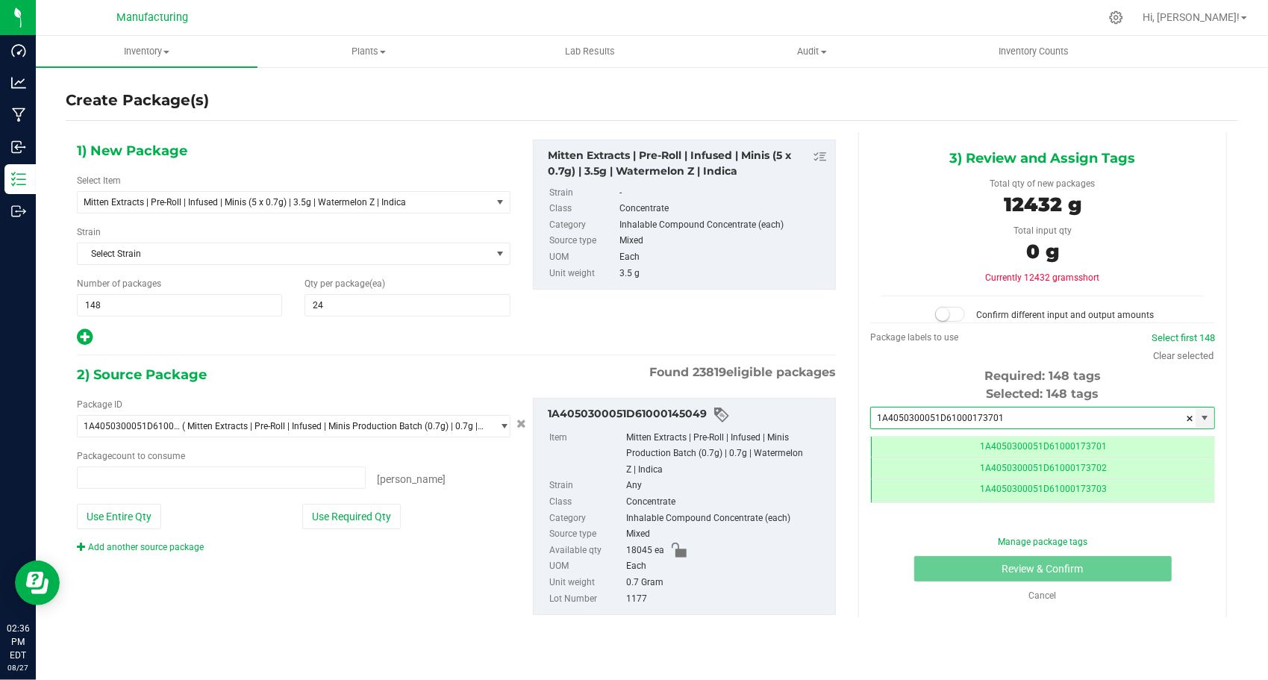
type input "0 ea"
type input "1A4050300051D61000173701"
click at [321, 524] on button "Use Required Qty" at bounding box center [351, 516] width 98 height 25
type input "17760 ea"
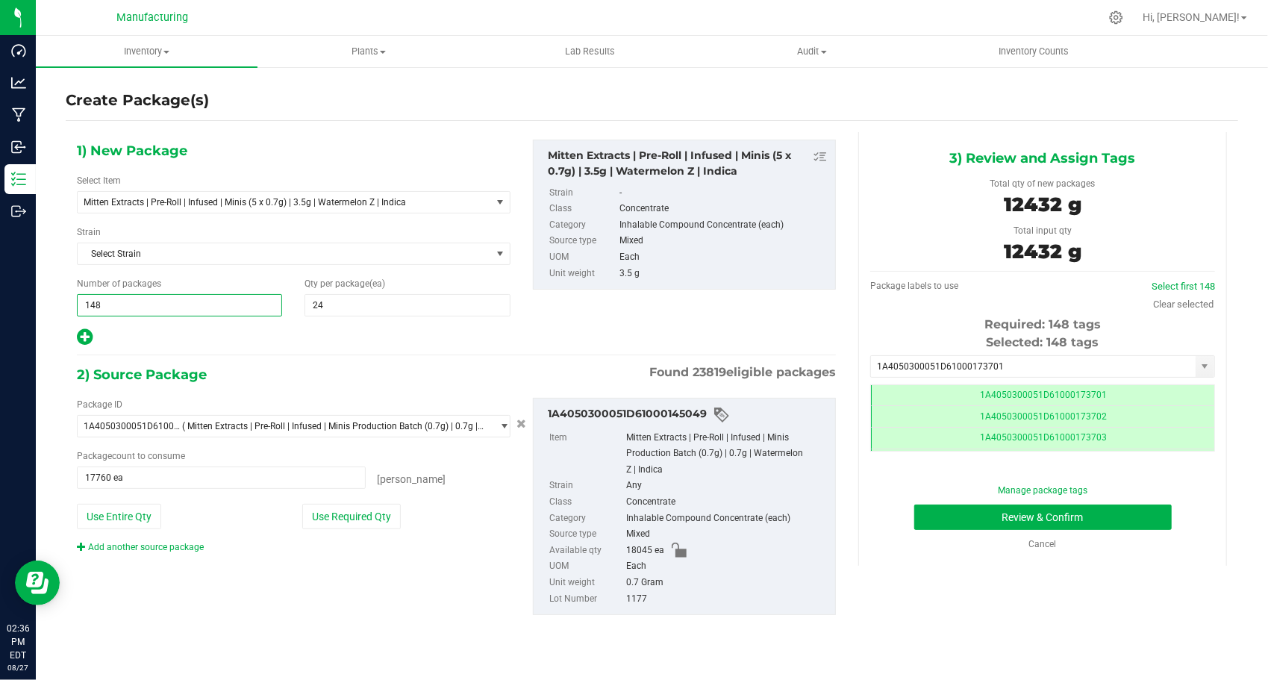
click at [134, 309] on span "148 148" at bounding box center [179, 305] width 205 height 22
click at [135, 304] on input "148" at bounding box center [180, 305] width 204 height 21
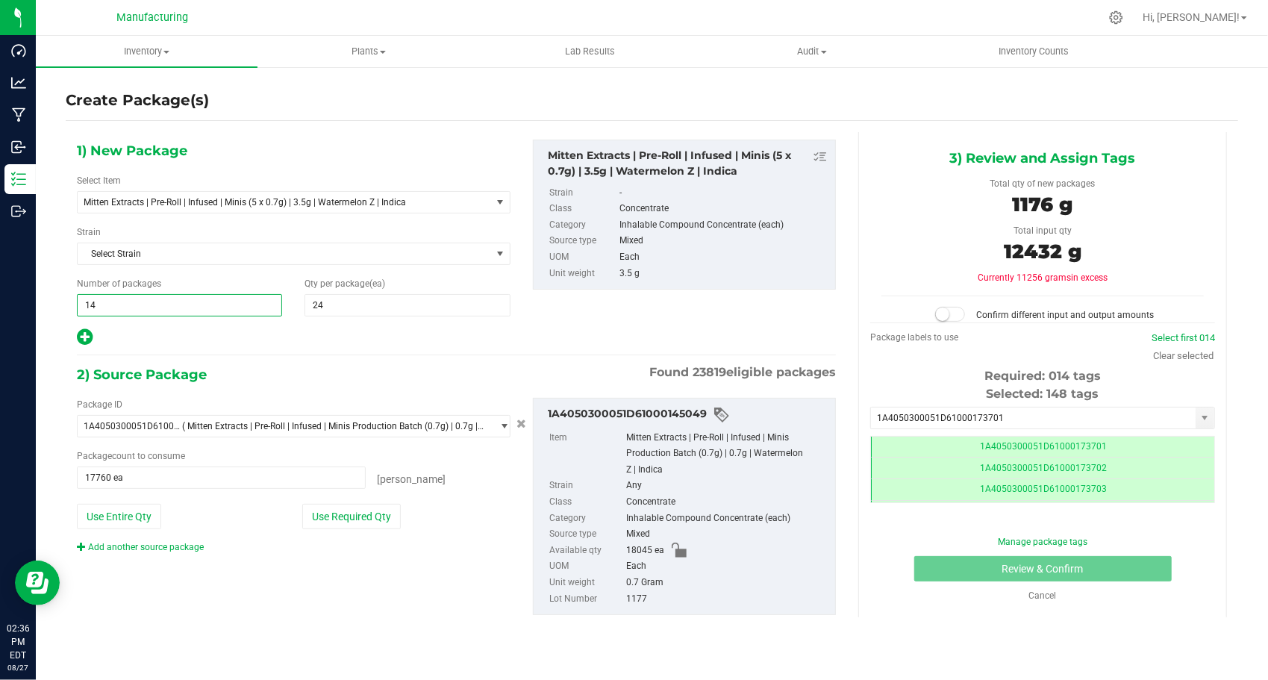
type input "147"
click at [204, 330] on div at bounding box center [293, 337] width 433 height 19
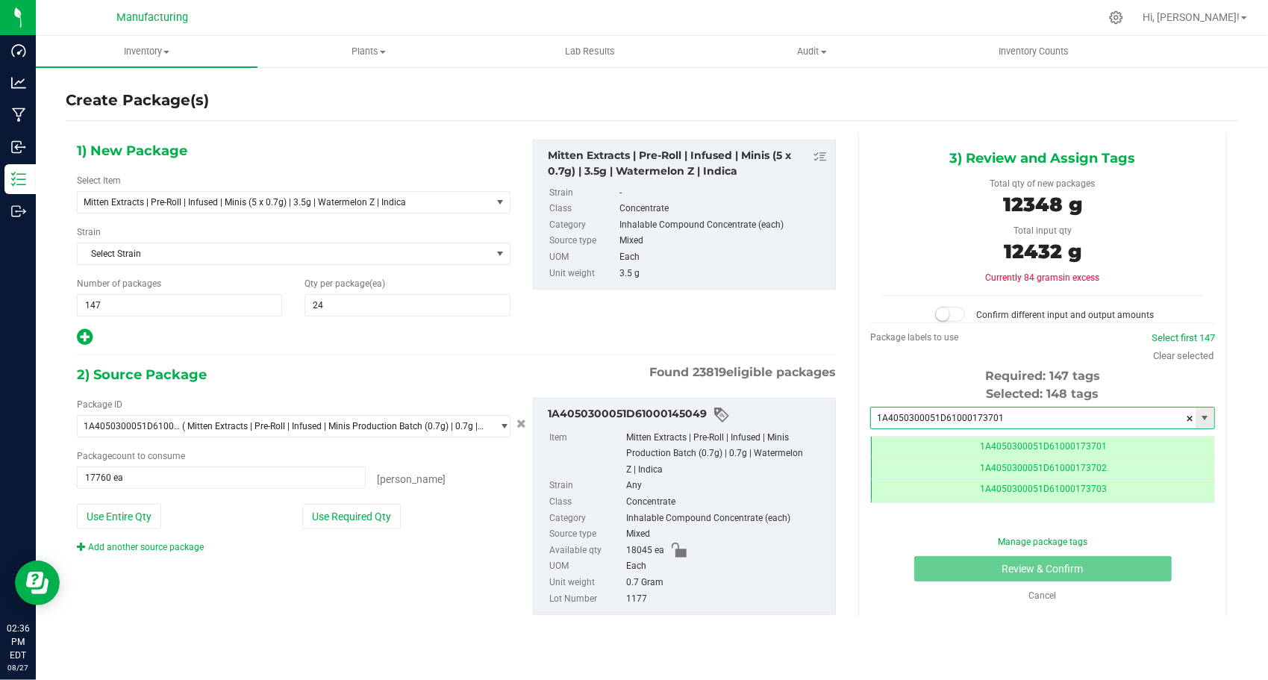
click at [939, 412] on input "1A4050300051D61000173701" at bounding box center [1033, 417] width 325 height 21
click at [1191, 413] on span at bounding box center [1190, 418] width 9 height 22
type input "1A4050300051D61000173701"
click at [995, 439] on li "1A4050300051D61000173701" at bounding box center [1042, 441] width 343 height 22
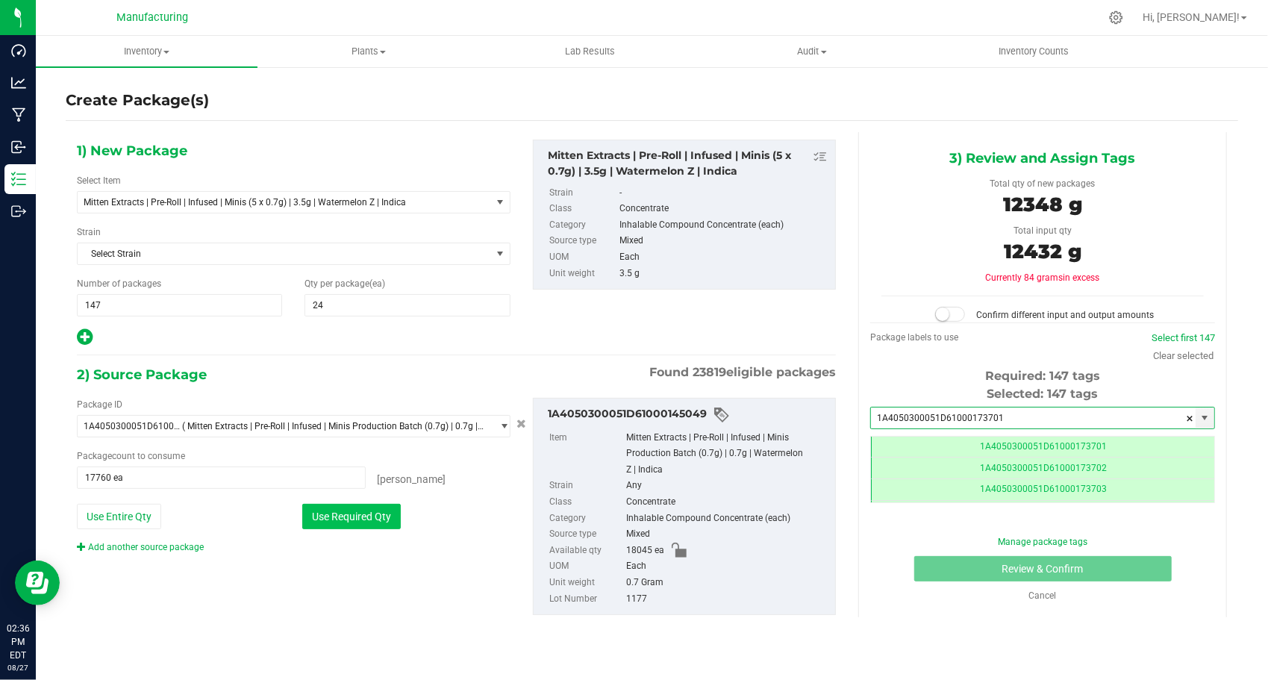
type input "1A4050300051D61000173701"
click at [354, 519] on button "Use Required Qty" at bounding box center [351, 516] width 98 height 25
type input "17640 ea"
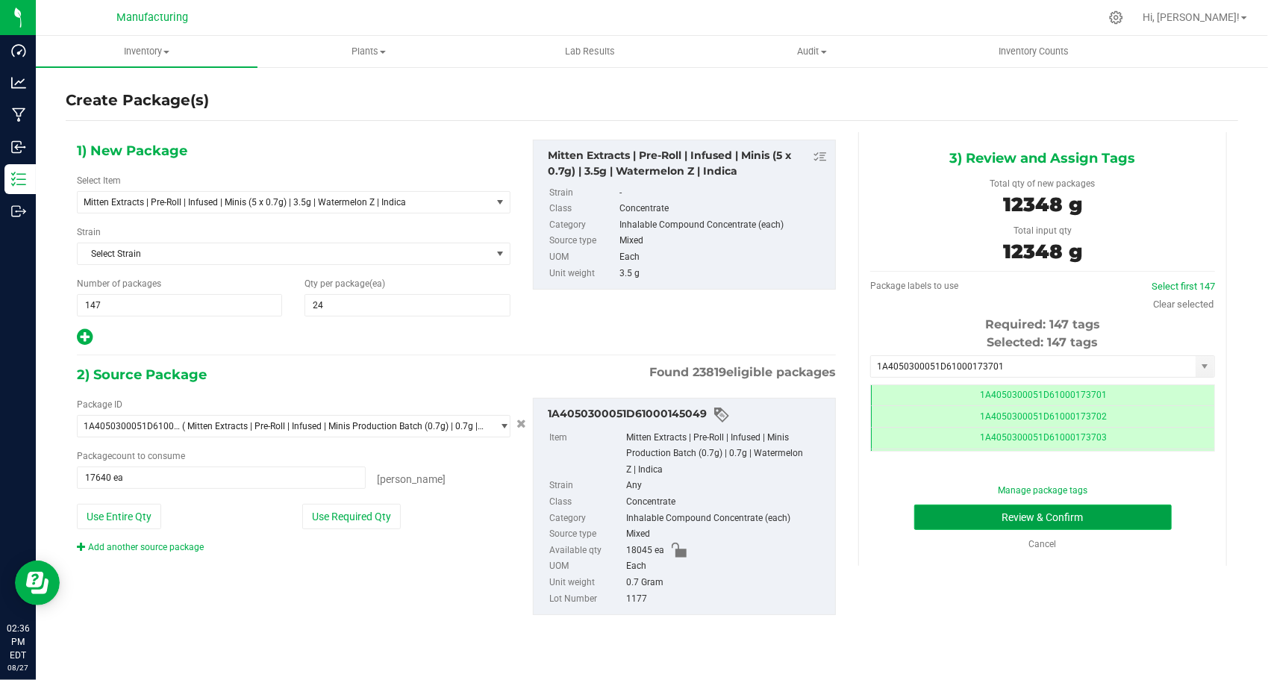
click at [939, 522] on button "Review & Confirm" at bounding box center [1042, 516] width 257 height 25
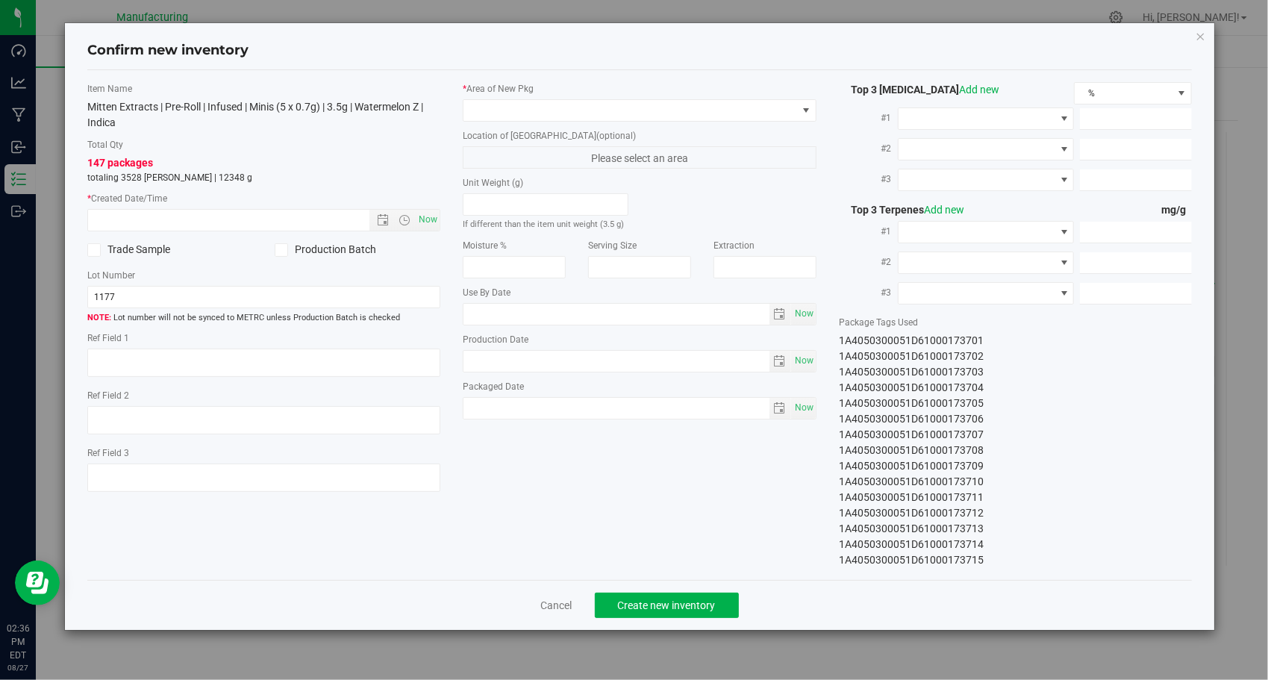
click at [440, 221] on div "Item Name Mitten Extracts | Pre-Roll | Infused | Minis (5 x 0.7g) | 3.5g | Wate…" at bounding box center [264, 293] width 376 height 422
click at [436, 217] on span "Now" at bounding box center [428, 220] width 25 height 22
type input "[DATE] 2:36 PM"
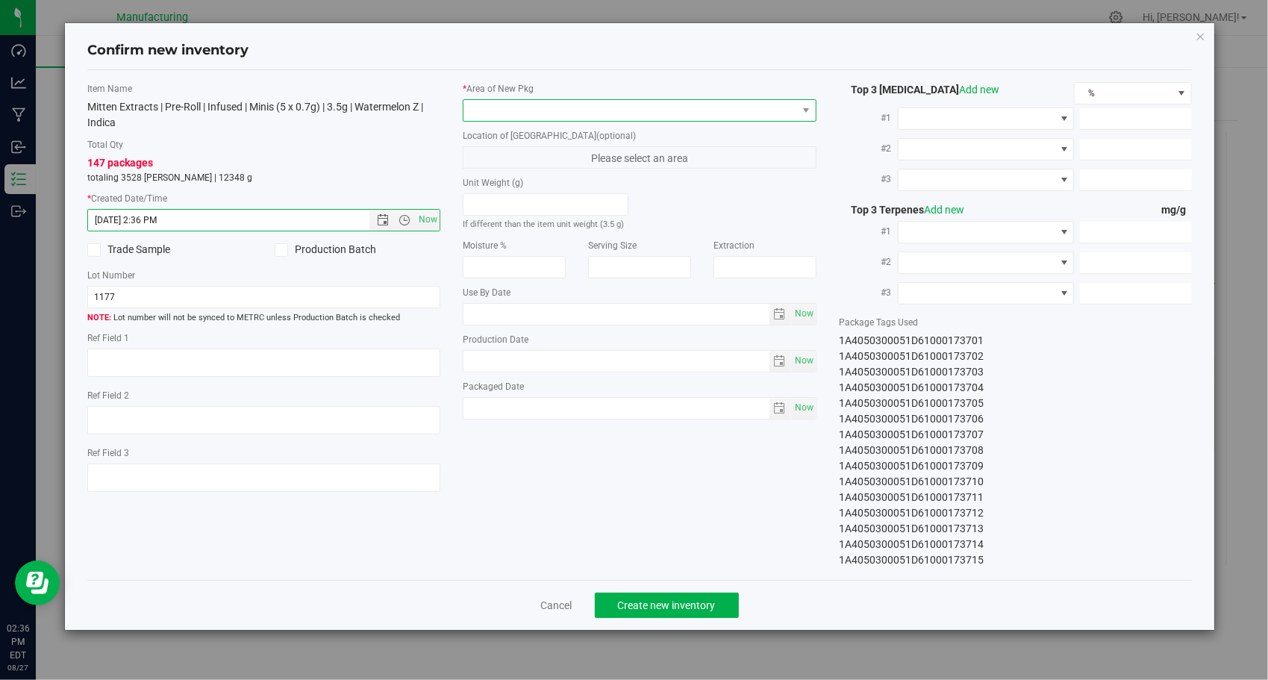
click at [624, 110] on span at bounding box center [629, 110] width 333 height 21
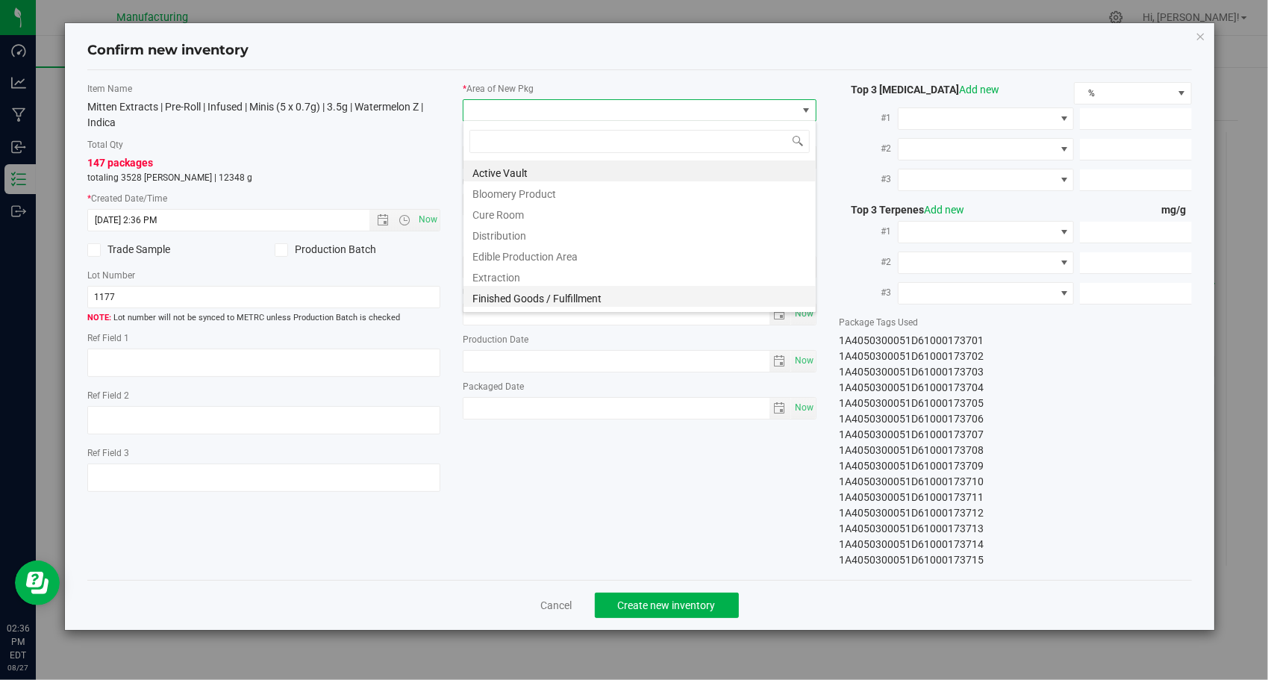
click at [570, 297] on li "Finished Goods / Fulfillment" at bounding box center [639, 296] width 352 height 21
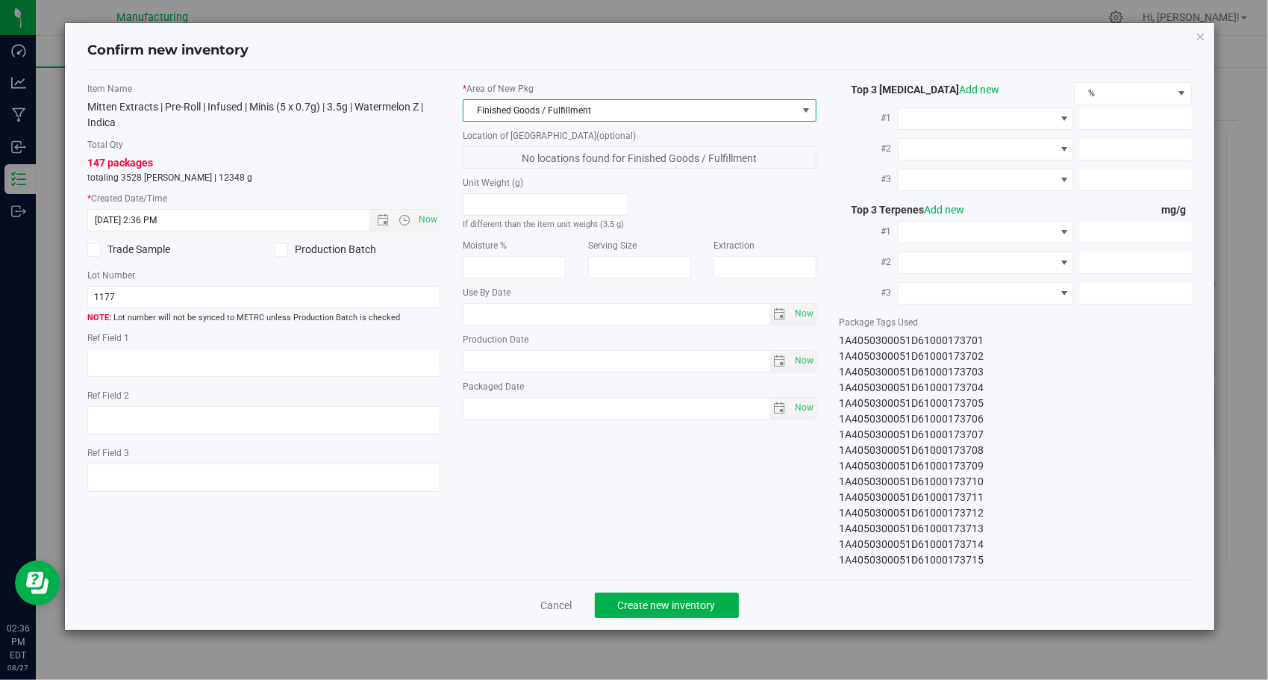
click at [588, 445] on div "Item Name Mitten Extracts | Pre-Roll | Infused | Minis (5 x 0.7g) | 3.5g | Wate…" at bounding box center [639, 325] width 1127 height 486
click at [706, 604] on span "Create new inventory" at bounding box center [667, 605] width 98 height 12
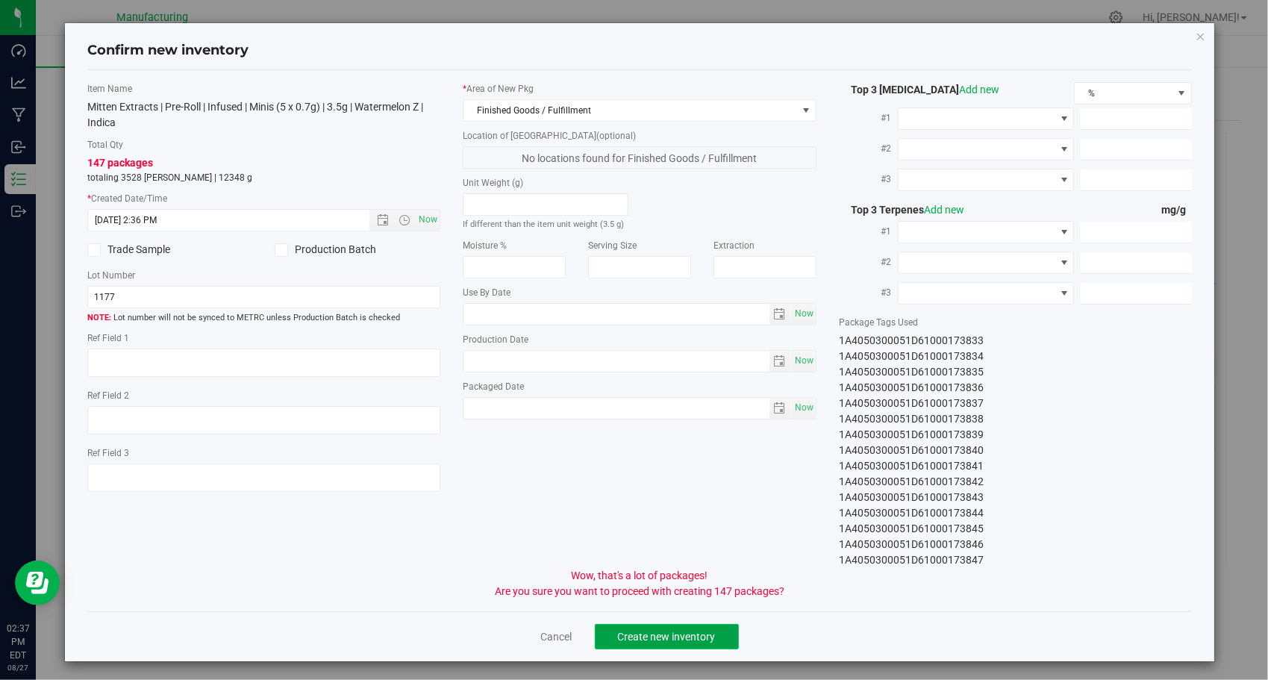
click at [681, 640] on span "Create new inventory" at bounding box center [667, 636] width 98 height 12
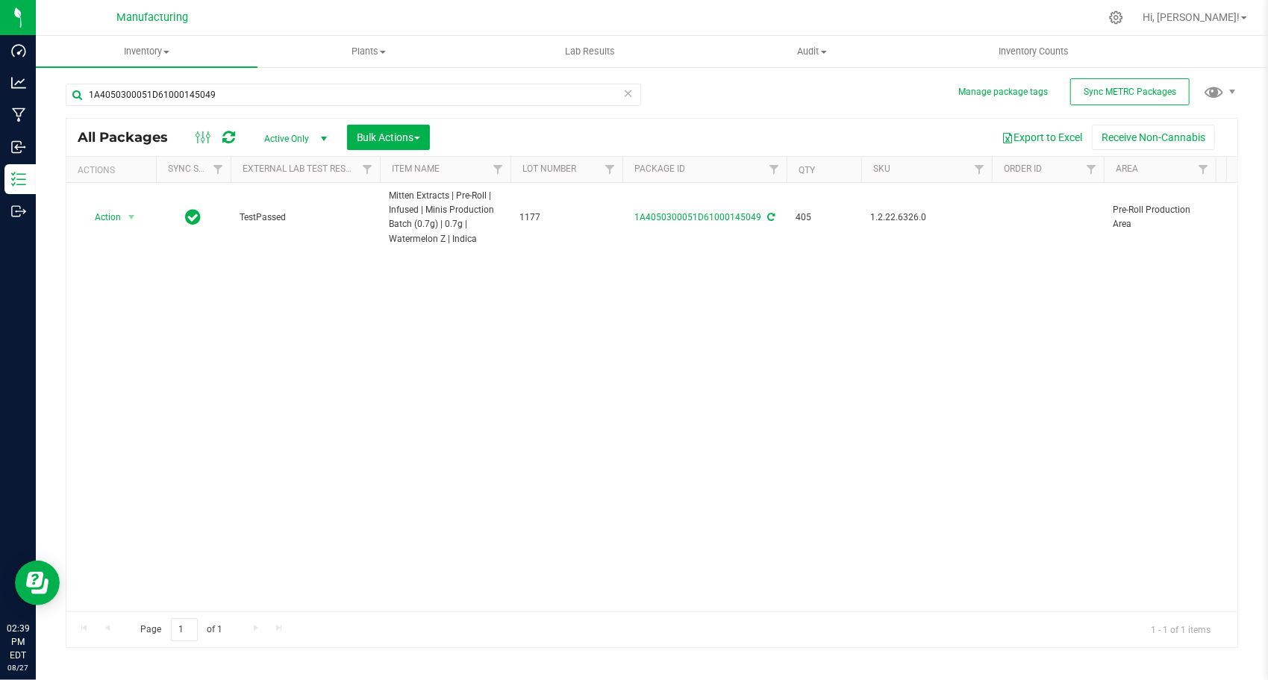
click at [627, 87] on icon at bounding box center [628, 93] width 10 height 18
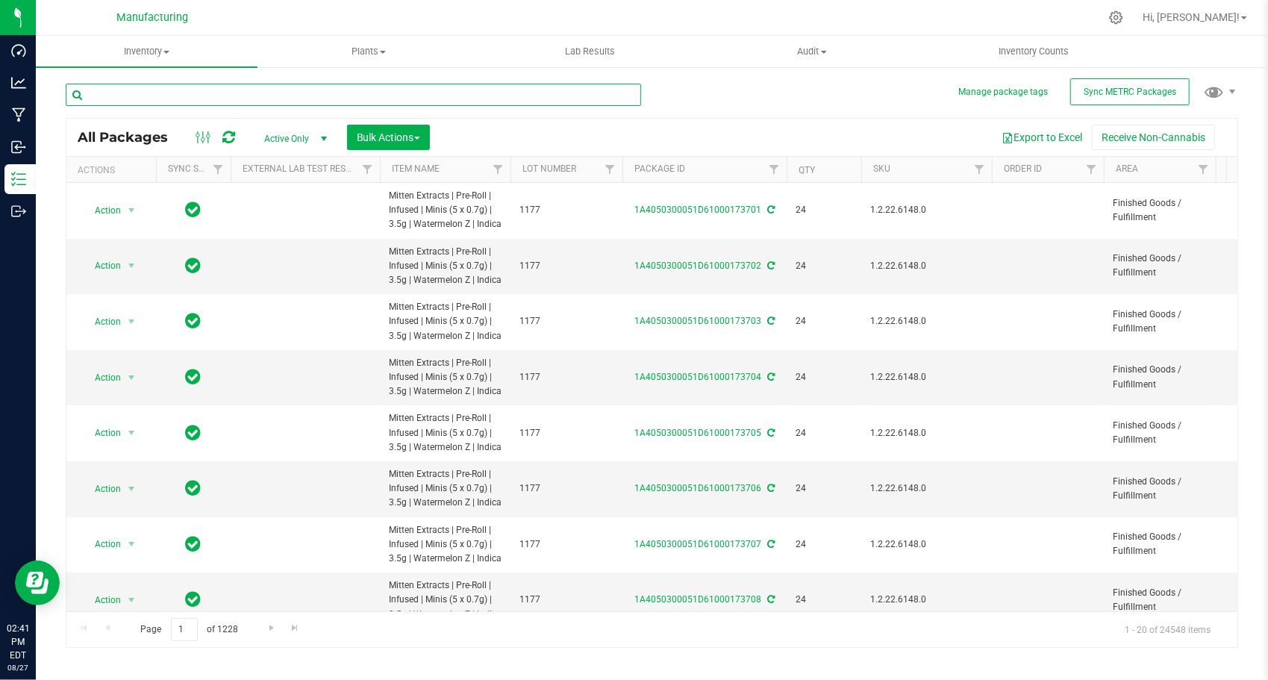
click at [321, 89] on input "text" at bounding box center [353, 95] width 575 height 22
paste input "1A4050300051D61000145051"
type input "1A4050300051D61000145051"
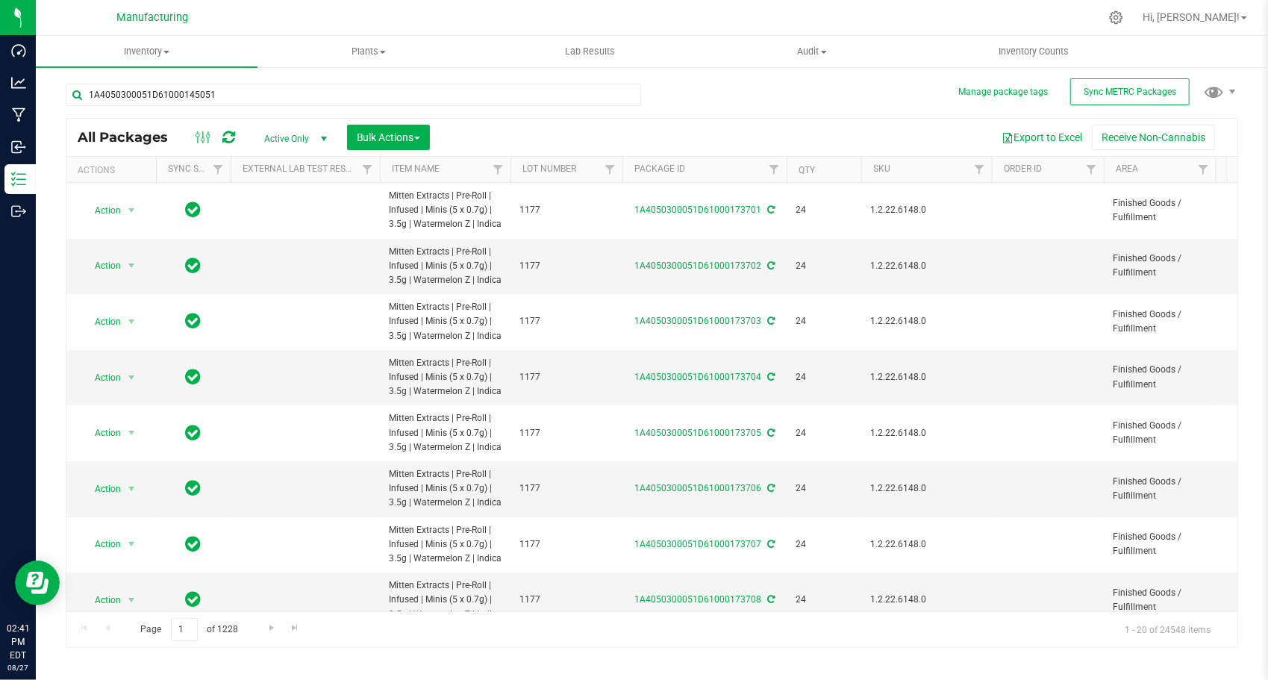
click at [676, 106] on div "Inventory All packages All inventory Waste log Create inventory Plants All plan…" at bounding box center [652, 358] width 1232 height 644
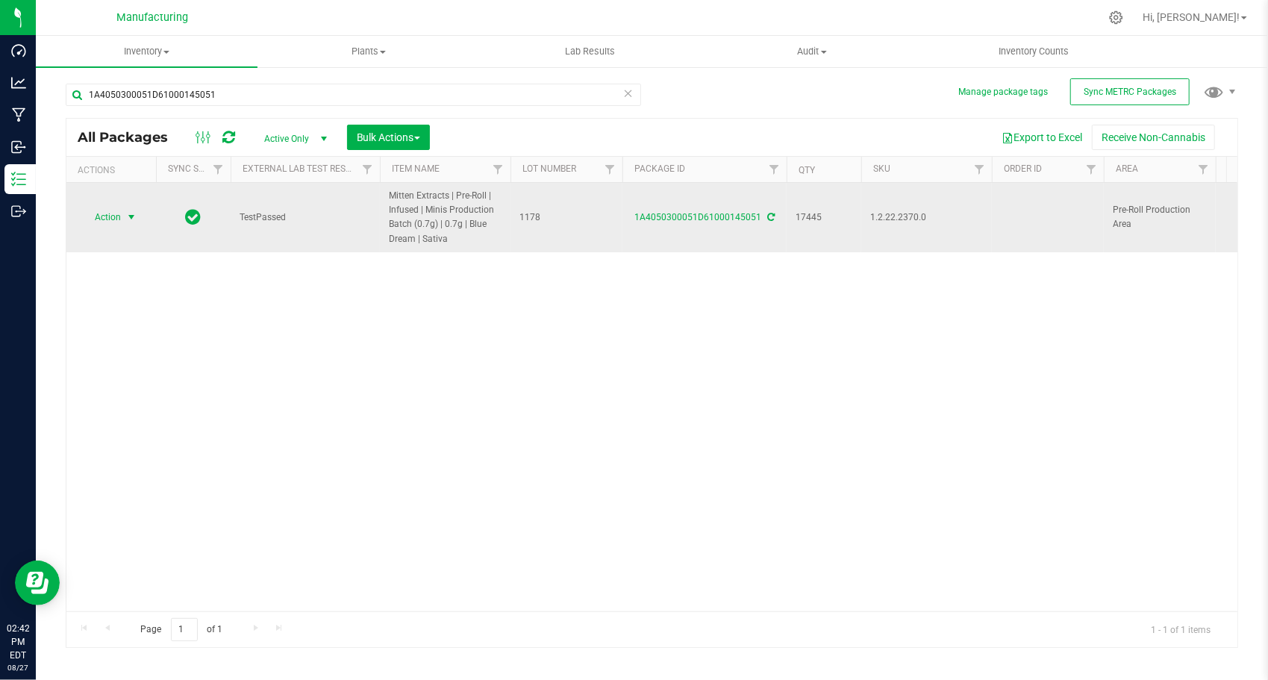
click at [126, 216] on span "select" at bounding box center [131, 217] width 12 height 12
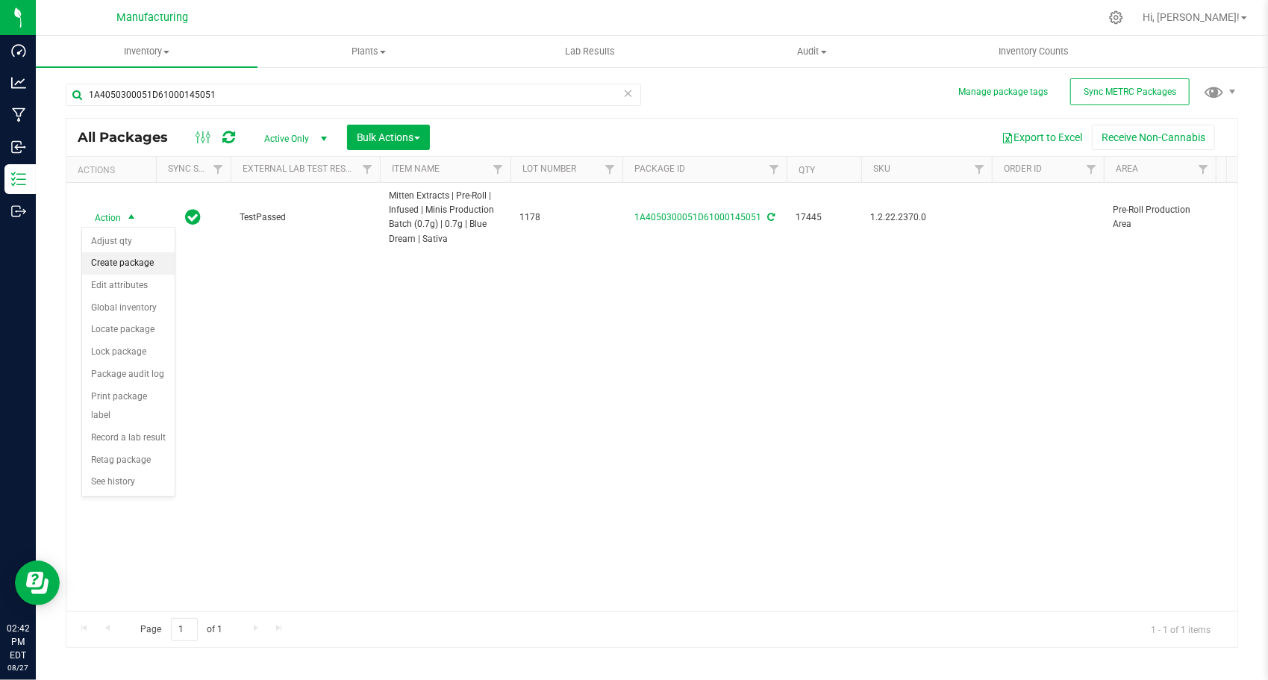
click at [130, 254] on li "Create package" at bounding box center [128, 263] width 93 height 22
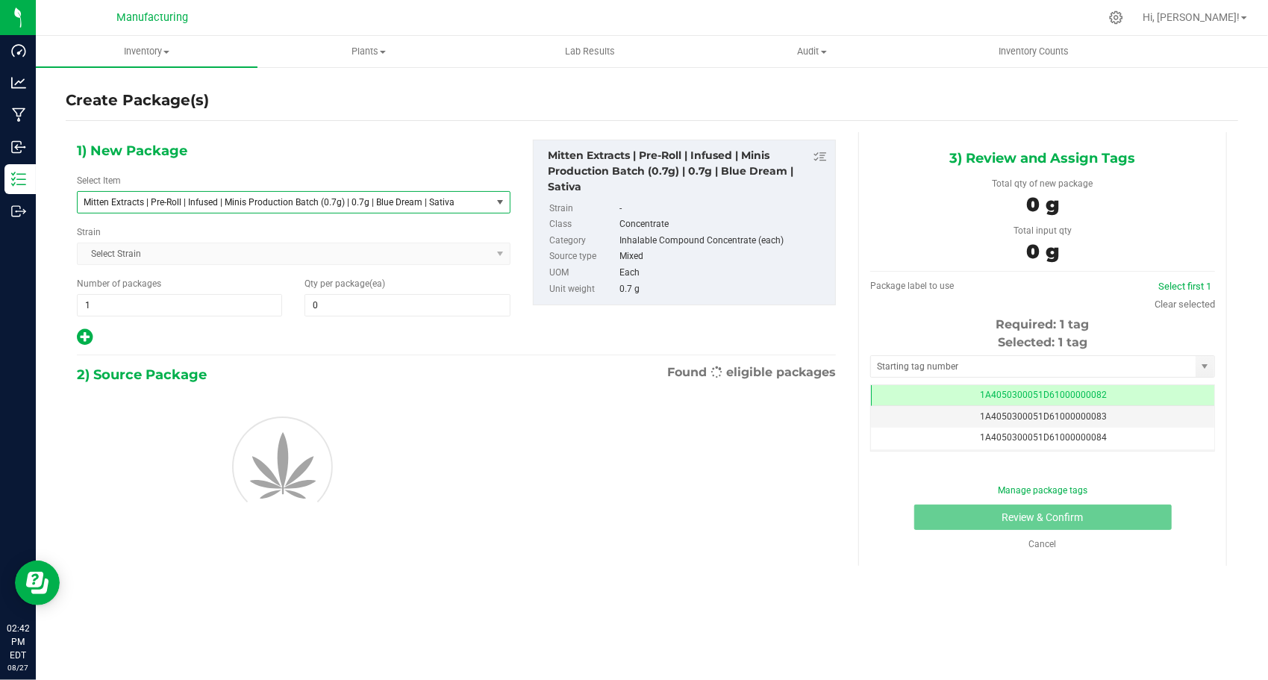
click at [313, 204] on span "Mitten Extracts | Pre-Roll | Infused | Minis Production Batch (0.7g) | 0.7g | B…" at bounding box center [276, 202] width 385 height 10
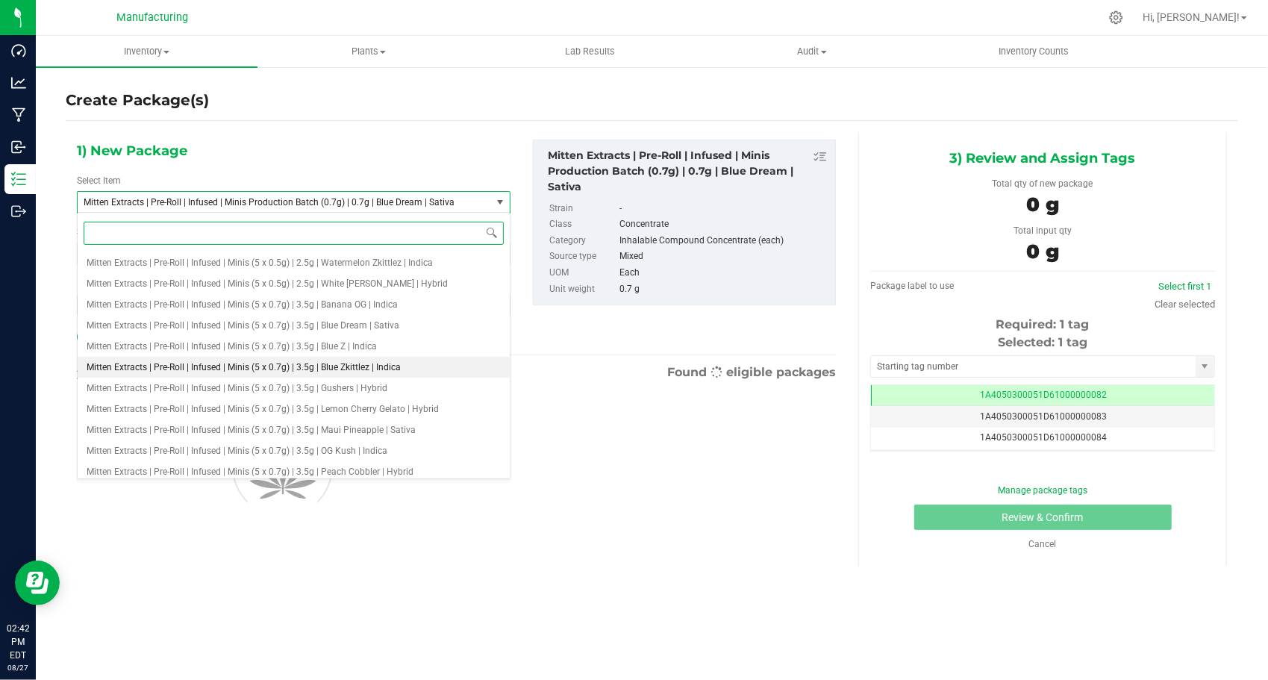
scroll to position [1901, 0]
click at [345, 321] on span "Mitten Extracts | Pre-Roll | Infused | Minis (5 x 0.7g) | 3.5g | Blue Dream | S…" at bounding box center [243, 325] width 313 height 10
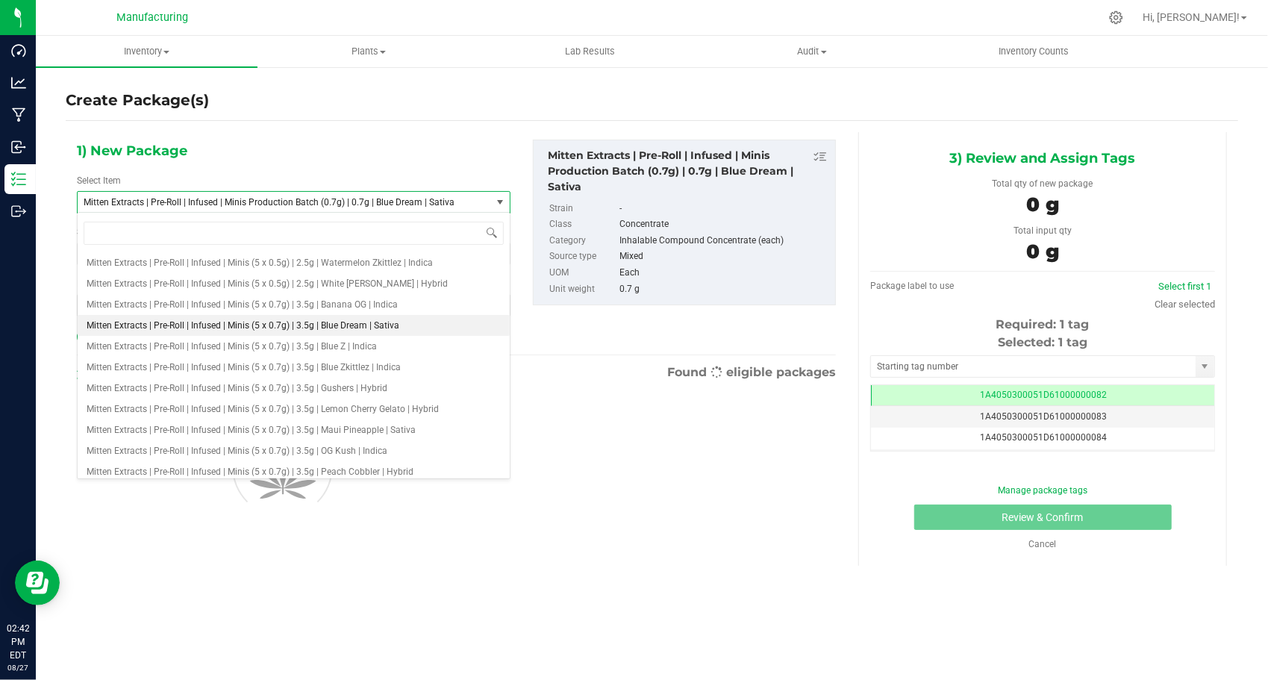
type input "0"
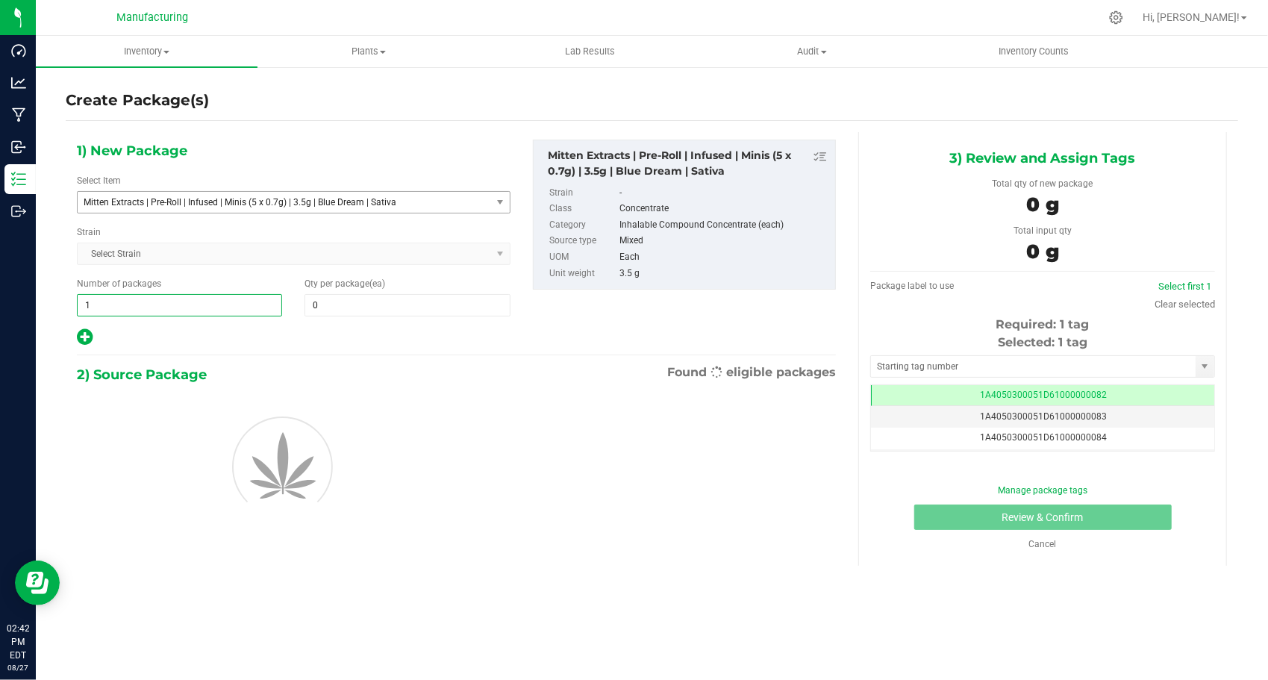
click at [130, 309] on span "1 1" at bounding box center [179, 305] width 205 height 22
type input "147"
click at [367, 309] on span at bounding box center [406, 305] width 205 height 22
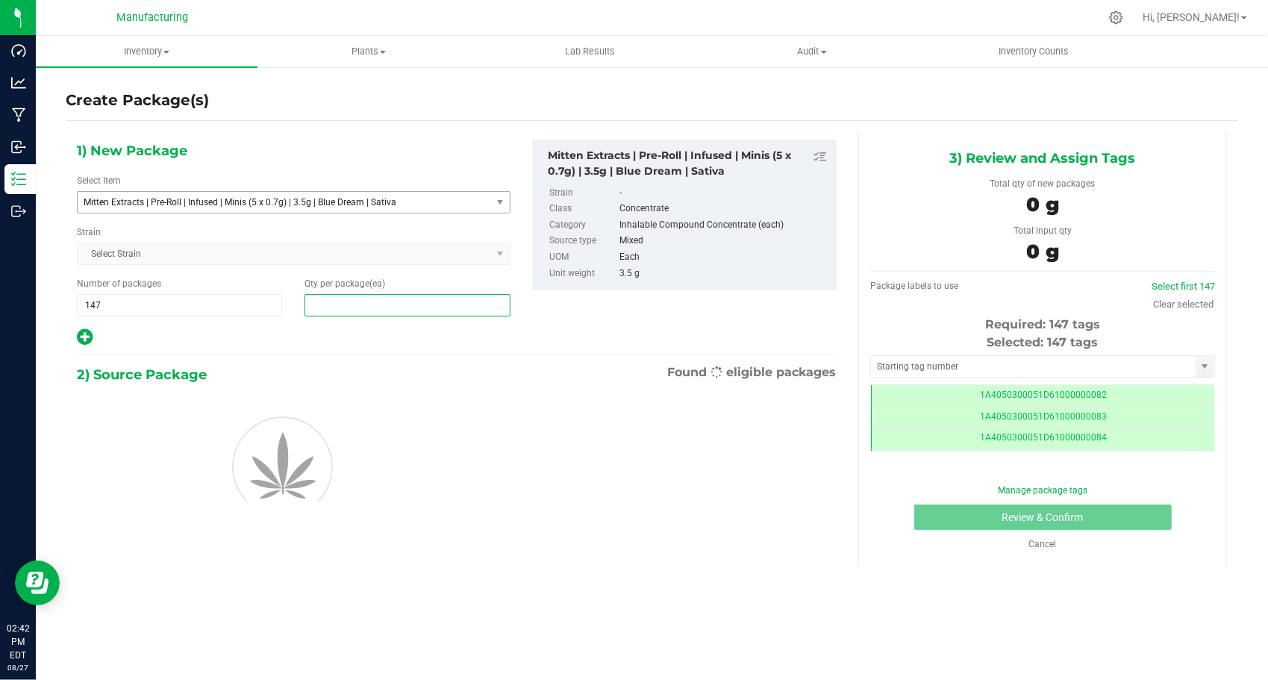
scroll to position [0, 0]
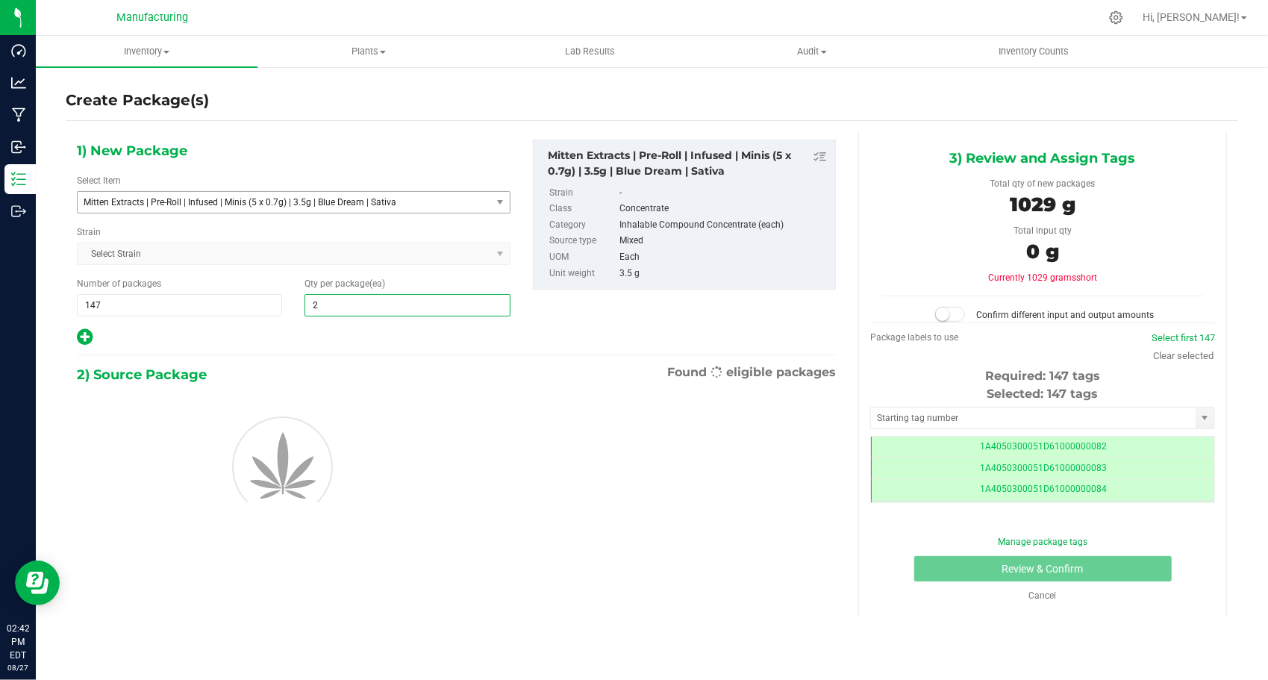
type input "24"
click at [306, 339] on div at bounding box center [293, 337] width 433 height 19
click at [195, 304] on span "147 147" at bounding box center [179, 305] width 205 height 22
click at [195, 304] on input "147" at bounding box center [180, 305] width 204 height 21
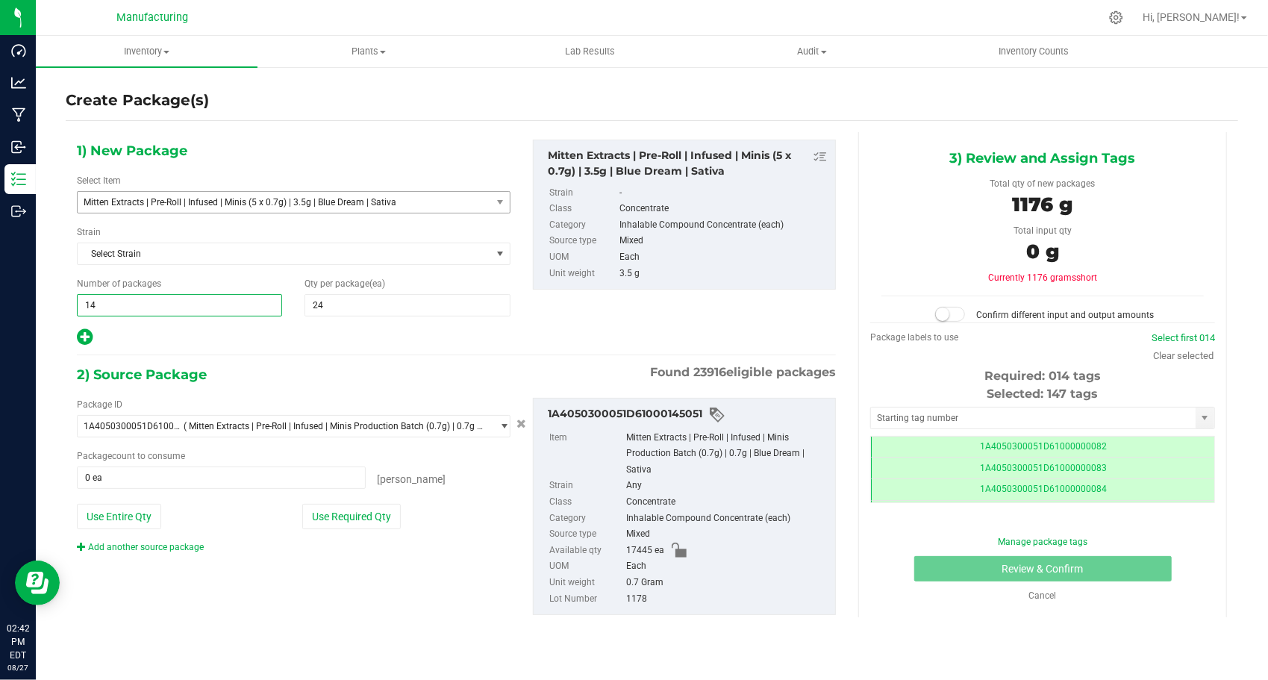
type input "143"
click at [363, 338] on div at bounding box center [293, 337] width 433 height 19
click at [962, 419] on input "text" at bounding box center [1033, 417] width 325 height 21
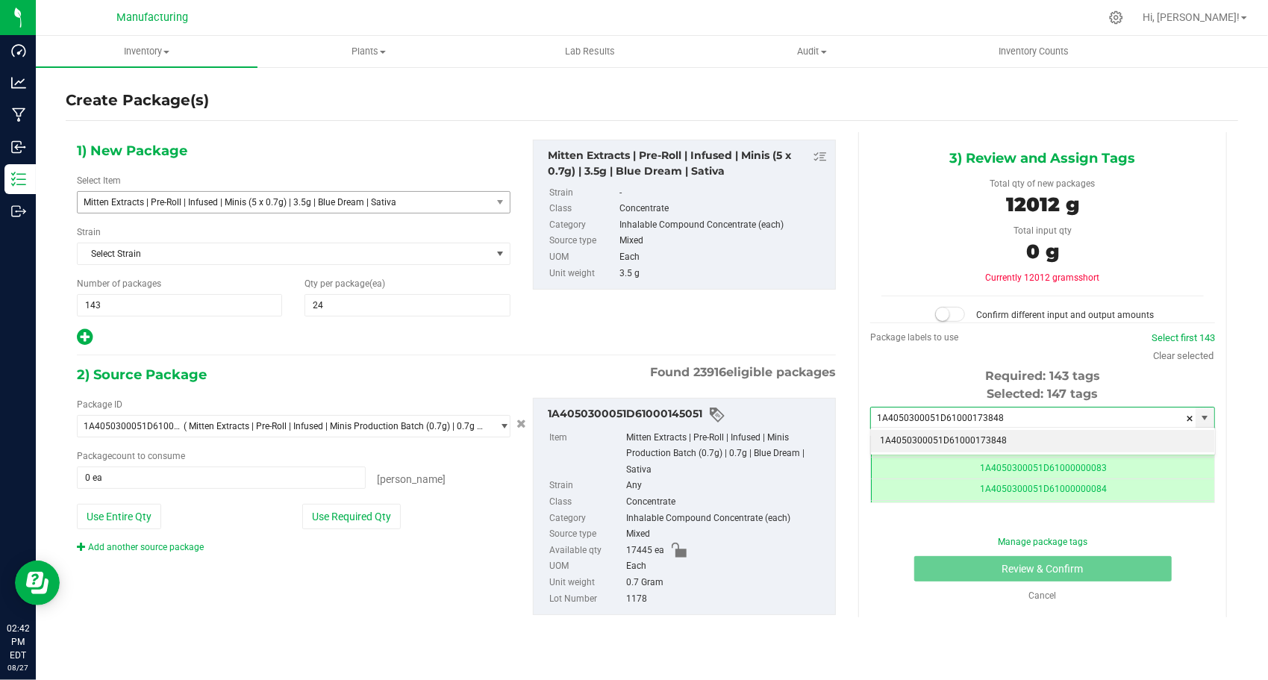
click at [957, 441] on li "1A4050300051D61000173848" at bounding box center [1042, 441] width 343 height 22
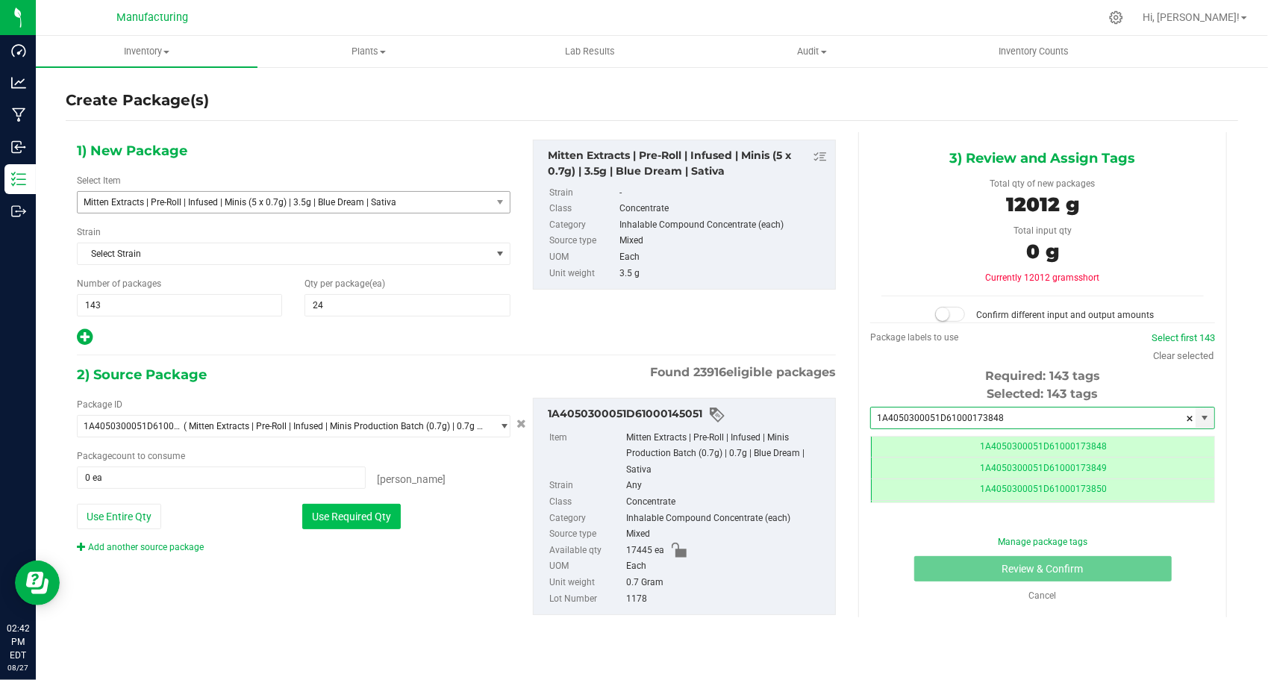
type input "1A4050300051D61000173848"
click at [369, 515] on button "Use Required Qty" at bounding box center [351, 516] width 98 height 25
type input "17160 ea"
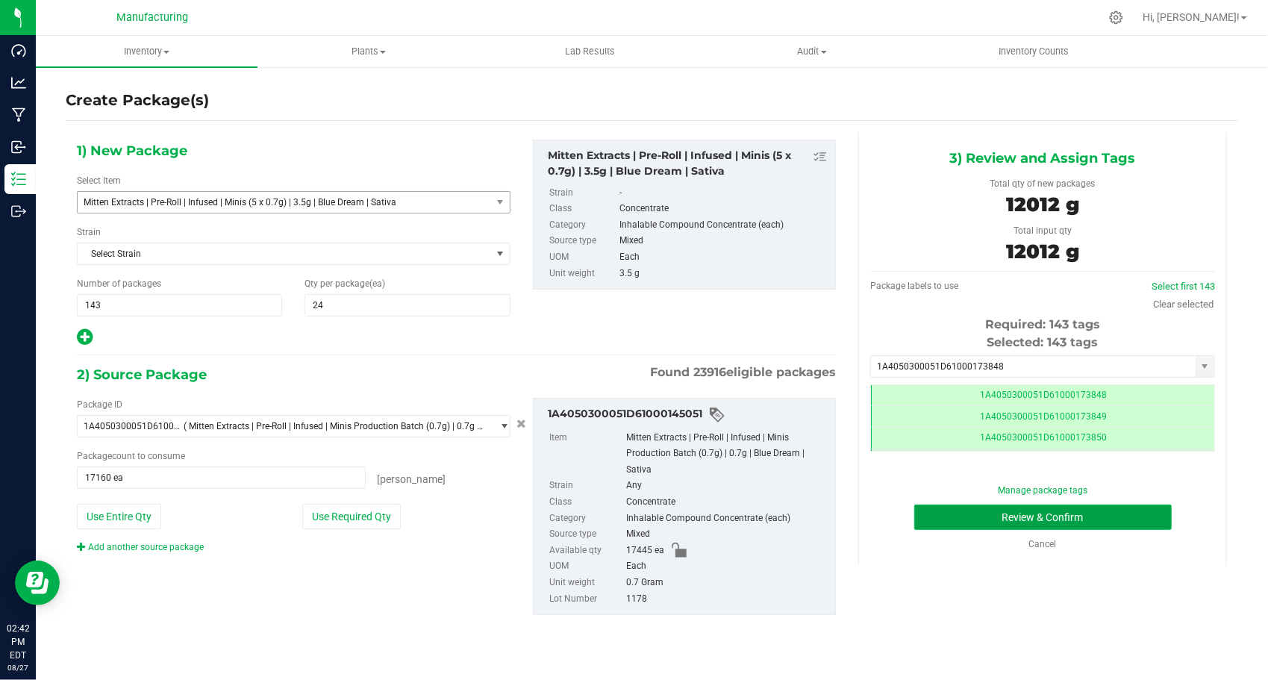
click at [1000, 509] on button "Review & Confirm" at bounding box center [1042, 516] width 257 height 25
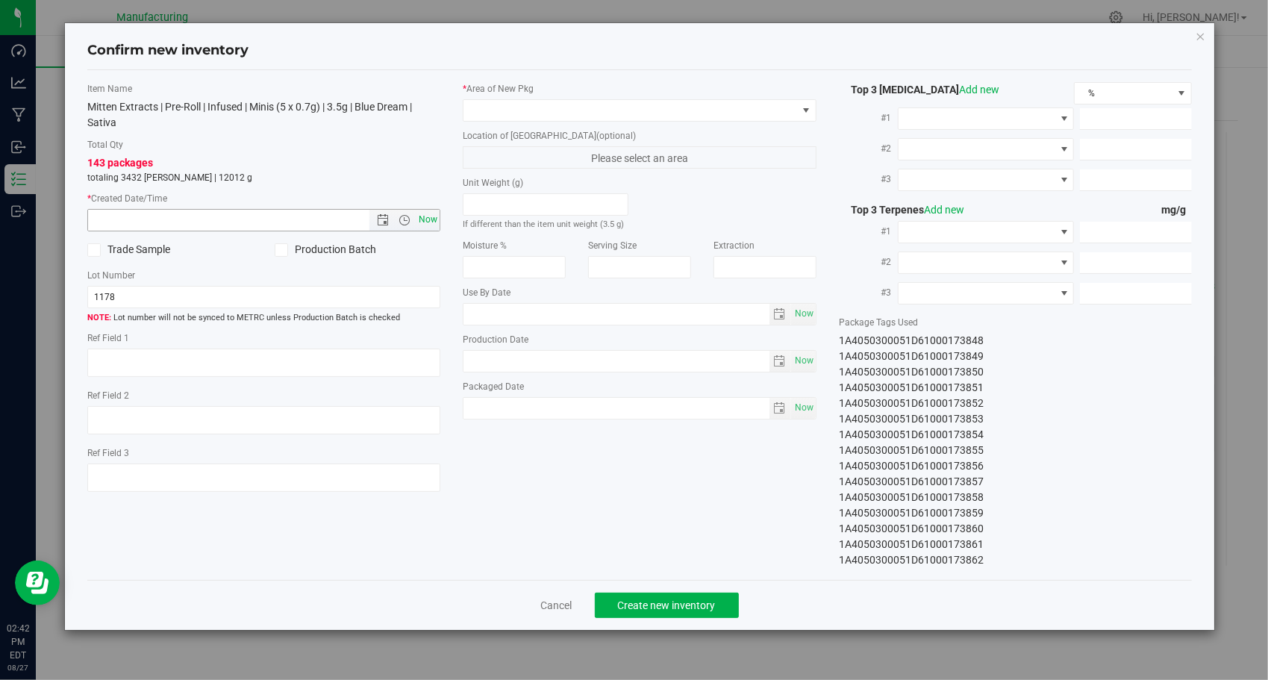
click at [424, 224] on span "Now" at bounding box center [428, 220] width 25 height 22
type input "[DATE] 2:42 PM"
click at [719, 100] on span at bounding box center [629, 110] width 333 height 21
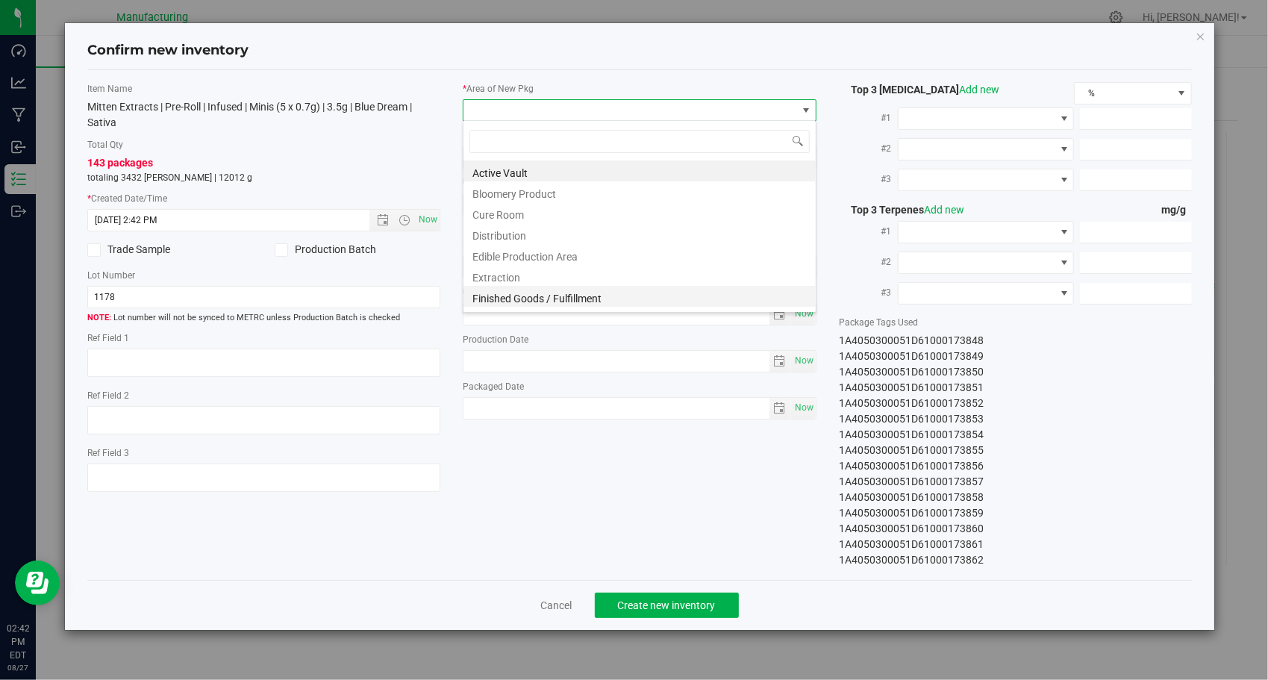
click at [598, 292] on li "Finished Goods / Fulfillment" at bounding box center [639, 296] width 352 height 21
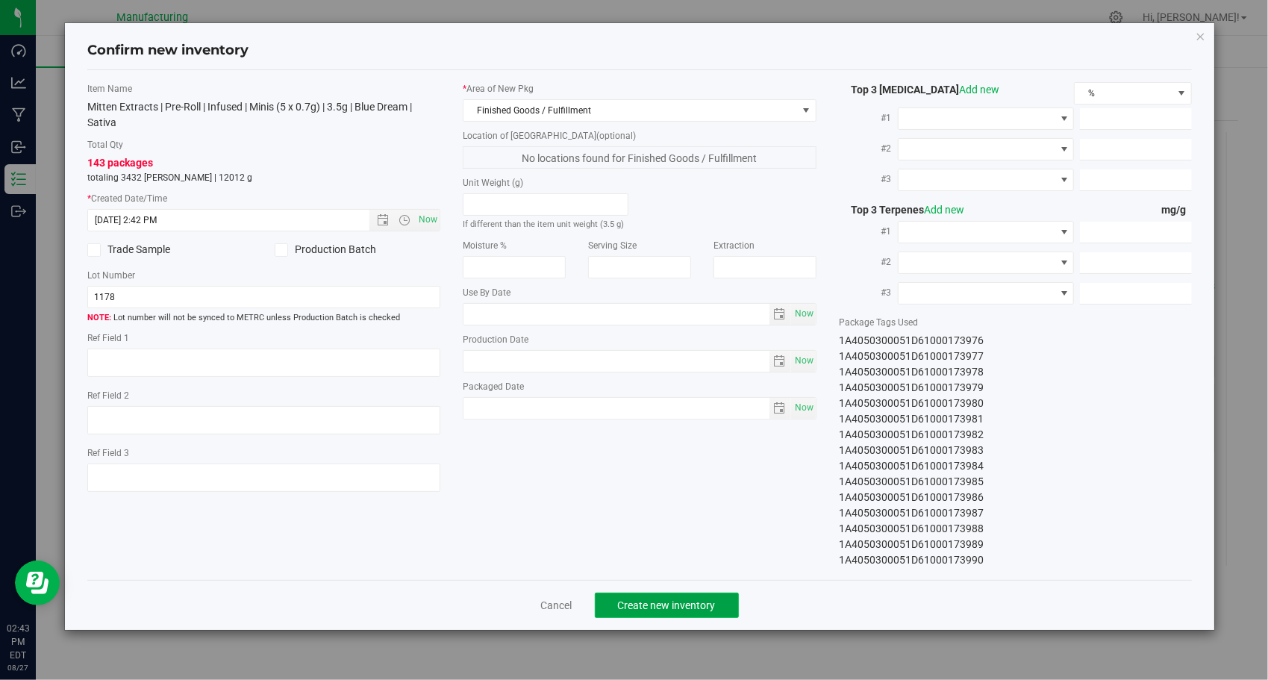
click at [673, 599] on span "Create new inventory" at bounding box center [667, 605] width 98 height 12
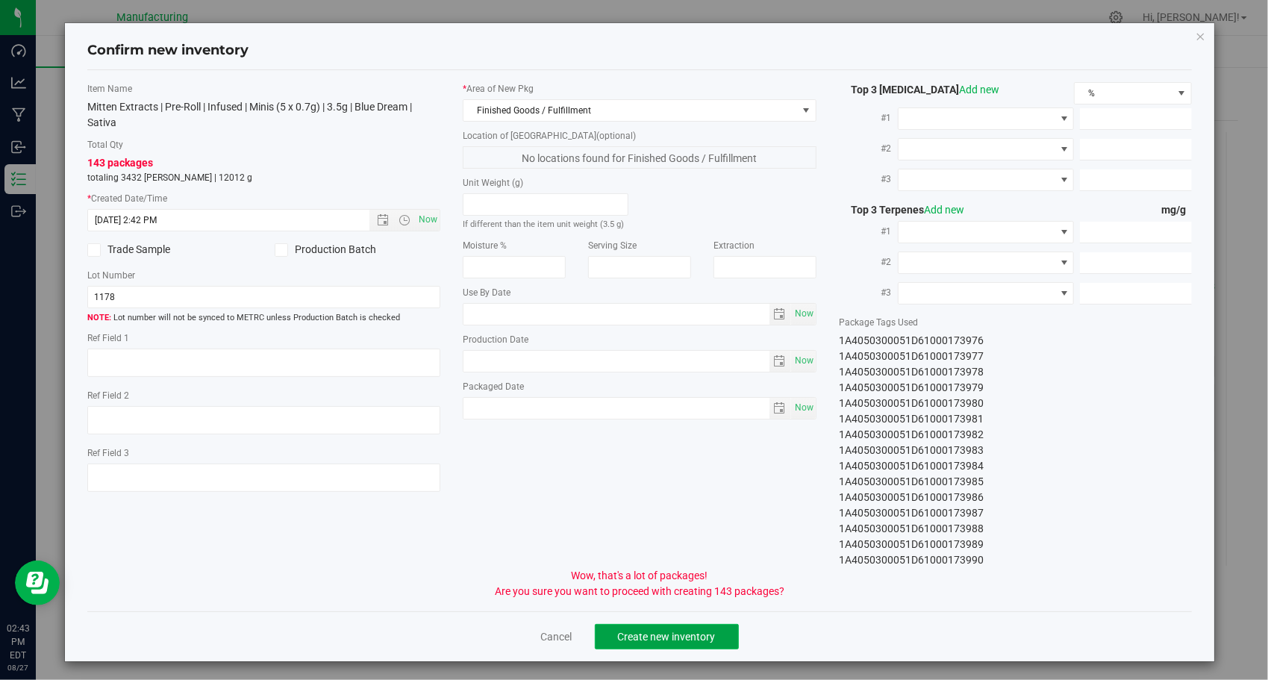
click at [680, 630] on span "Create new inventory" at bounding box center [667, 636] width 98 height 12
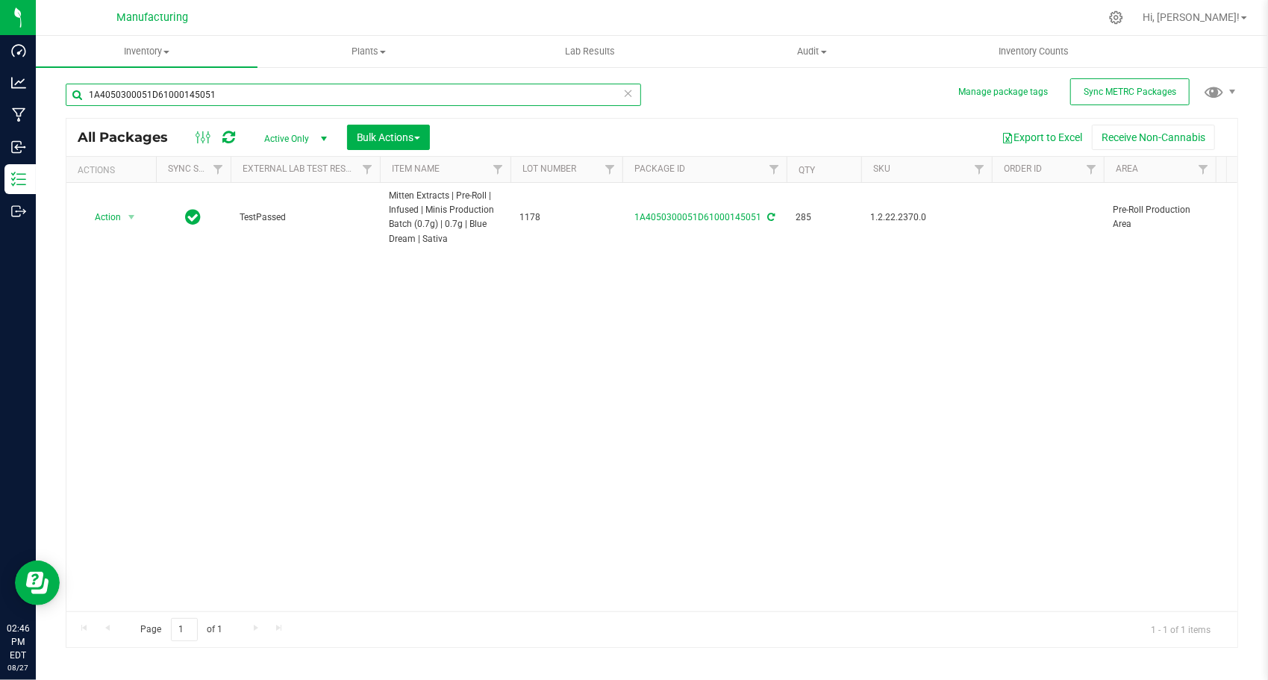
click at [398, 98] on input "1A4050300051D61000145051" at bounding box center [353, 95] width 575 height 22
paste input "3"
type input "1A4050300051D61000145053"
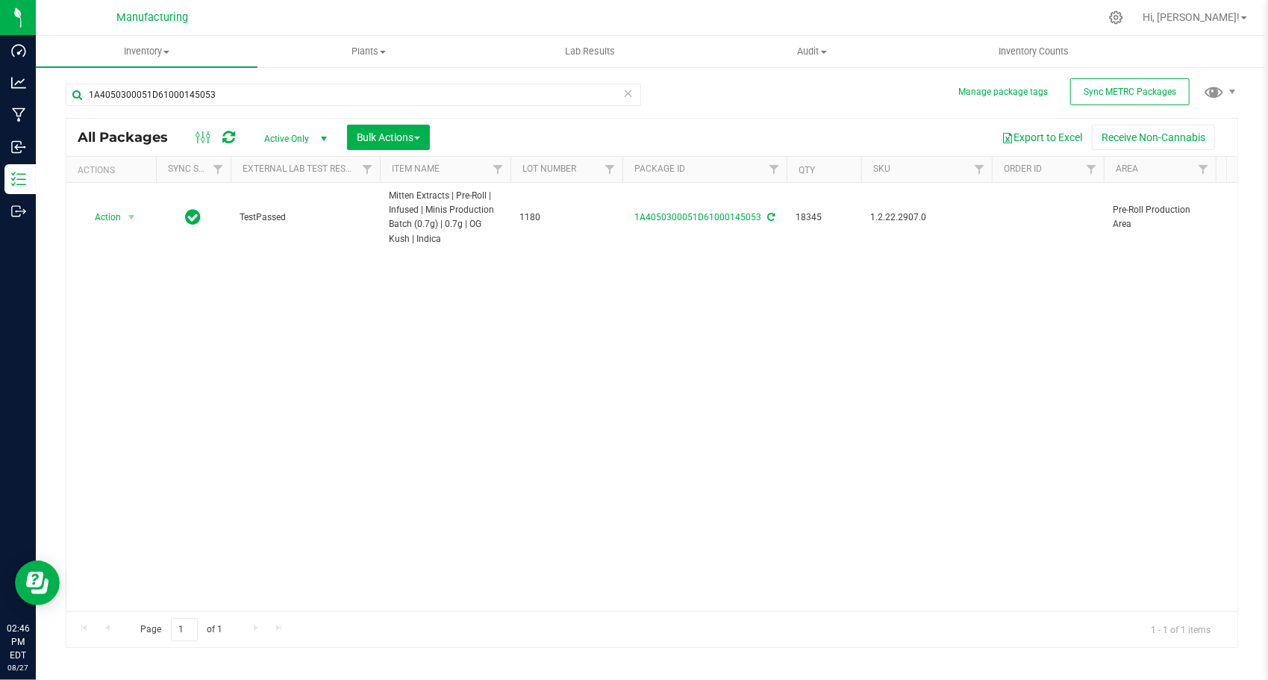
click at [631, 93] on icon at bounding box center [628, 93] width 10 height 18
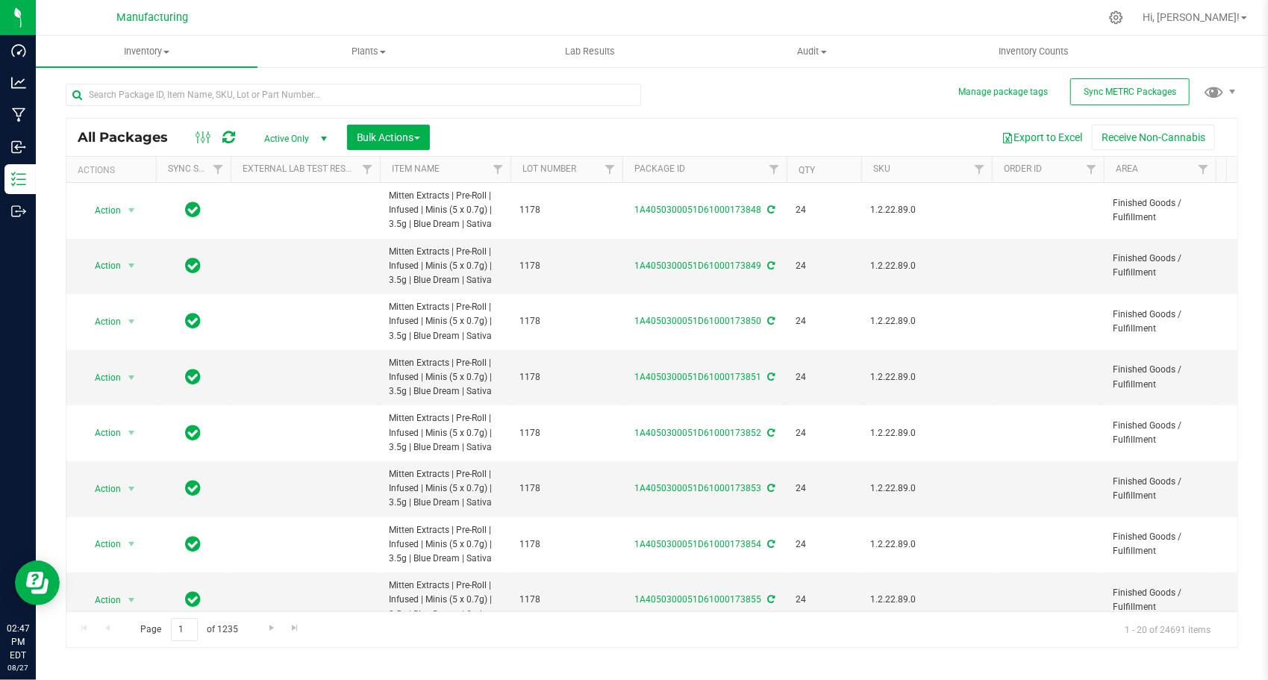
click at [513, 119] on div "All Packages Active Only Active Only Lab Samples Locked All External Internal B…" at bounding box center [651, 137] width 1171 height 37
drag, startPoint x: 515, startPoint y: 107, endPoint x: 518, endPoint y: 97, distance: 10.1
click at [516, 104] on div at bounding box center [353, 101] width 575 height 34
click at [518, 96] on input "text" at bounding box center [353, 95] width 575 height 22
click at [518, 95] on input "text" at bounding box center [353, 95] width 575 height 22
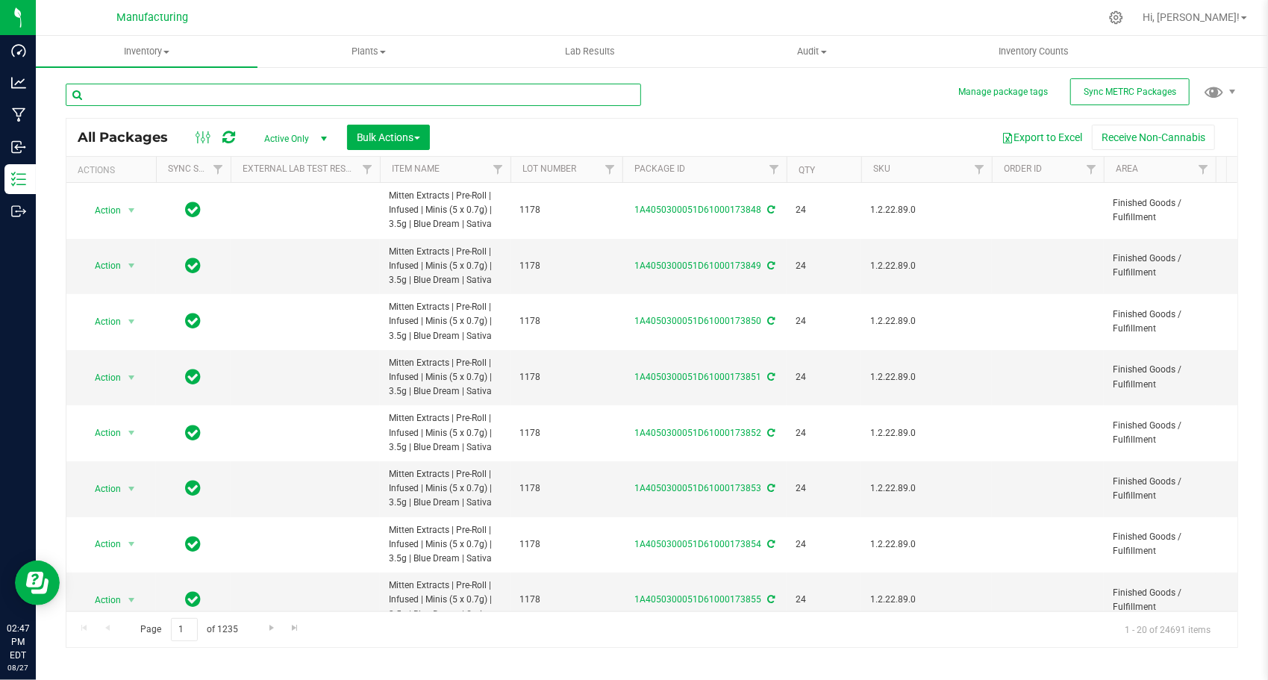
click at [516, 86] on input "text" at bounding box center [353, 95] width 575 height 22
click at [516, 72] on div at bounding box center [359, 94] width 586 height 48
click at [532, 112] on div at bounding box center [353, 101] width 575 height 34
click at [531, 97] on input "text" at bounding box center [353, 95] width 575 height 22
paste input "1A4050300051D61000145053"
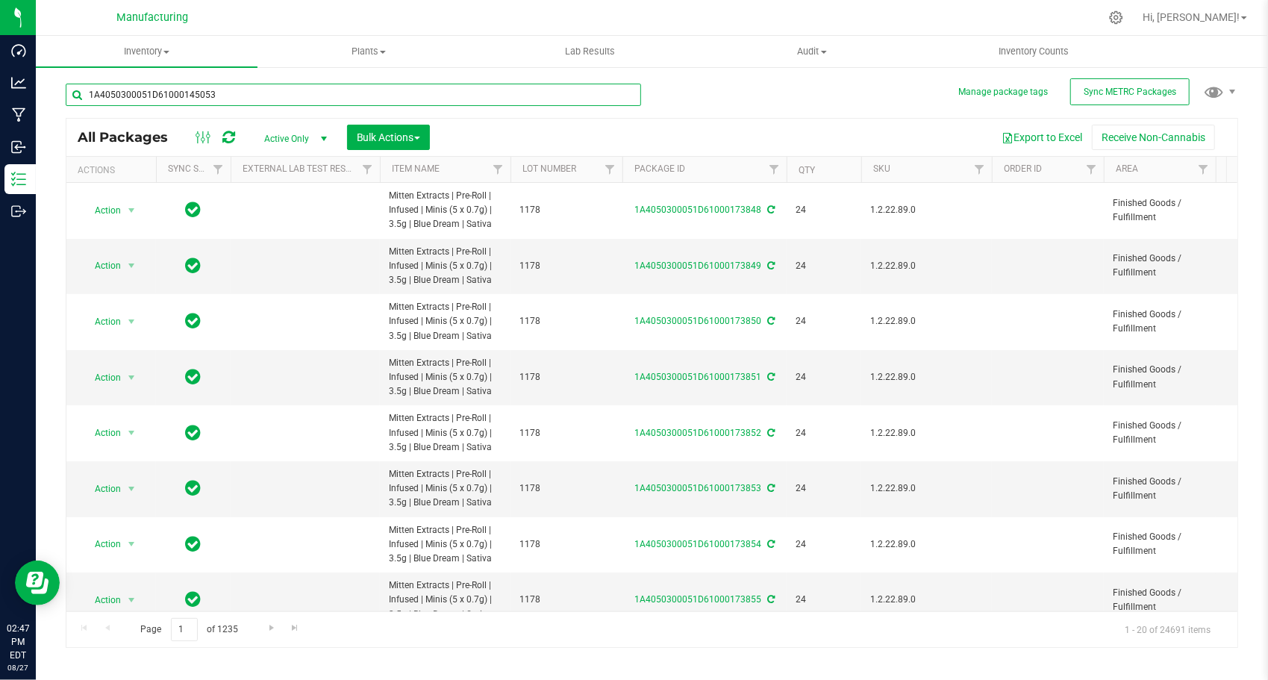
type input "1A4050300051D61000145053"
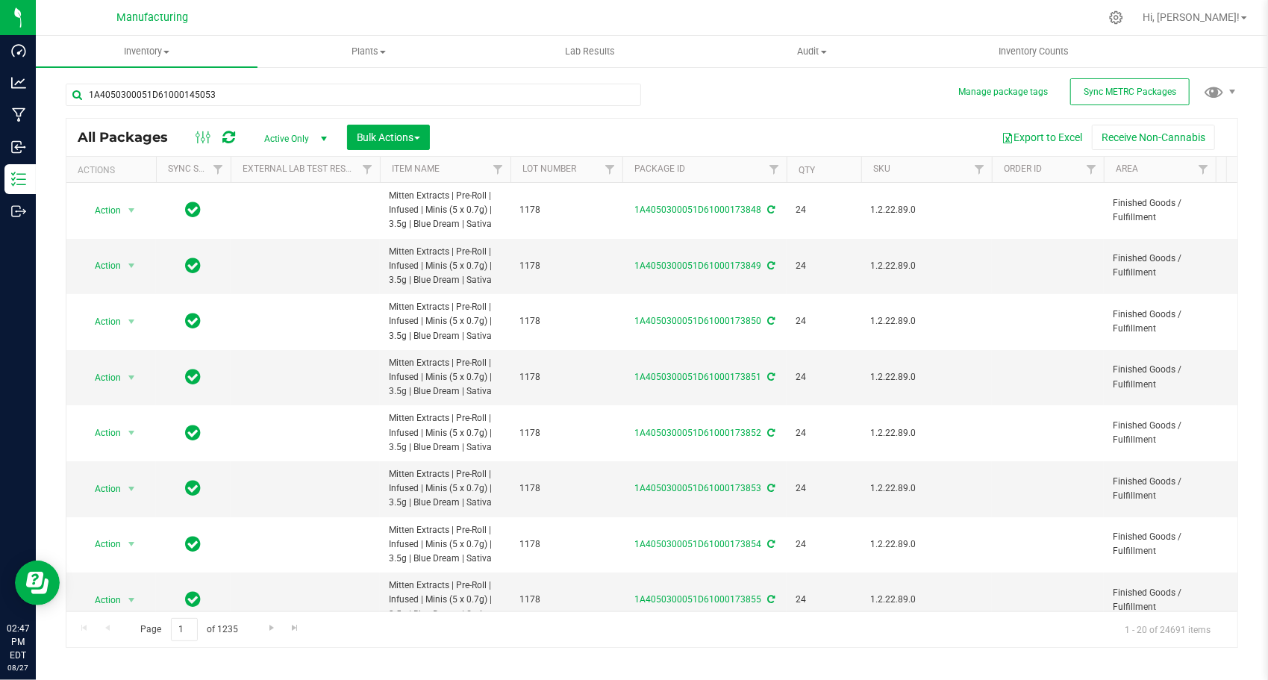
click at [712, 125] on div "Export to Excel Receive Non-Cannabis" at bounding box center [833, 137] width 785 height 25
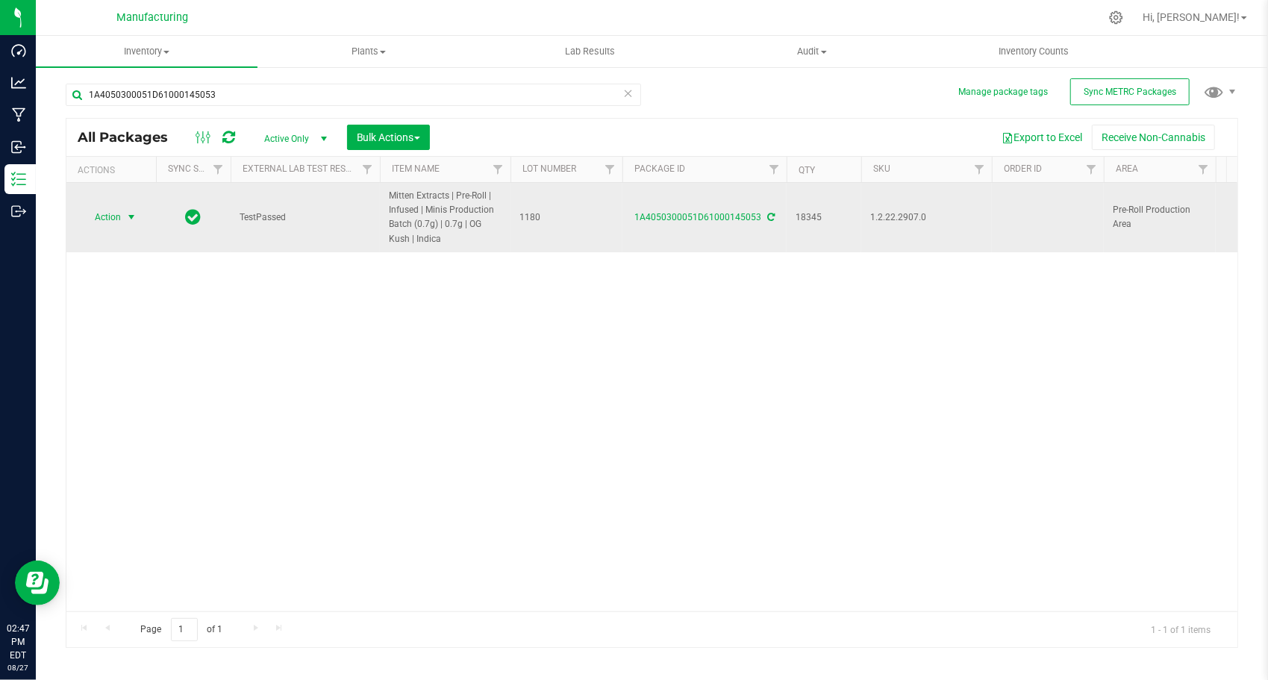
click at [132, 222] on span "select" at bounding box center [131, 217] width 19 height 21
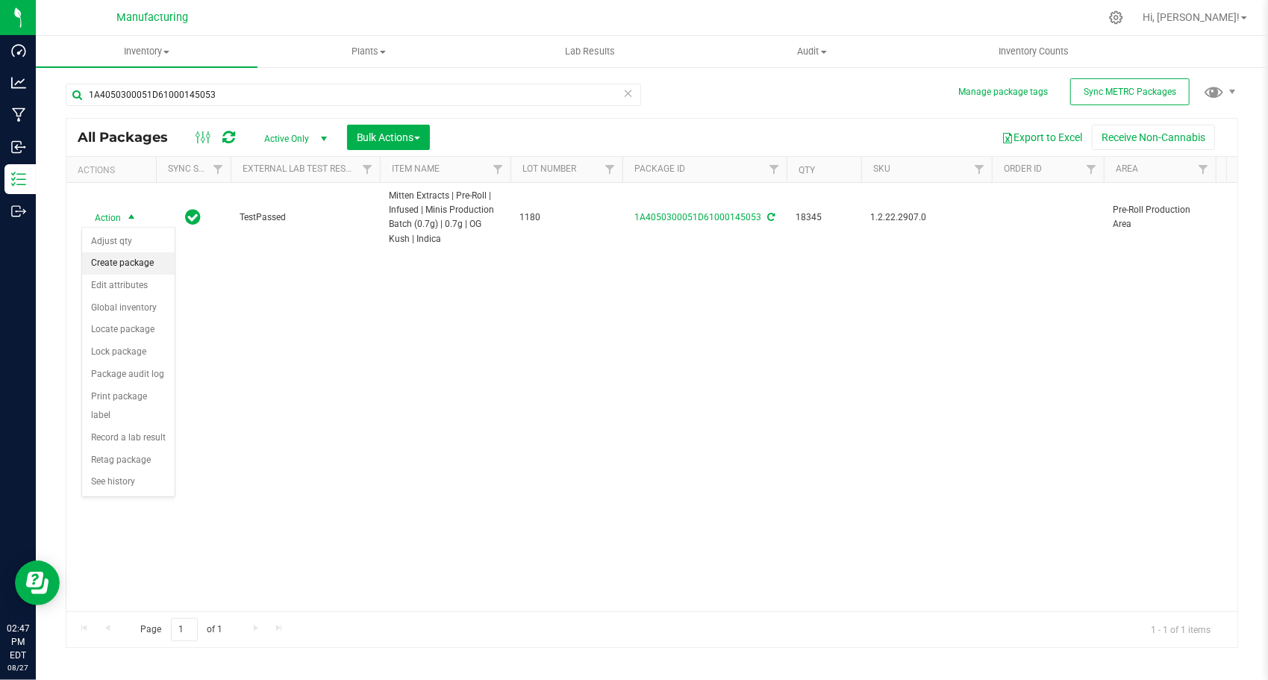
click at [132, 257] on li "Create package" at bounding box center [128, 263] width 93 height 22
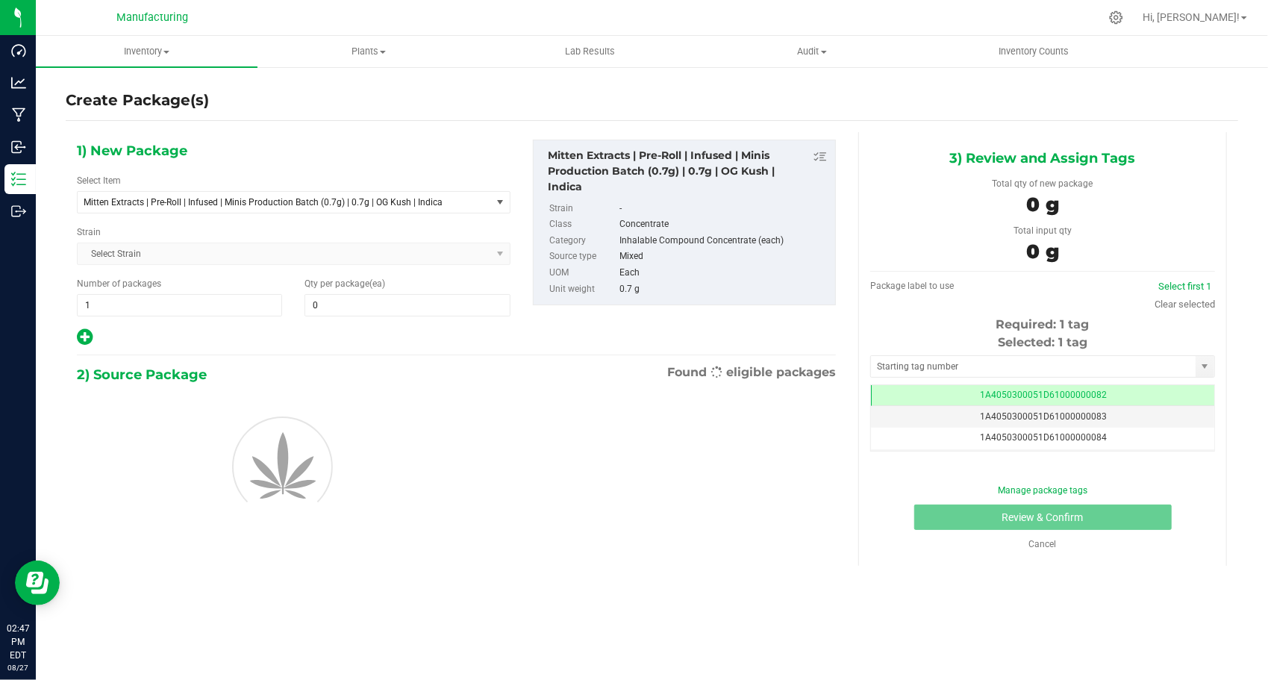
click at [211, 215] on div "1) New Package Select Item Mitten Extracts | Pre-Roll | Infused | Minis Product…" at bounding box center [294, 243] width 456 height 207
click at [215, 205] on span "Mitten Extracts | Pre-Roll | Infused | Minis Production Batch (0.7g) | 0.7g | O…" at bounding box center [276, 202] width 385 height 10
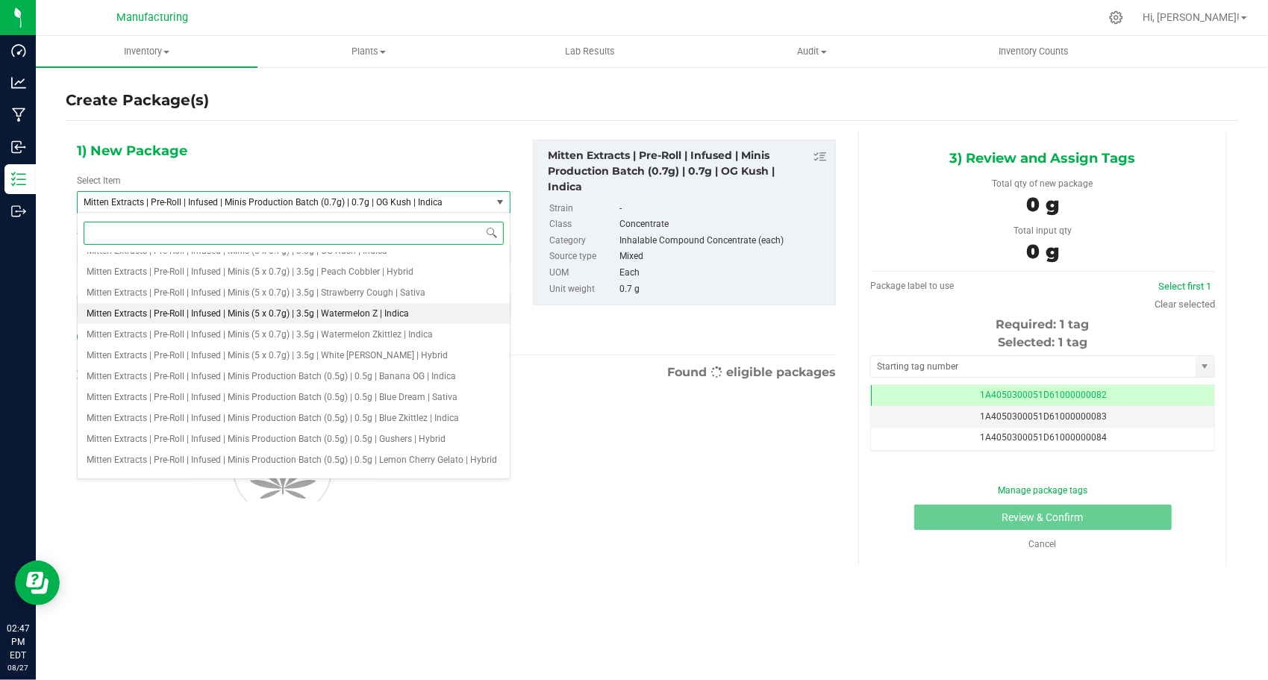
scroll to position [2026, 0]
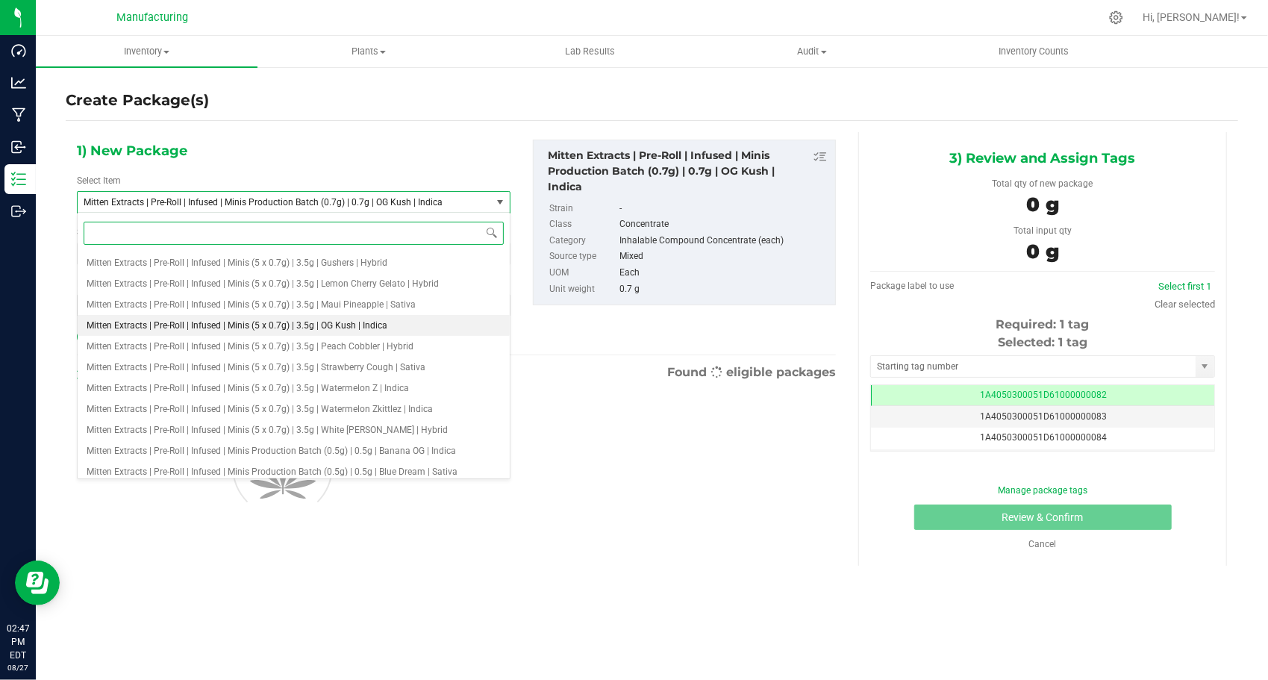
click at [268, 321] on span "Mitten Extracts | Pre-Roll | Infused | Minis (5 x 0.7g) | 3.5g | OG Kush | Indi…" at bounding box center [237, 325] width 301 height 10
type input "0"
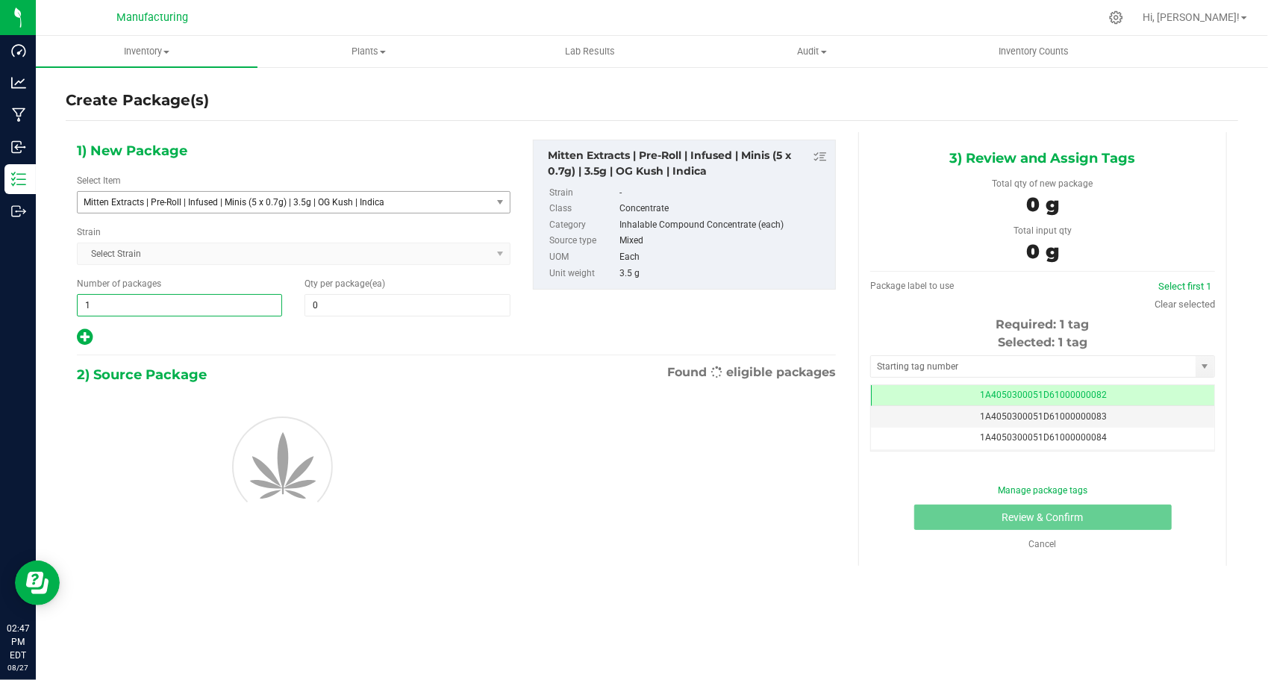
click at [131, 304] on span "1 1" at bounding box center [179, 305] width 205 height 22
type input "151"
click at [331, 295] on span at bounding box center [406, 305] width 205 height 22
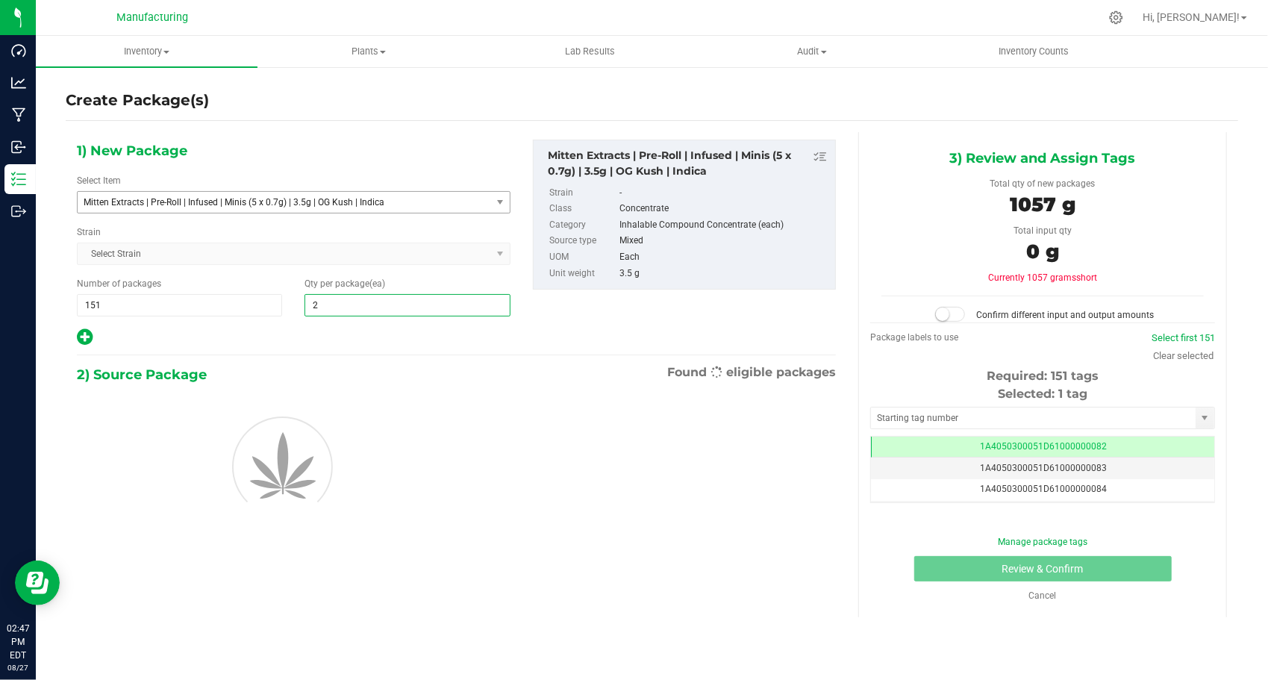
type input "24"
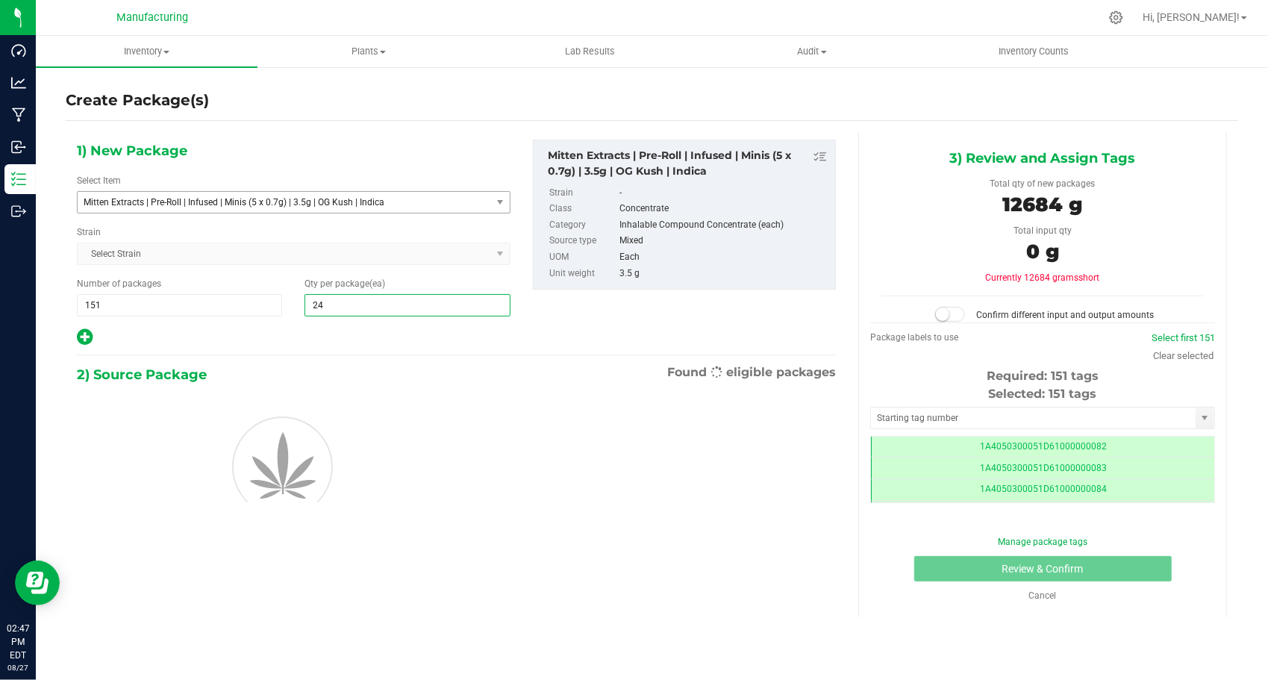
scroll to position [0, 0]
type input "24"
click at [307, 324] on div "1) New Package Select Item Mitten Extracts | Pre-Roll | Infused | Minis (5 x 0.…" at bounding box center [294, 243] width 456 height 207
click at [918, 409] on input "text" at bounding box center [1033, 417] width 325 height 21
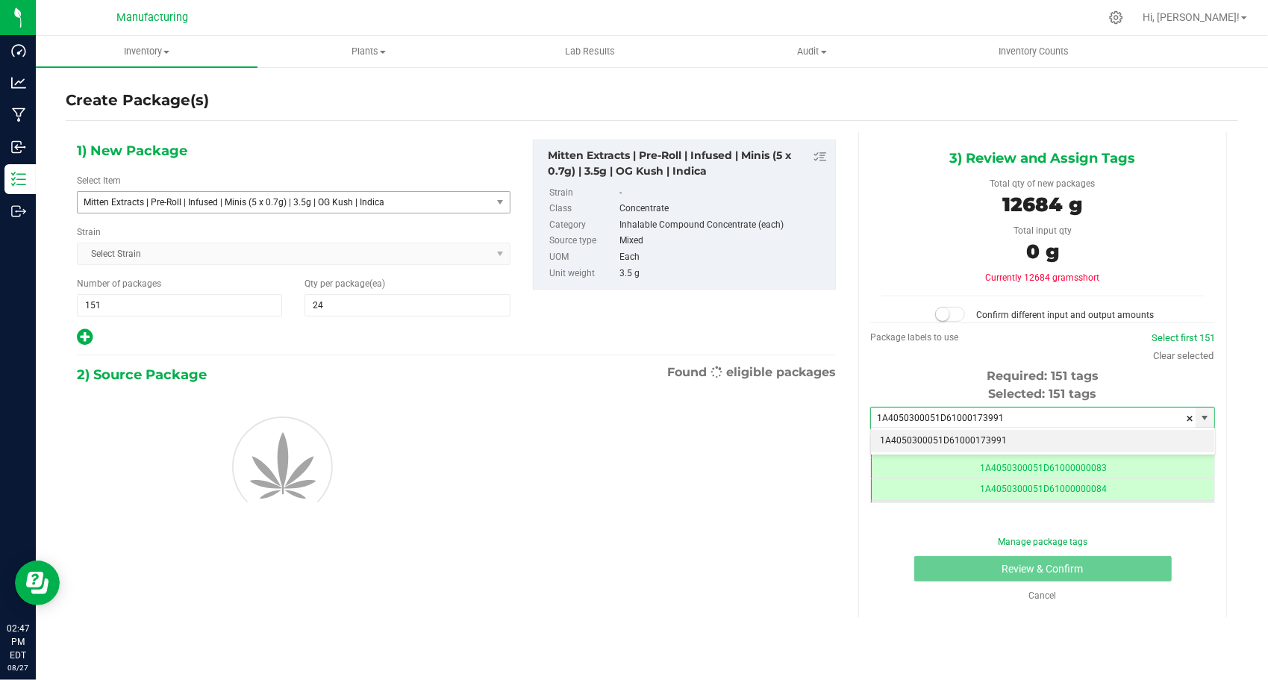
click at [897, 439] on li "1A4050300051D61000173991" at bounding box center [1042, 441] width 343 height 22
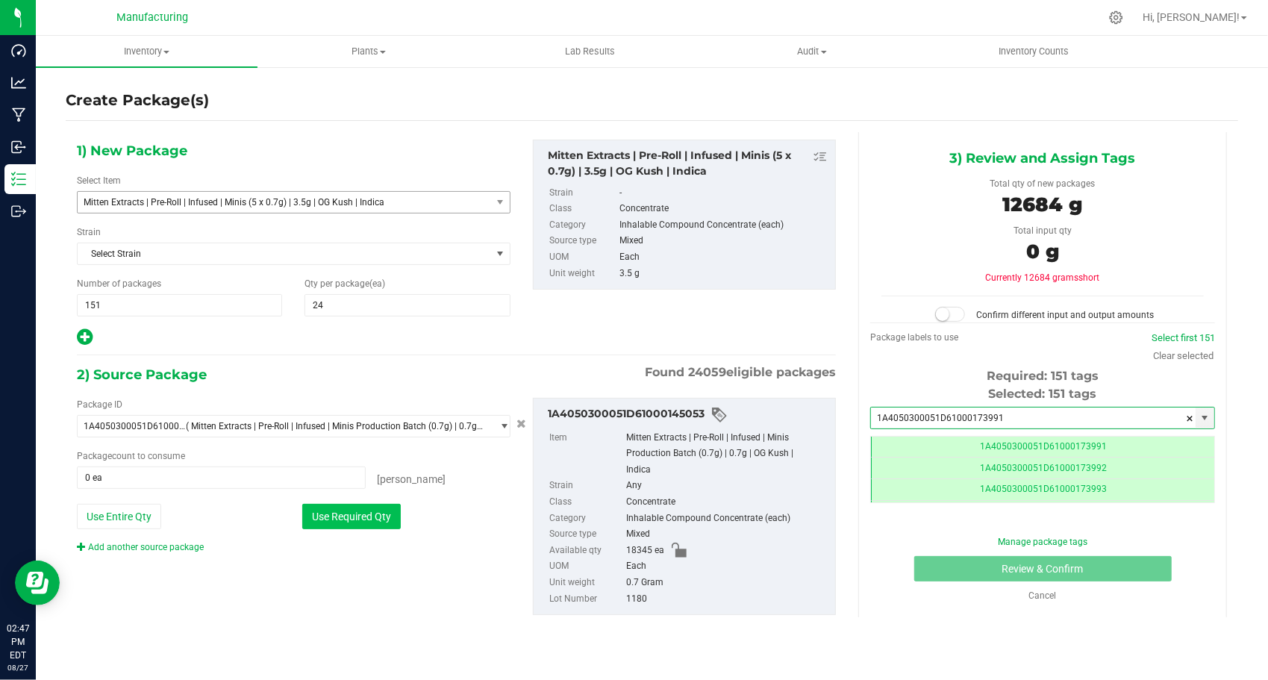
type input "1A4050300051D61000173991"
click at [313, 505] on button "Use Required Qty" at bounding box center [351, 516] width 98 height 25
type input "18120 ea"
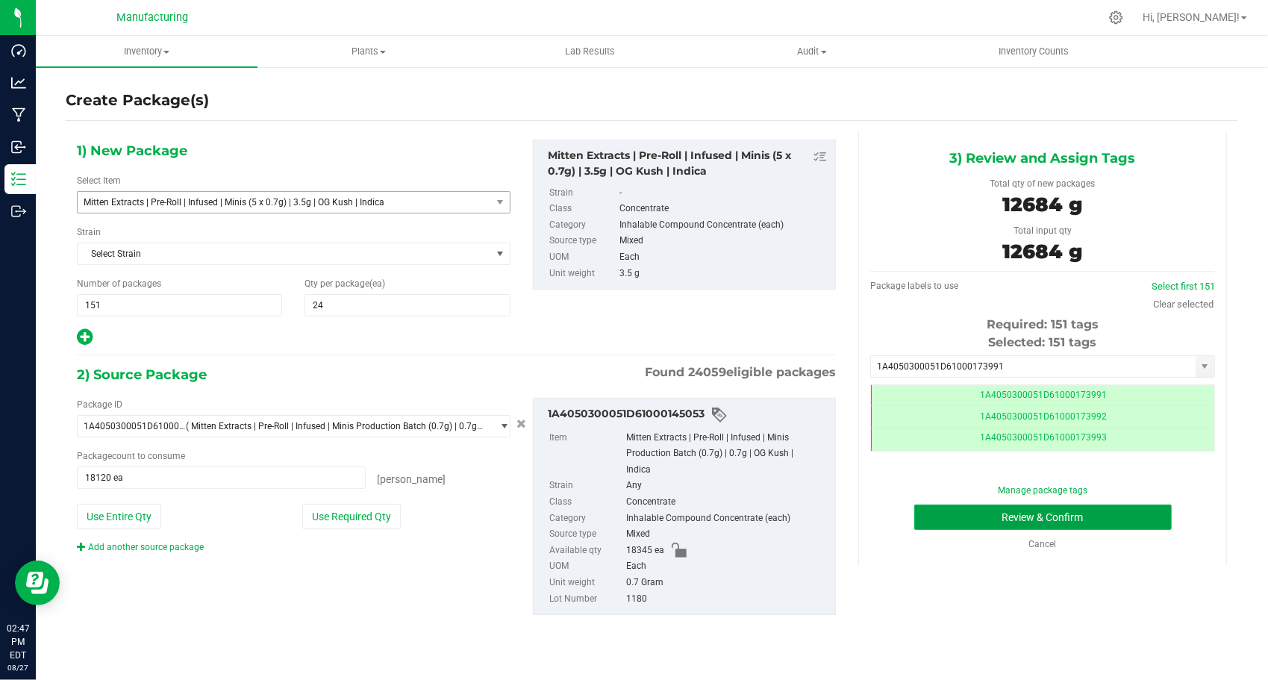
click at [931, 516] on button "Review & Confirm" at bounding box center [1042, 516] width 257 height 25
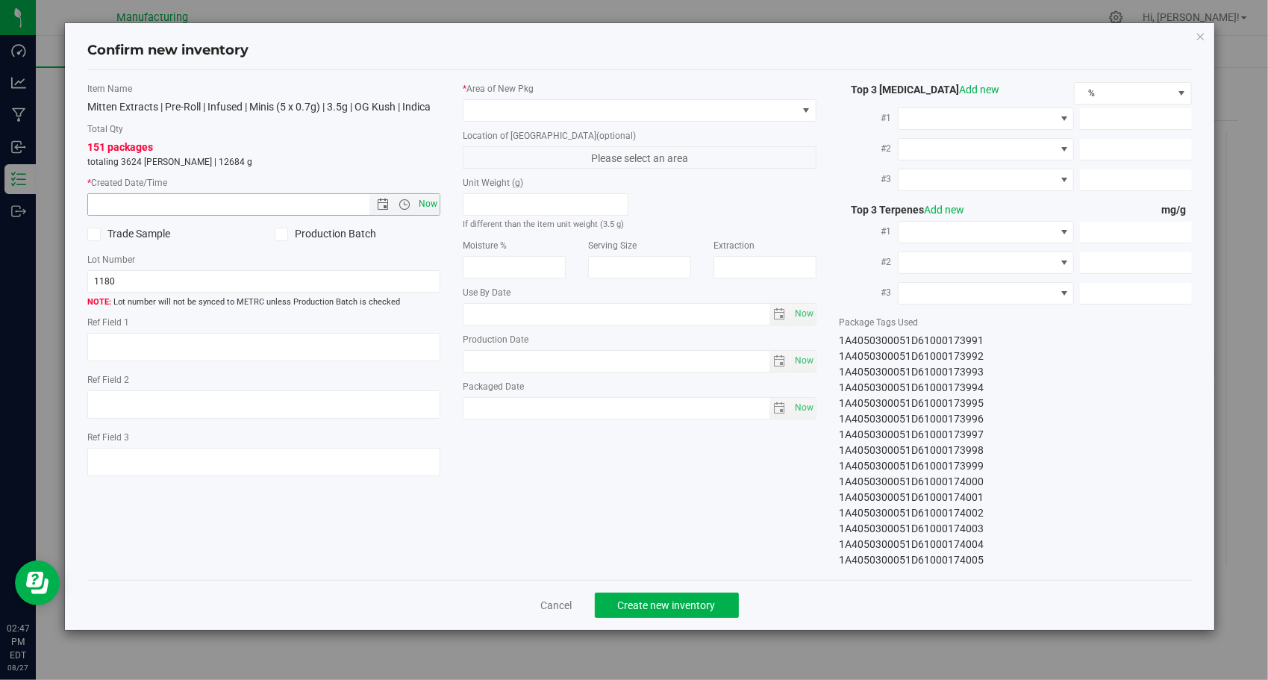
click at [428, 207] on span "Now" at bounding box center [428, 204] width 25 height 22
type input "[DATE] 2:47 PM"
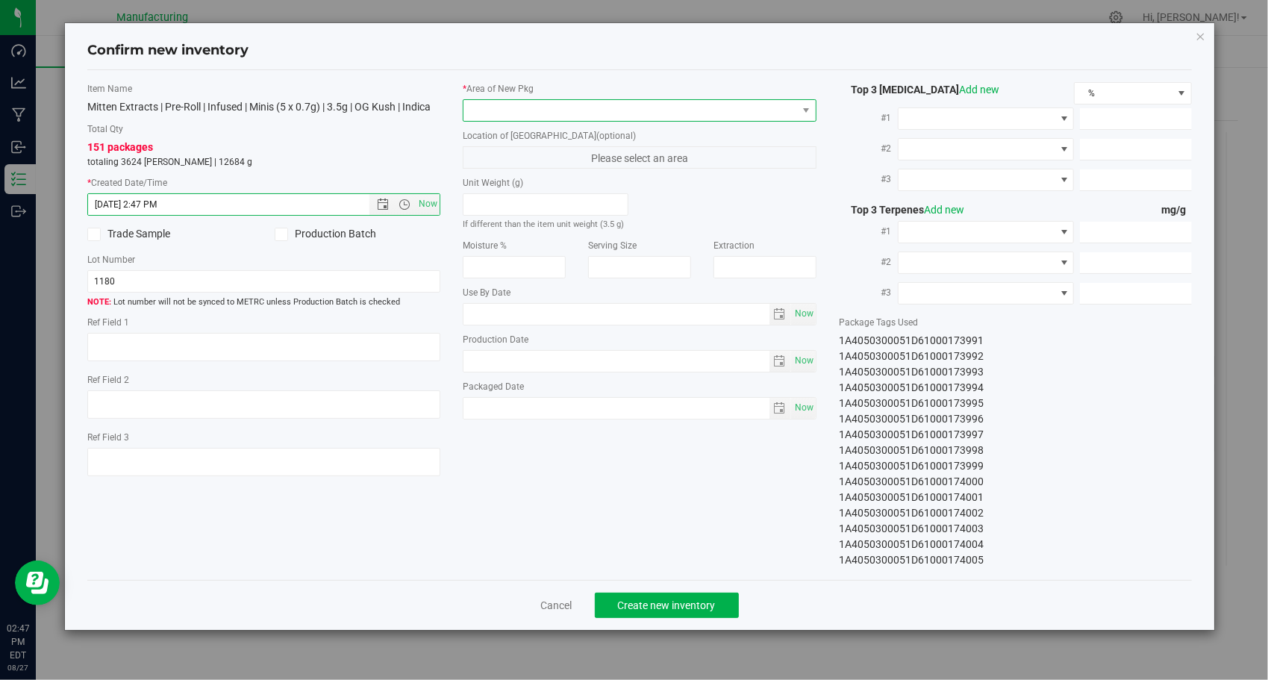
click at [589, 116] on span at bounding box center [629, 110] width 333 height 21
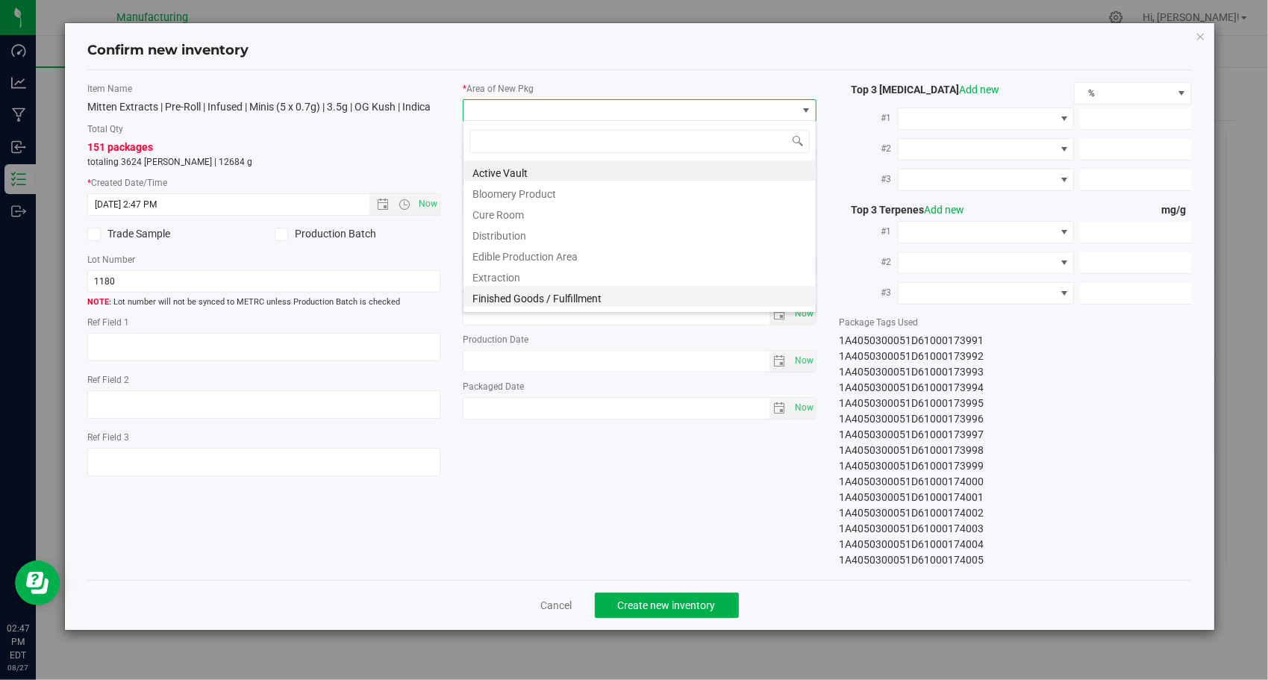
click at [549, 297] on li "Finished Goods / Fulfillment" at bounding box center [639, 296] width 352 height 21
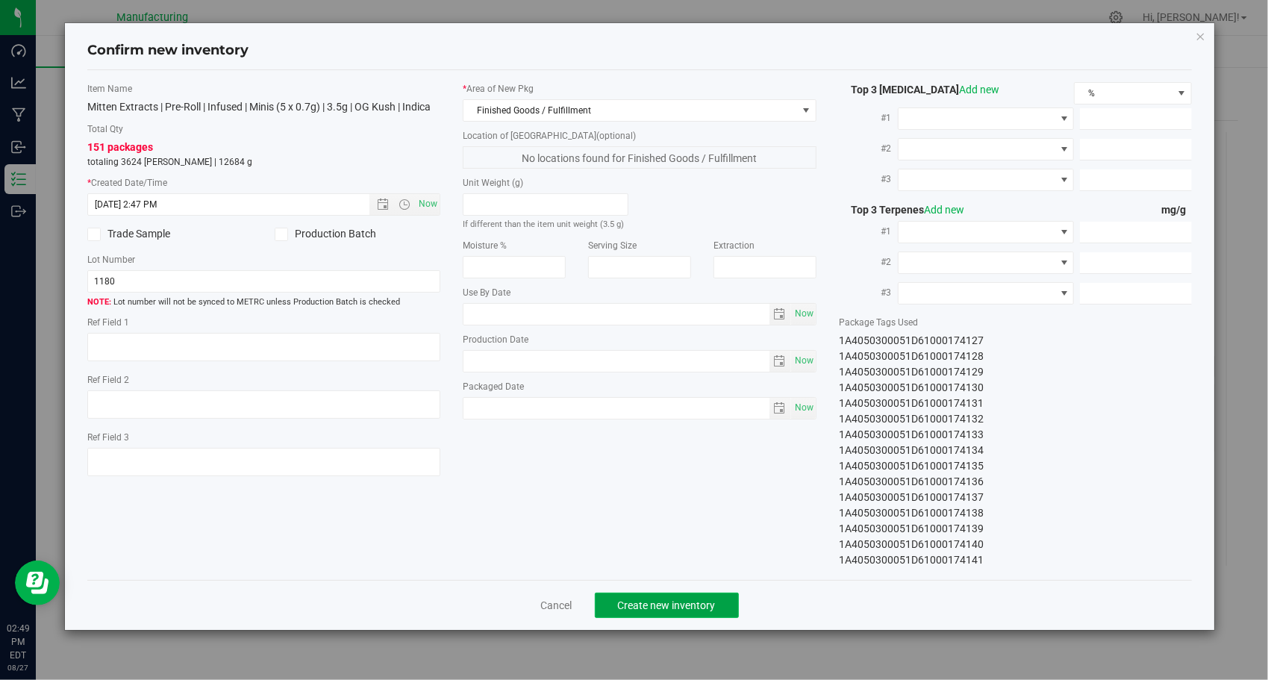
click at [686, 592] on button "Create new inventory" at bounding box center [667, 604] width 144 height 25
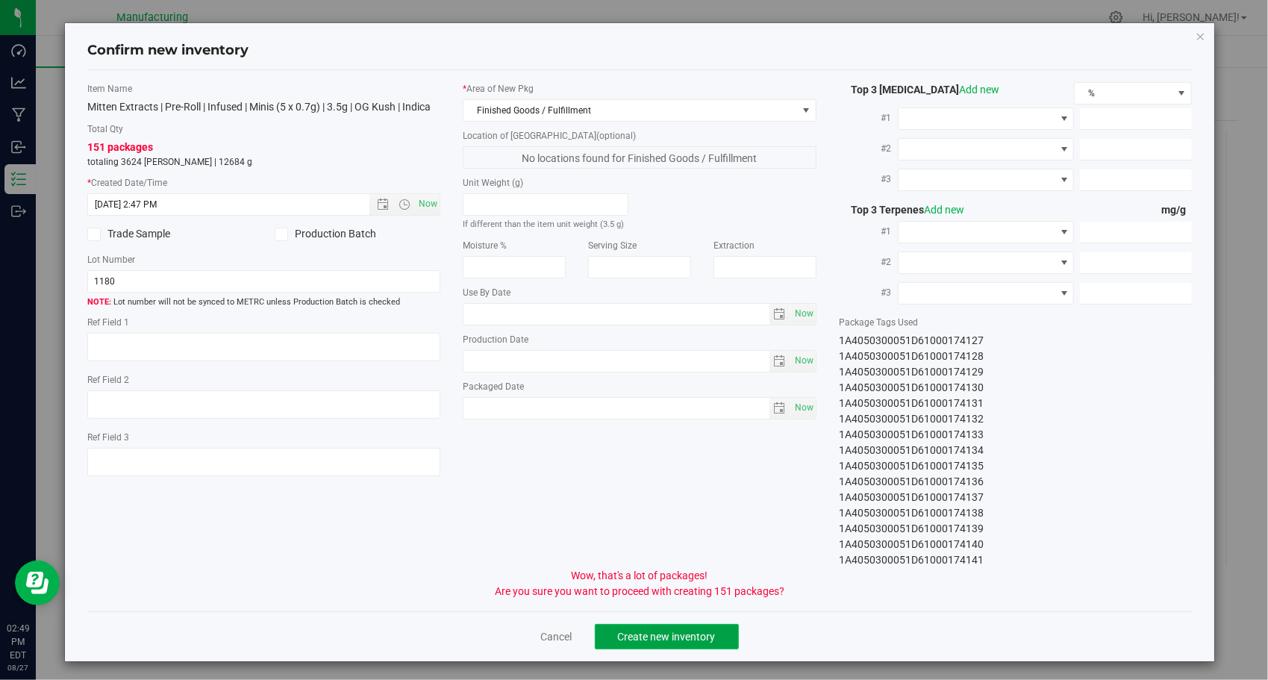
click at [685, 627] on button "Create new inventory" at bounding box center [667, 636] width 144 height 25
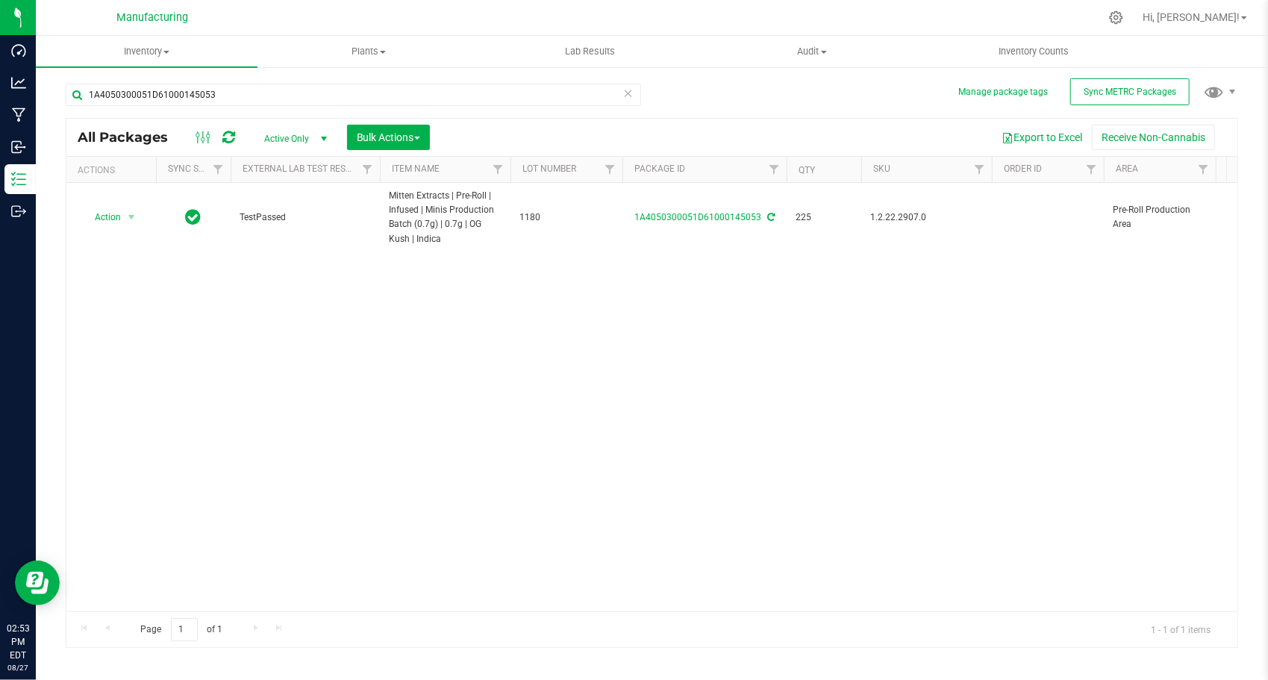
click at [630, 95] on icon at bounding box center [628, 93] width 10 height 18
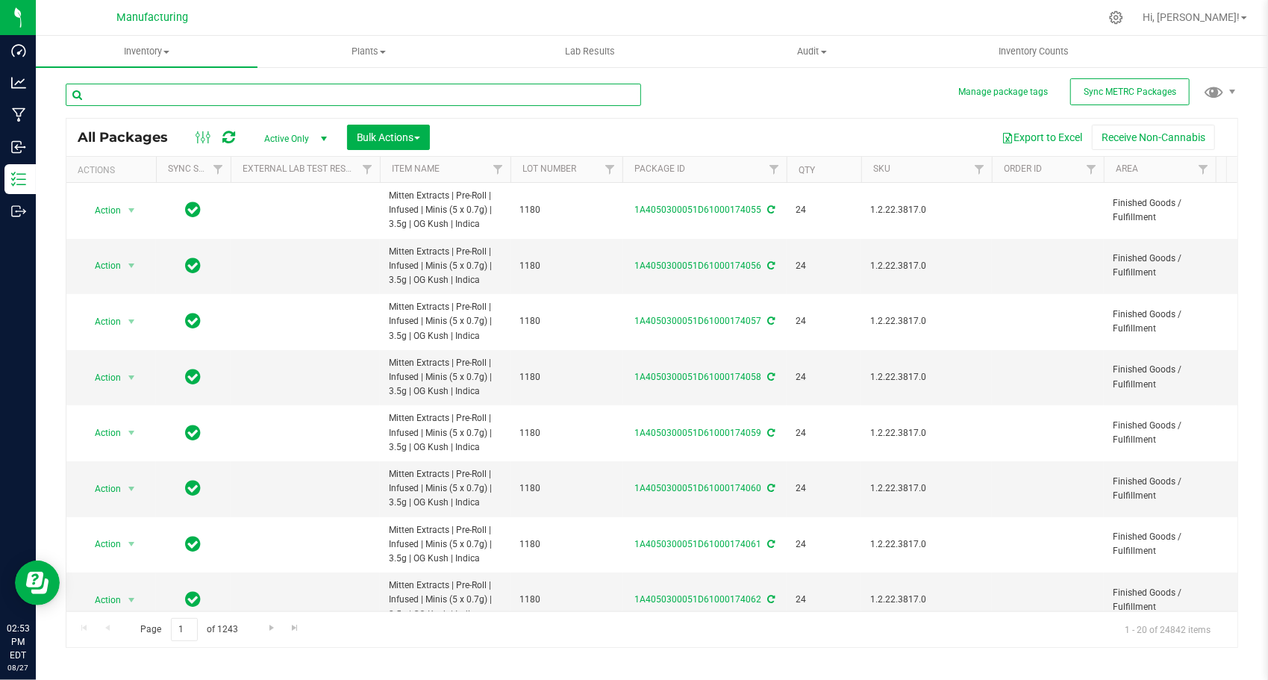
click at [513, 96] on input "text" at bounding box center [353, 95] width 575 height 22
paste input "1A4050300051D61000145055"
type input "1A4050300051D61000145055"
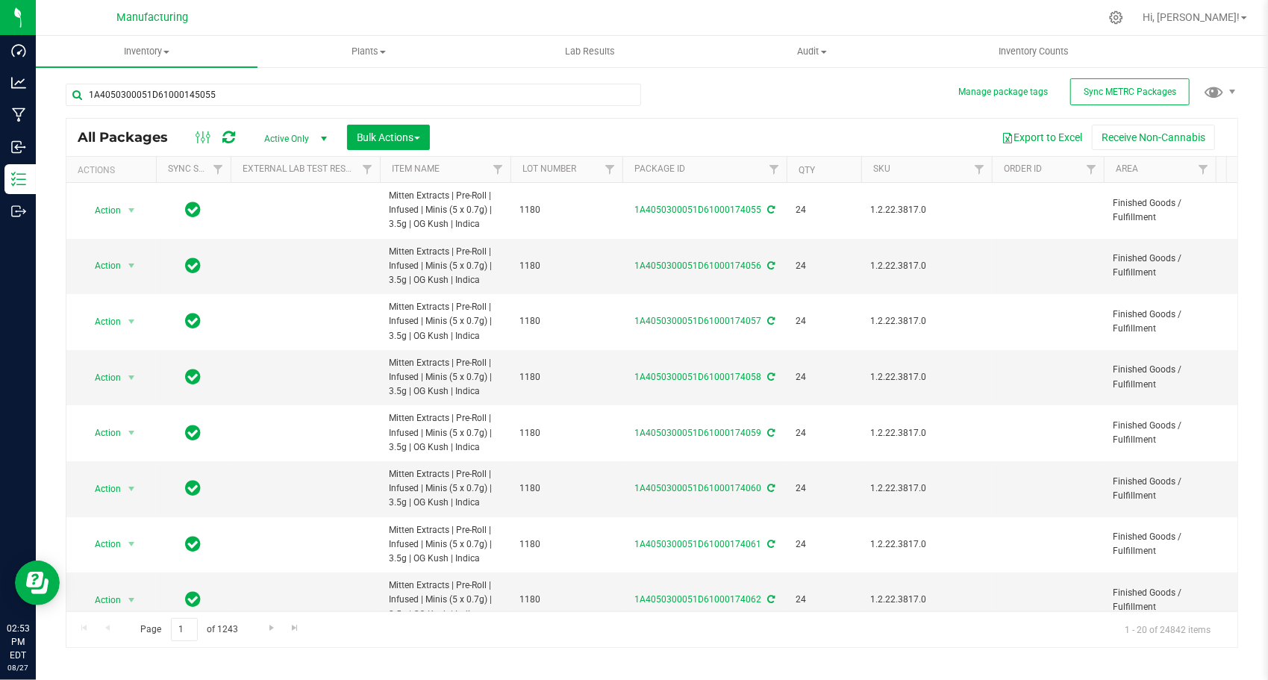
click at [676, 112] on div "1A4050300051D61000145055 All Packages Active Only Active Only Lab Samples Locke…" at bounding box center [652, 358] width 1172 height 578
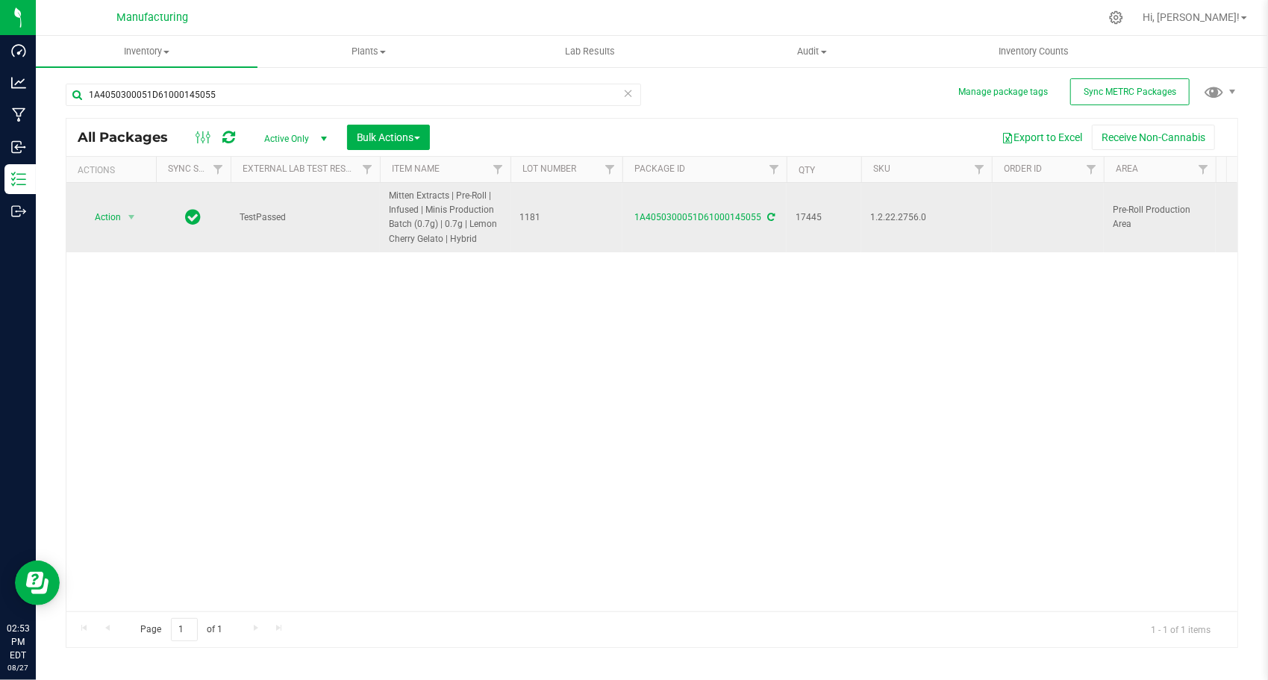
click at [128, 226] on span "select" at bounding box center [131, 217] width 19 height 21
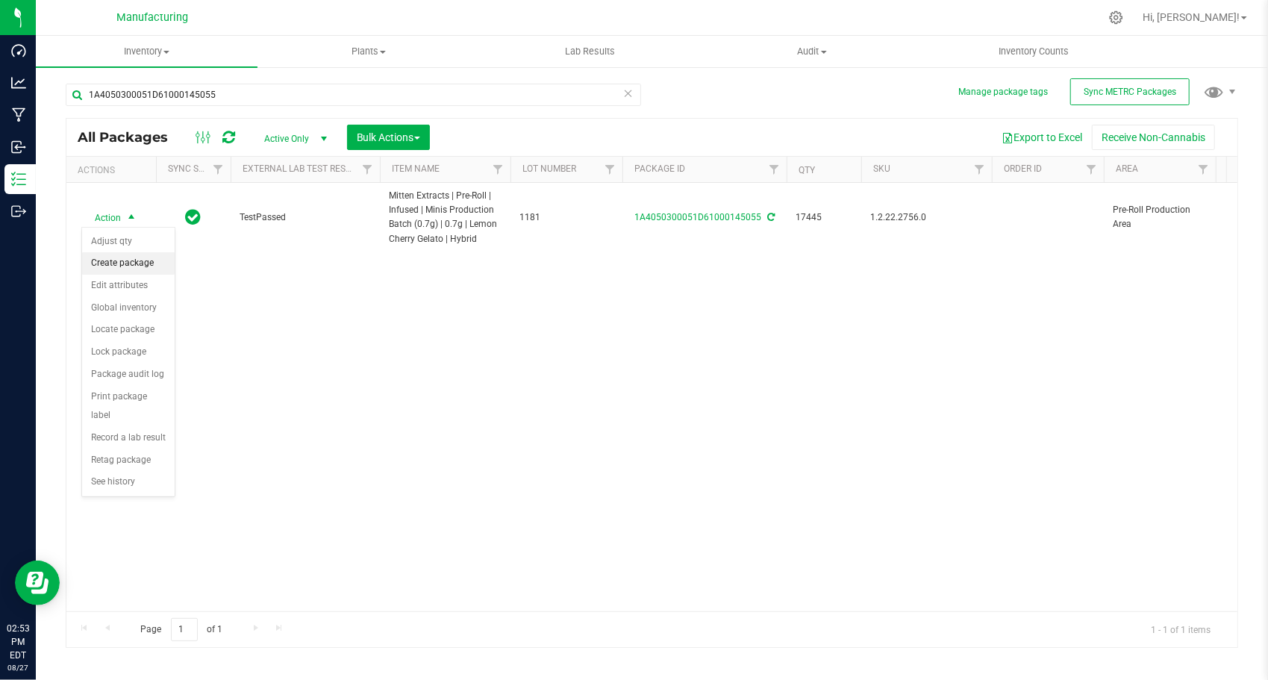
click at [124, 259] on li "Create package" at bounding box center [128, 263] width 93 height 22
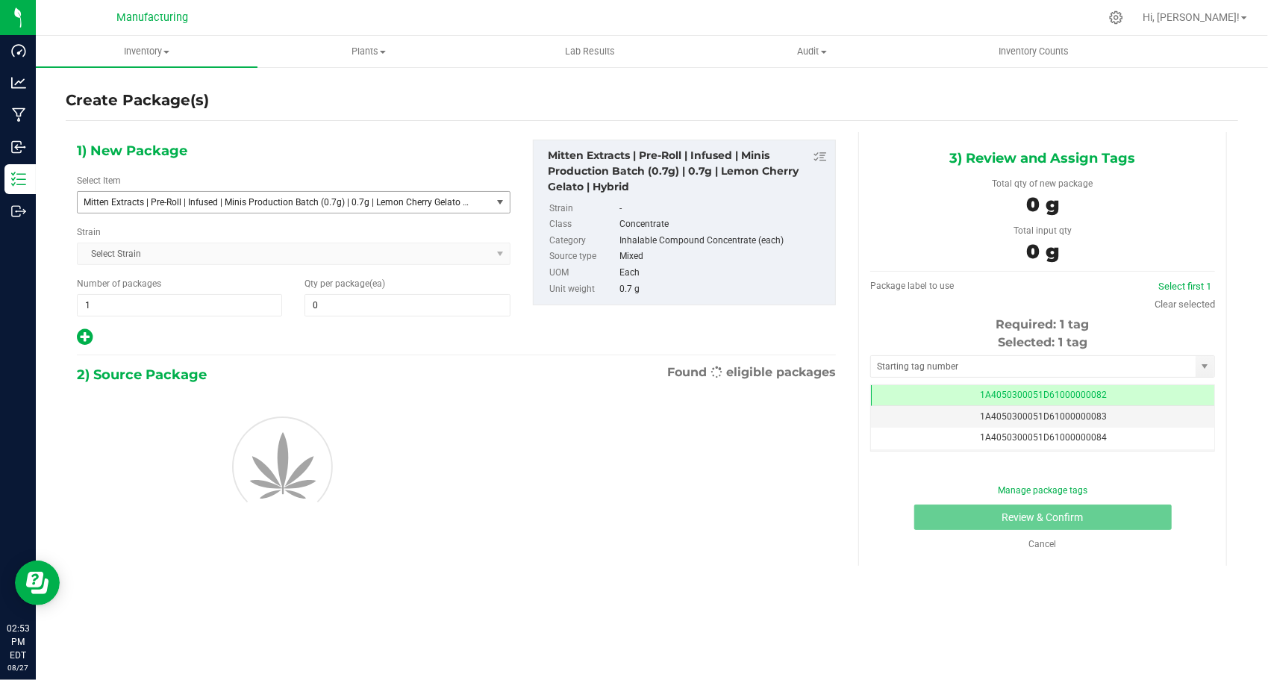
click at [237, 207] on span "Mitten Extracts | Pre-Roll | Infused | Minis Production Batch (0.7g) | 0.7g | L…" at bounding box center [284, 202] width 413 height 21
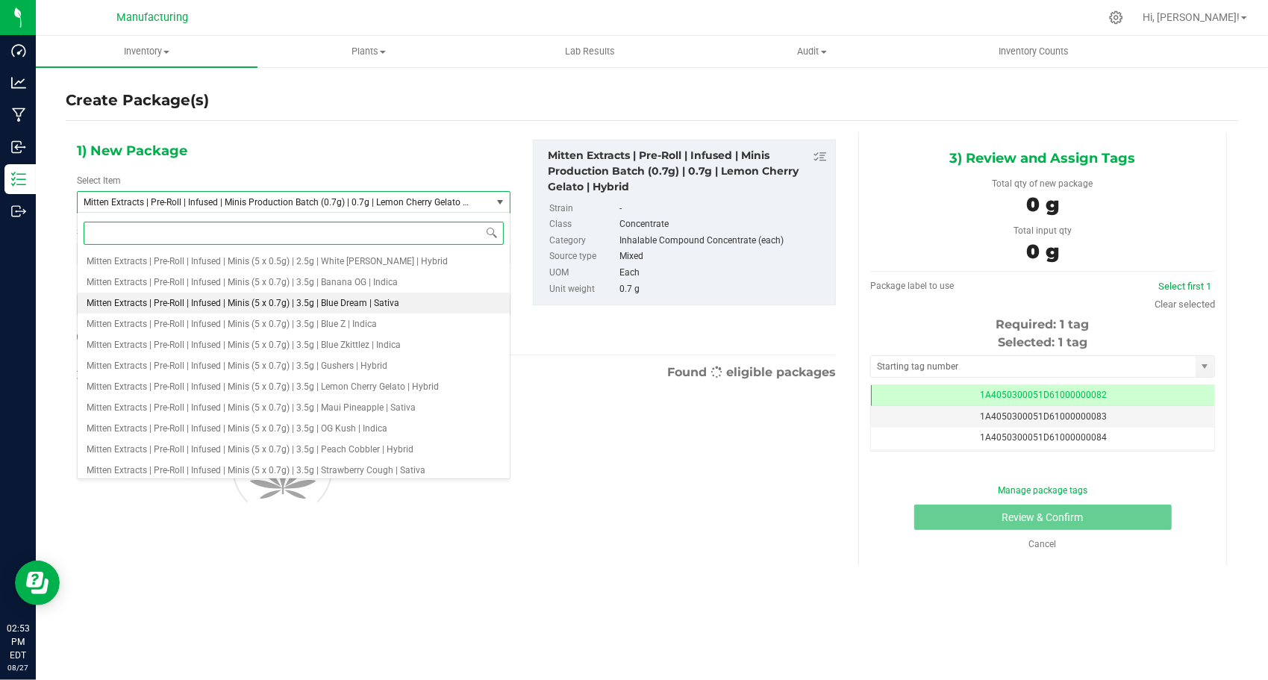
scroll to position [1910, 0]
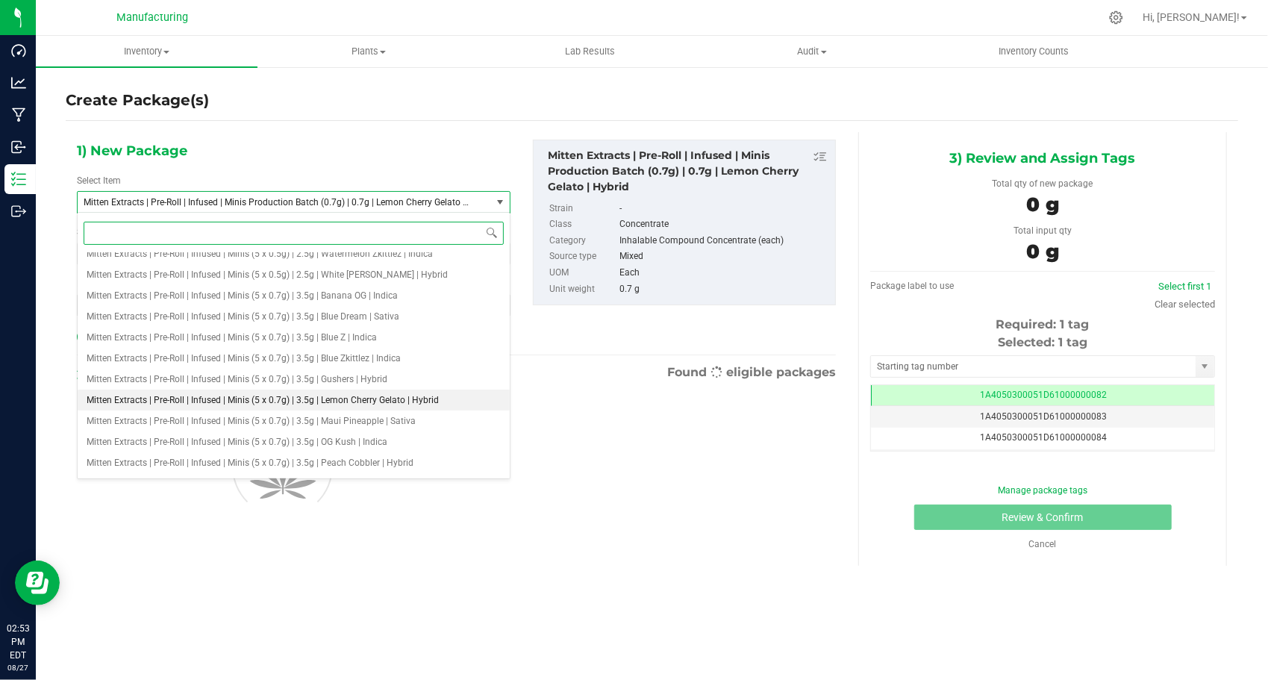
click at [277, 406] on li "Mitten Extracts | Pre-Roll | Infused | Minis (5 x 0.7g) | 3.5g | Lemon Cherry G…" at bounding box center [294, 399] width 432 height 21
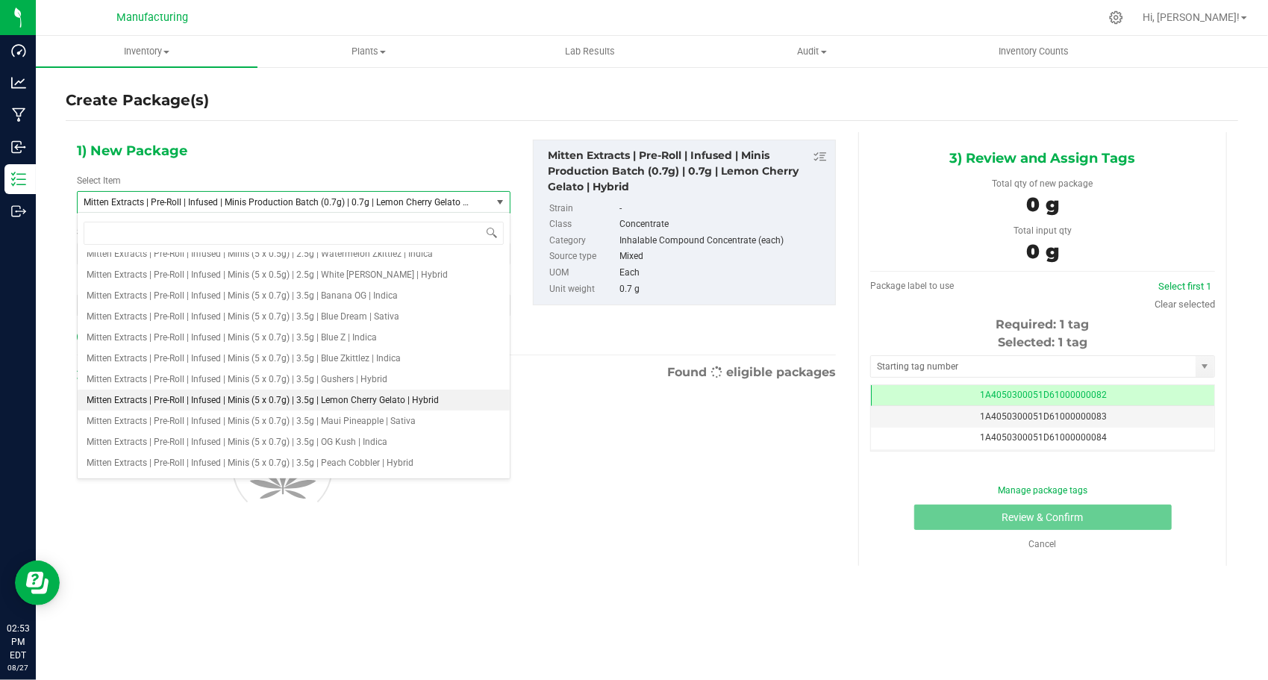
type input "0"
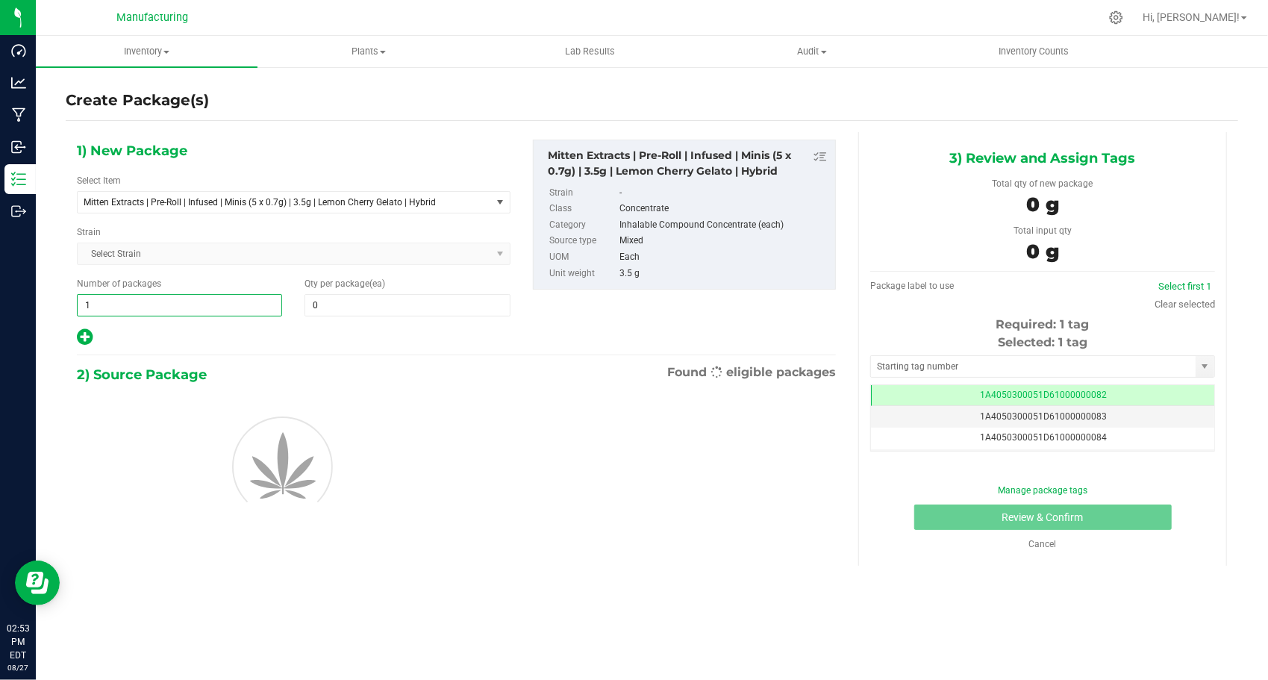
click at [126, 306] on span "1 1" at bounding box center [179, 305] width 205 height 22
type input "144"
click at [337, 299] on span at bounding box center [406, 305] width 205 height 22
type input "24"
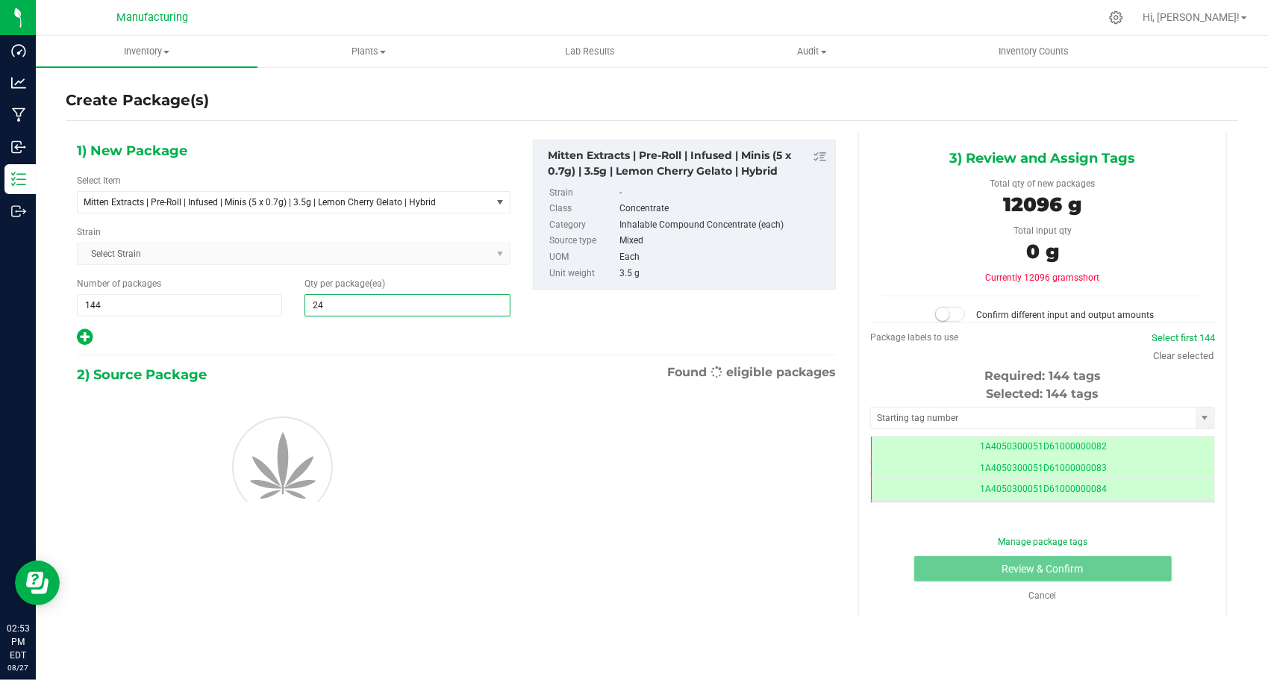
type input "24"
click at [263, 333] on div at bounding box center [293, 337] width 433 height 19
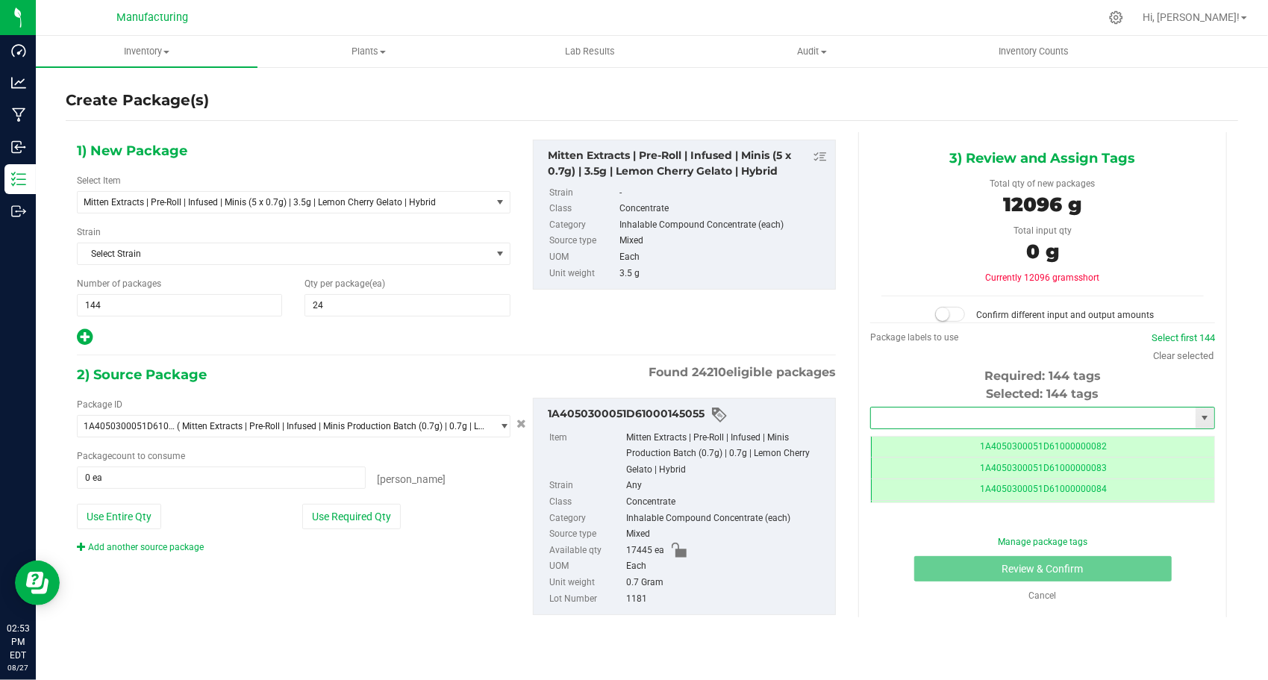
click at [912, 409] on input "text" at bounding box center [1033, 417] width 325 height 21
click at [913, 435] on li "1A4050300051D61000174142" at bounding box center [1042, 441] width 343 height 22
type input "1A4050300051D61000174142"
click at [378, 520] on button "Use Required Qty" at bounding box center [351, 516] width 98 height 25
type input "17280 ea"
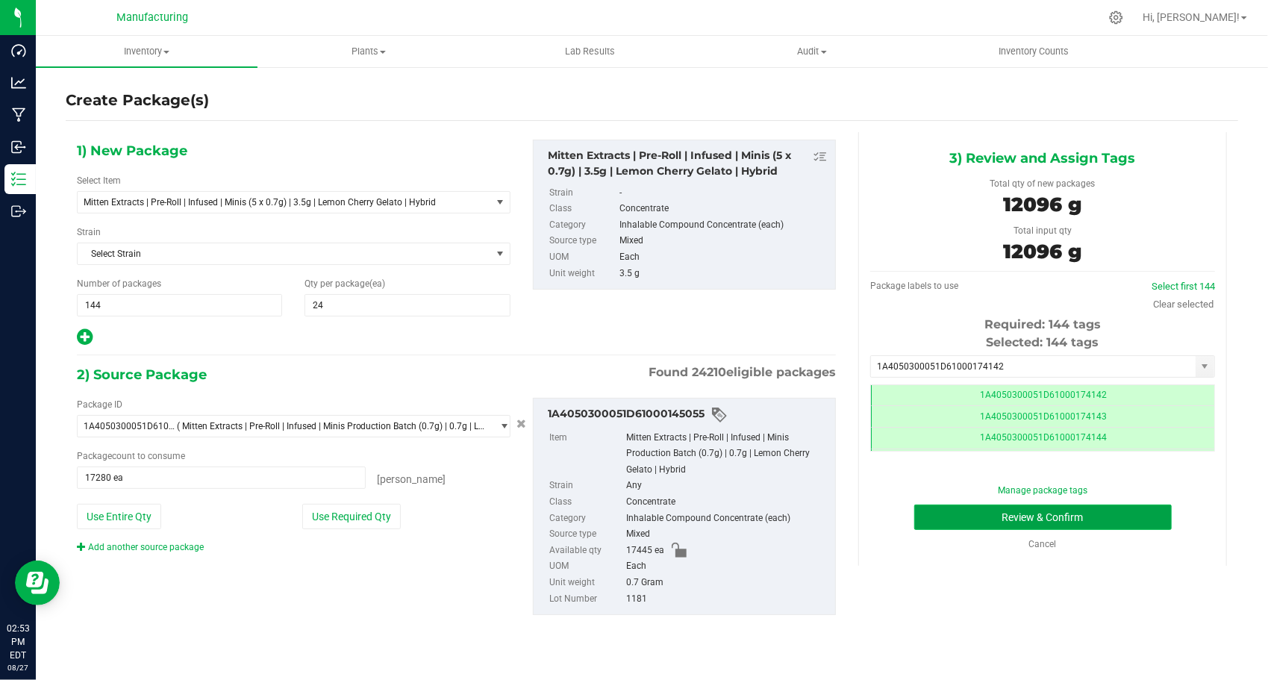
click at [924, 518] on button "Review & Confirm" at bounding box center [1042, 516] width 257 height 25
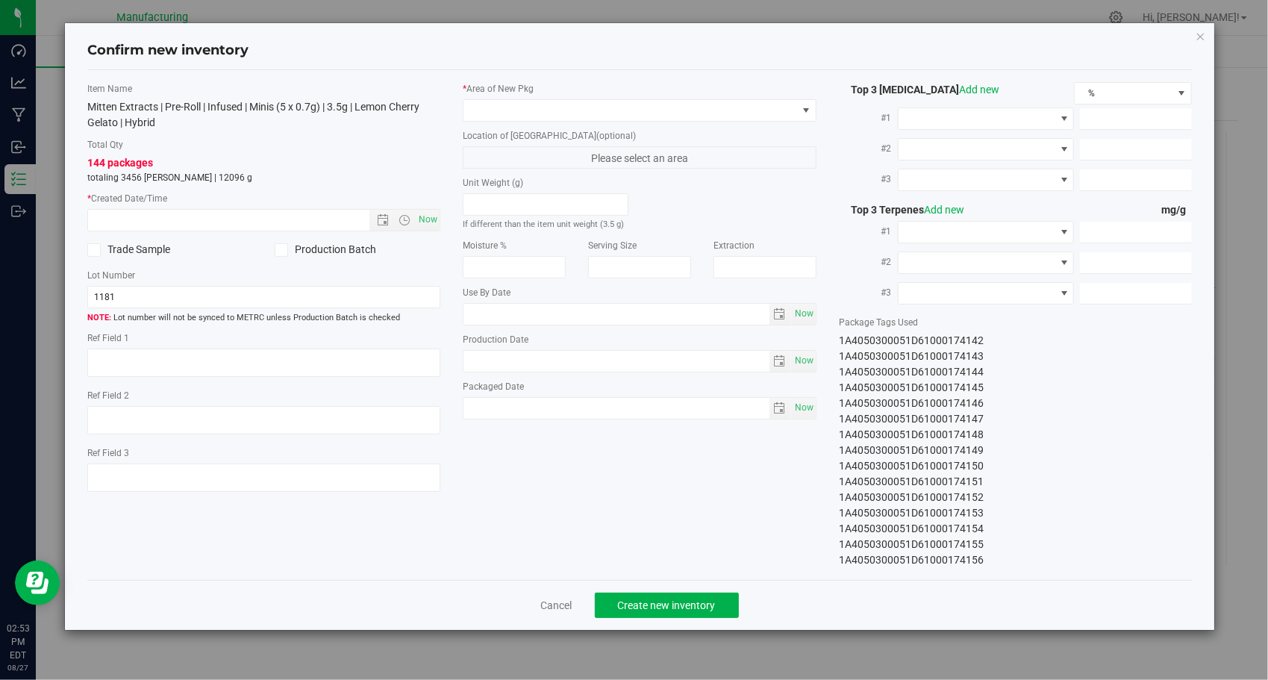
click at [442, 220] on div "Item Name Mitten Extracts | Pre-Roll | Infused | Minis (5 x 0.7g) | 3.5g | Lemo…" at bounding box center [264, 293] width 376 height 422
click at [433, 219] on span "Now" at bounding box center [428, 220] width 25 height 22
type input "[DATE] 2:53 PM"
click at [748, 112] on span at bounding box center [629, 110] width 333 height 21
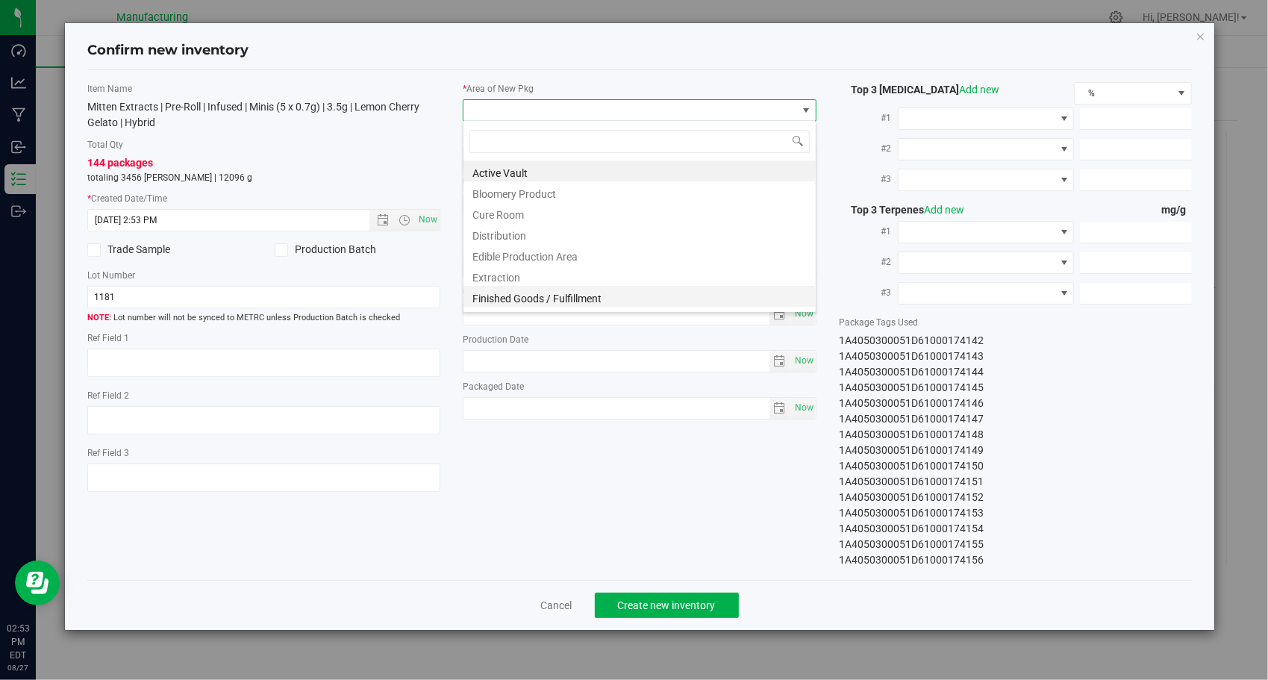
click at [672, 298] on li "Finished Goods / Fulfillment" at bounding box center [639, 296] width 352 height 21
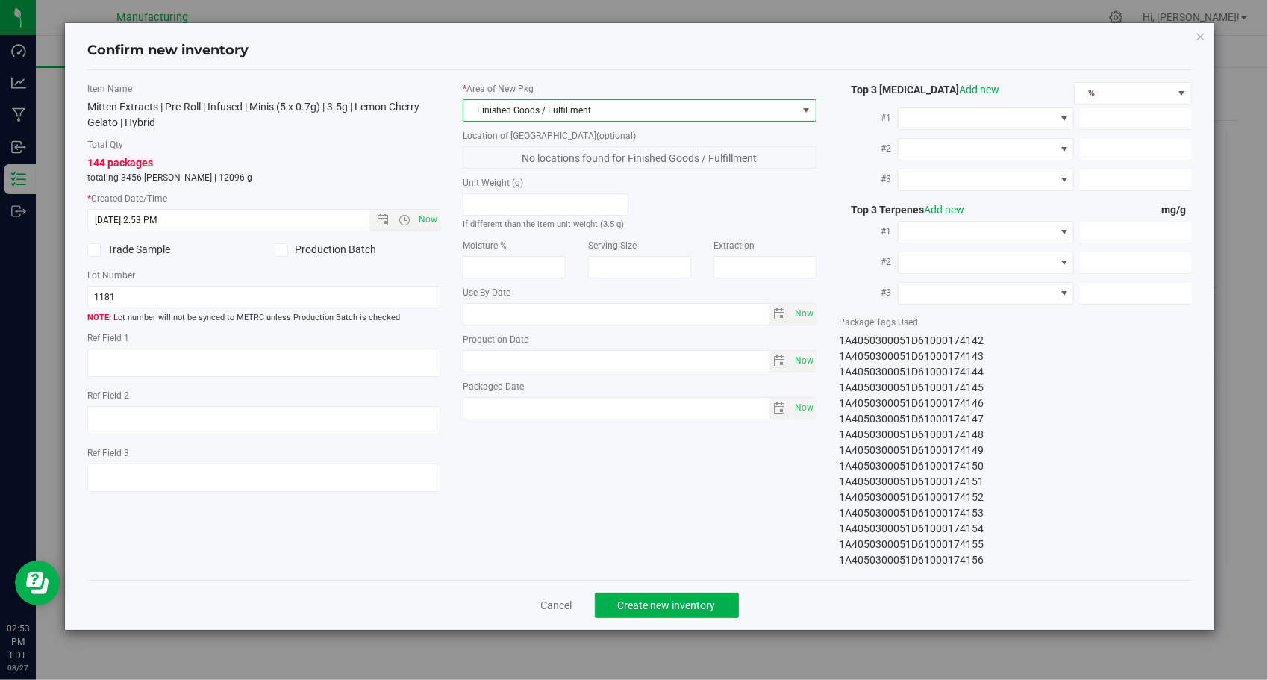
click at [646, 471] on div "Item Name Mitten Extracts | Pre-Roll | Infused | Minis (5 x 0.7g) | 3.5g | Lemo…" at bounding box center [639, 325] width 1127 height 486
click at [655, 599] on span "Create new inventory" at bounding box center [667, 605] width 98 height 12
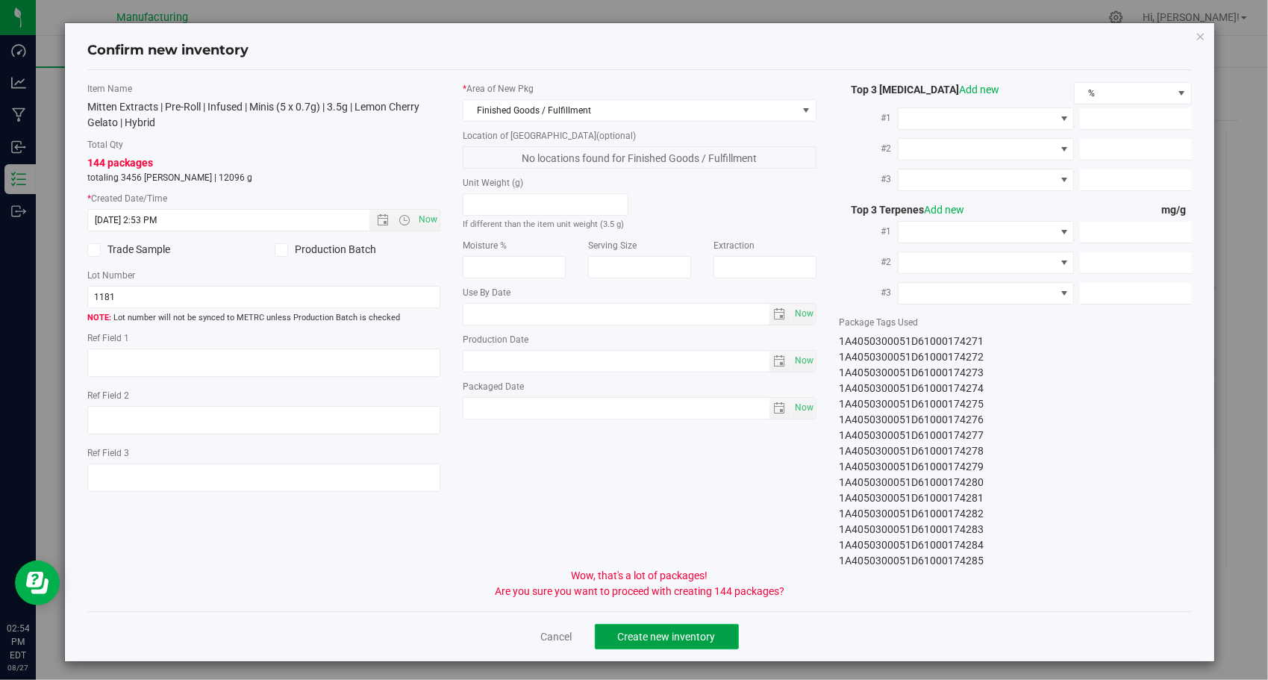
click at [658, 627] on button "Create new inventory" at bounding box center [667, 636] width 144 height 25
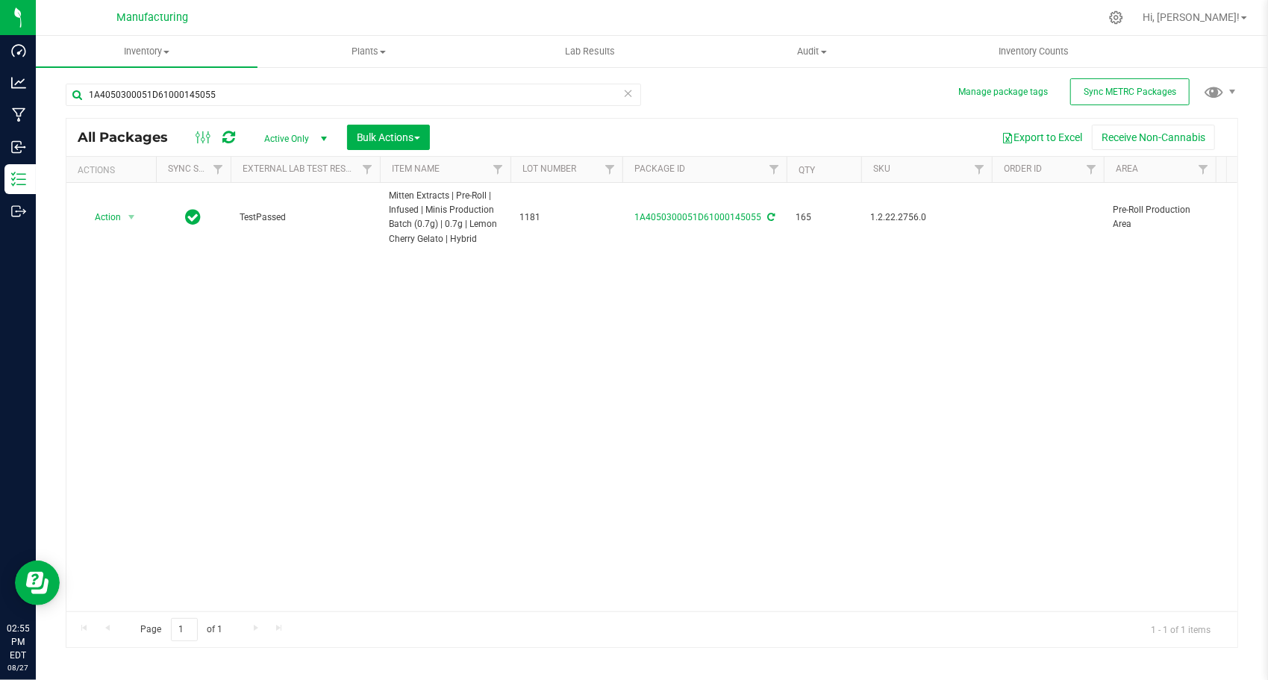
click at [626, 90] on icon at bounding box center [628, 93] width 10 height 18
